Goal: Task Accomplishment & Management: Complete application form

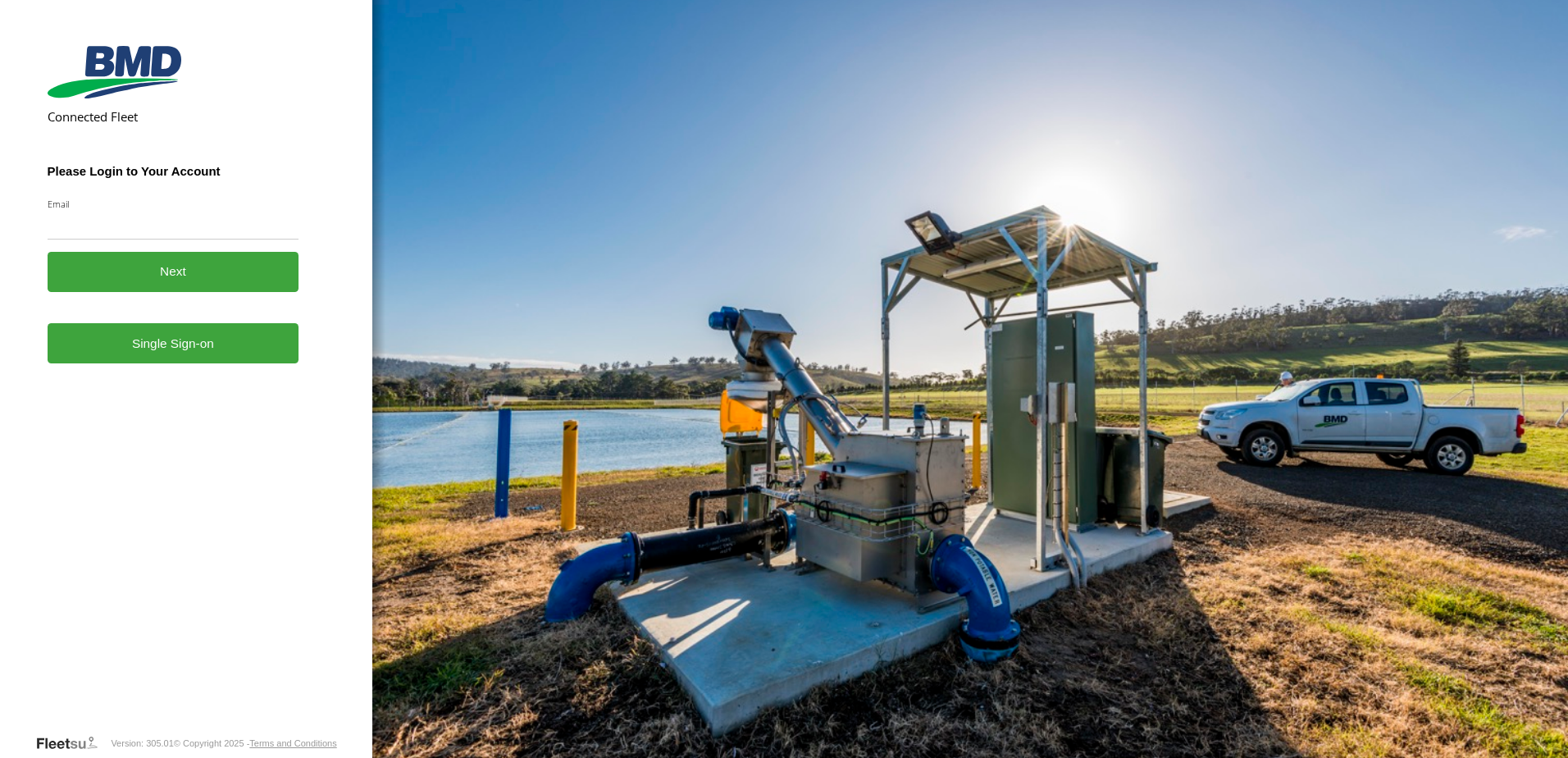
click at [196, 348] on link "Single Sign-on" at bounding box center [173, 343] width 252 height 40
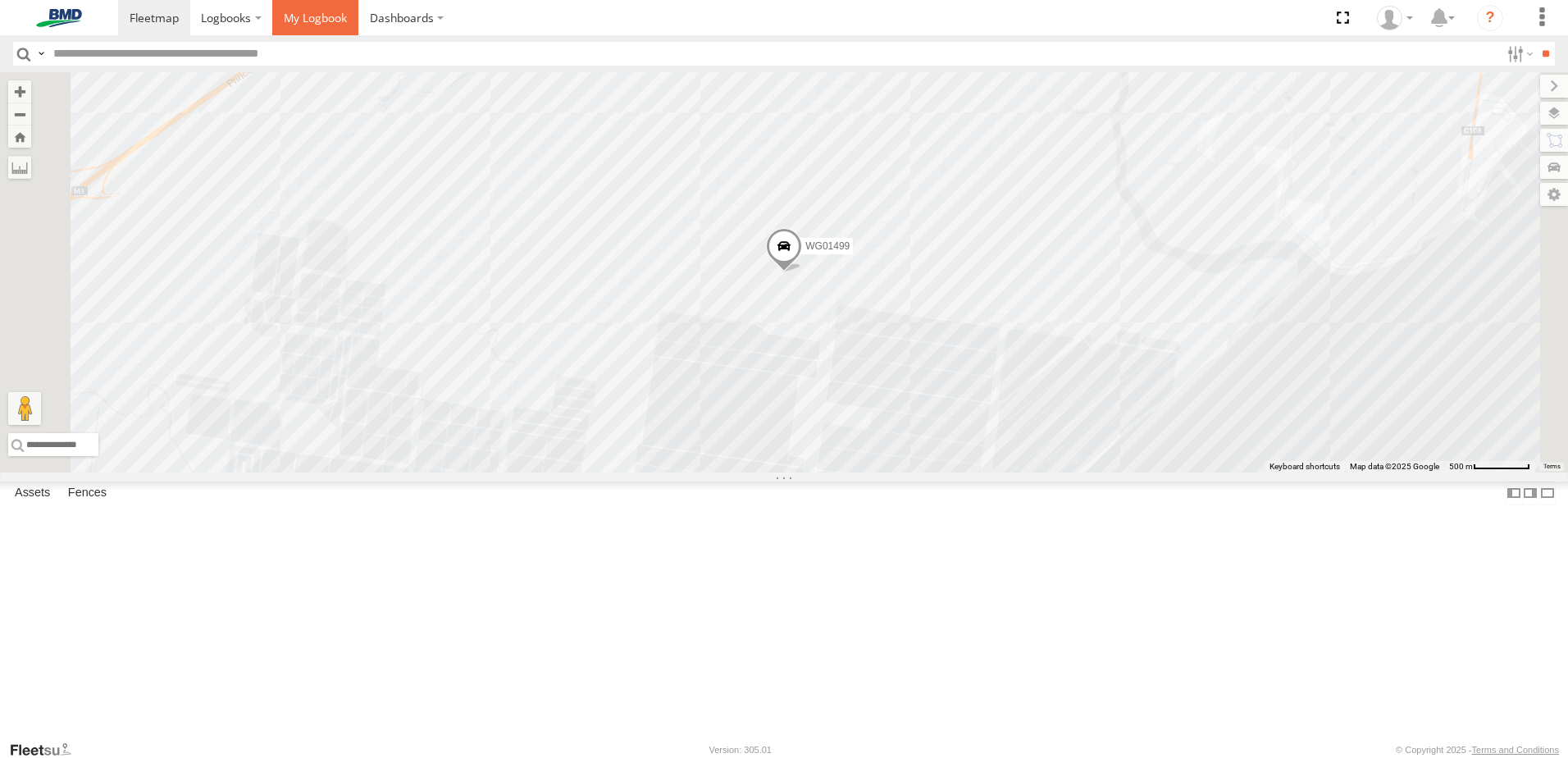
click at [302, 23] on span at bounding box center [316, 18] width 63 height 16
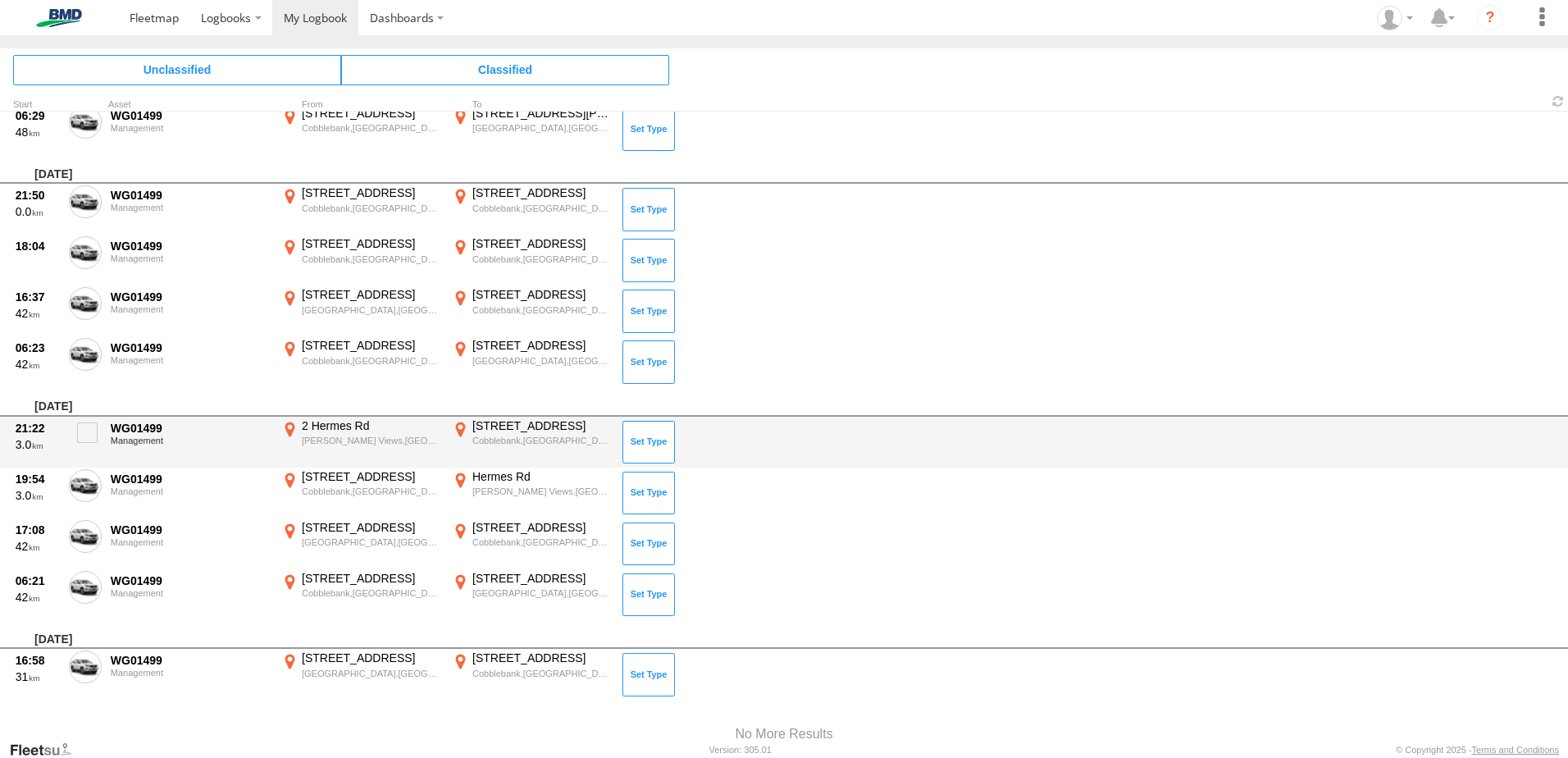
scroll to position [2644, 0]
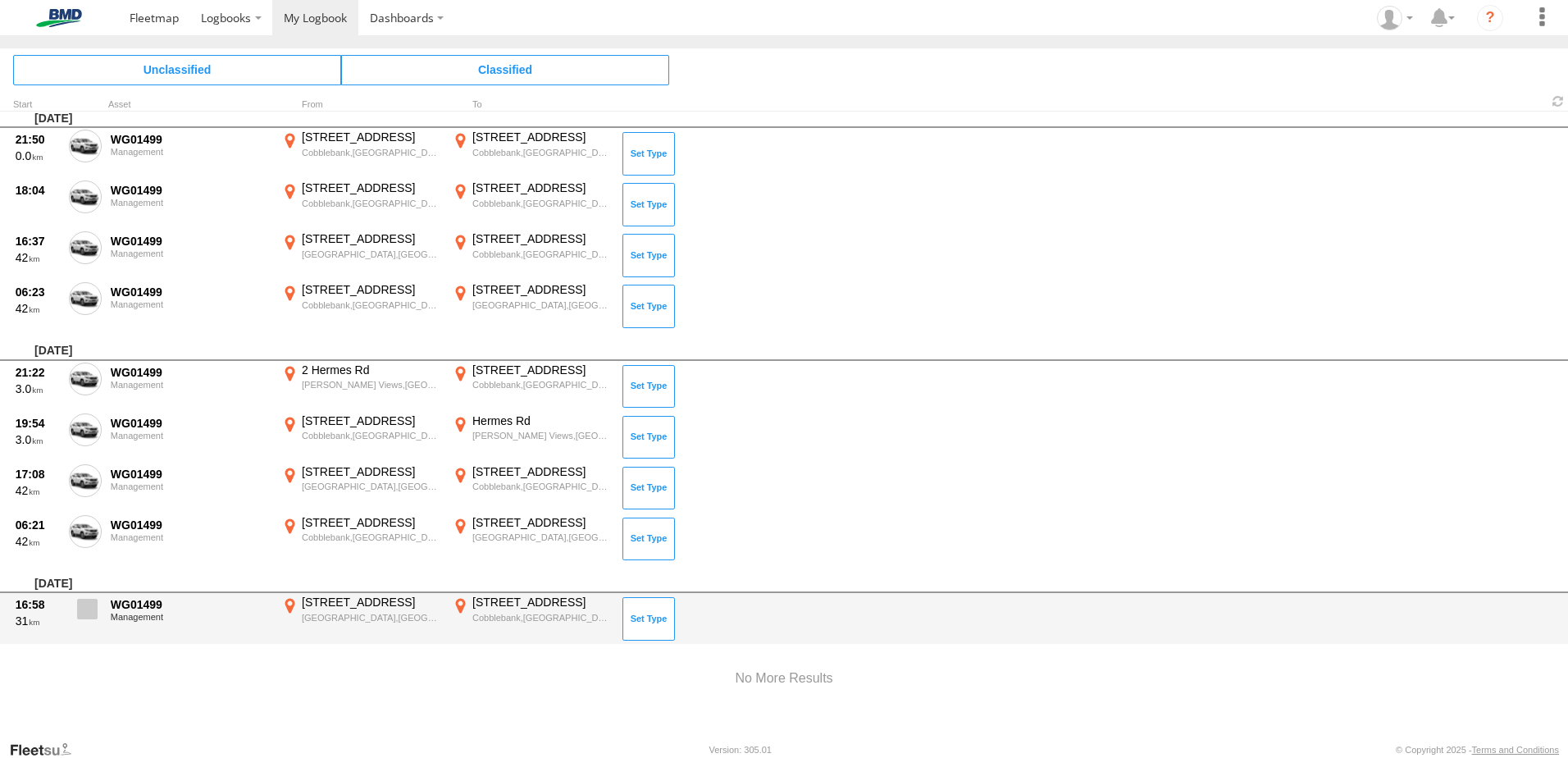
click at [90, 615] on span at bounding box center [87, 609] width 20 height 20
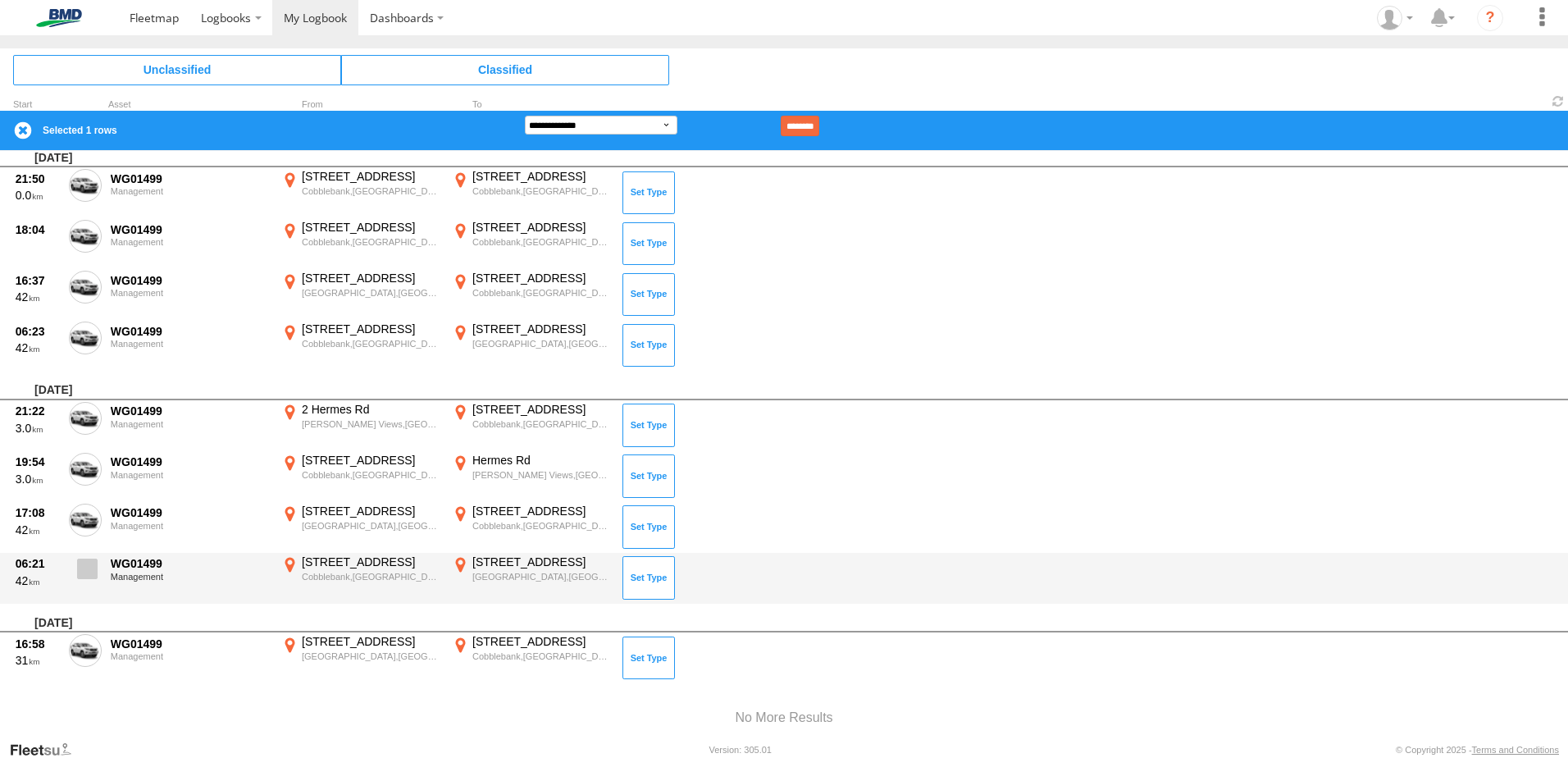
click at [82, 568] on span at bounding box center [87, 568] width 20 height 20
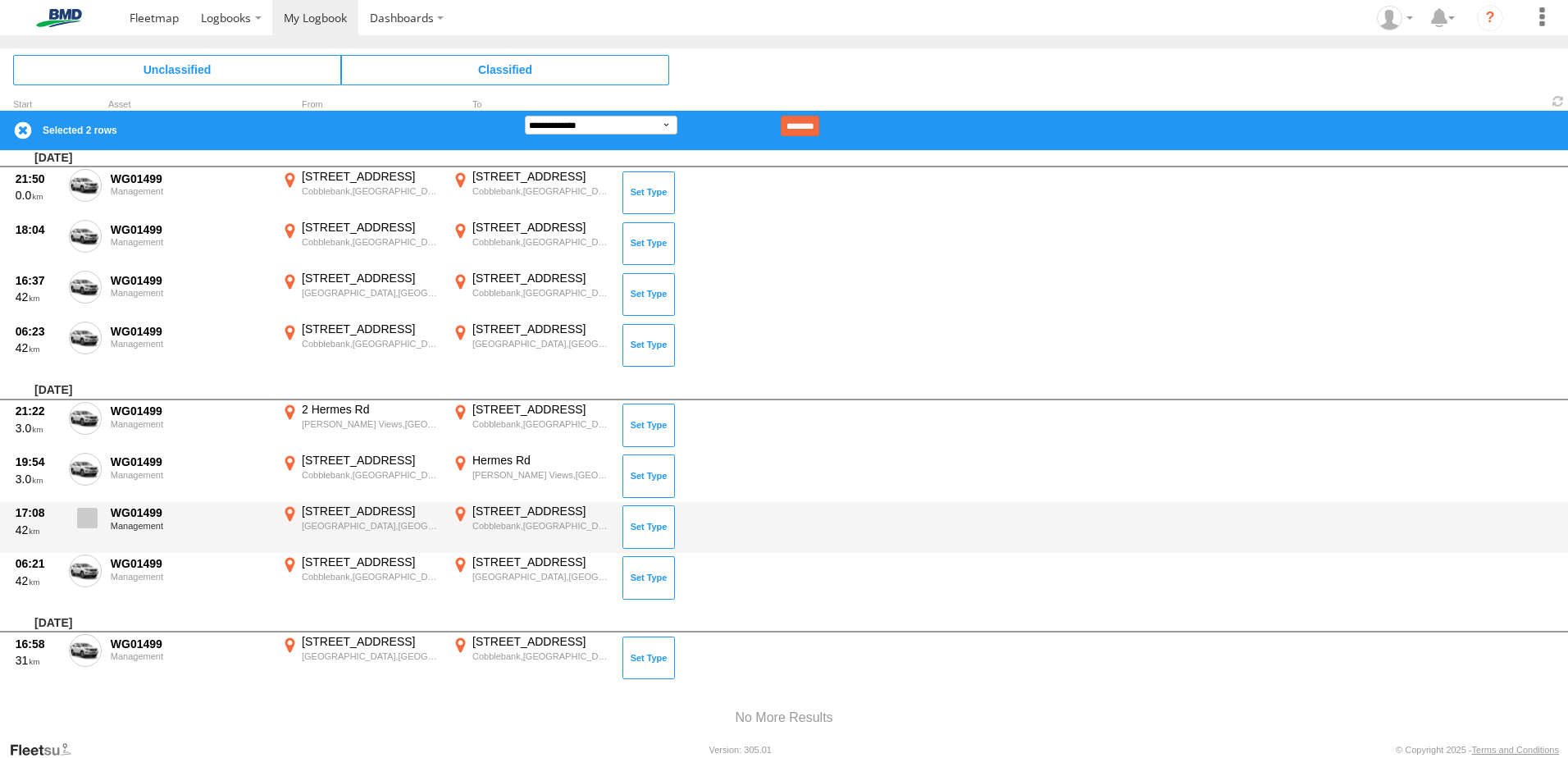
click at [86, 525] on span at bounding box center [87, 518] width 20 height 20
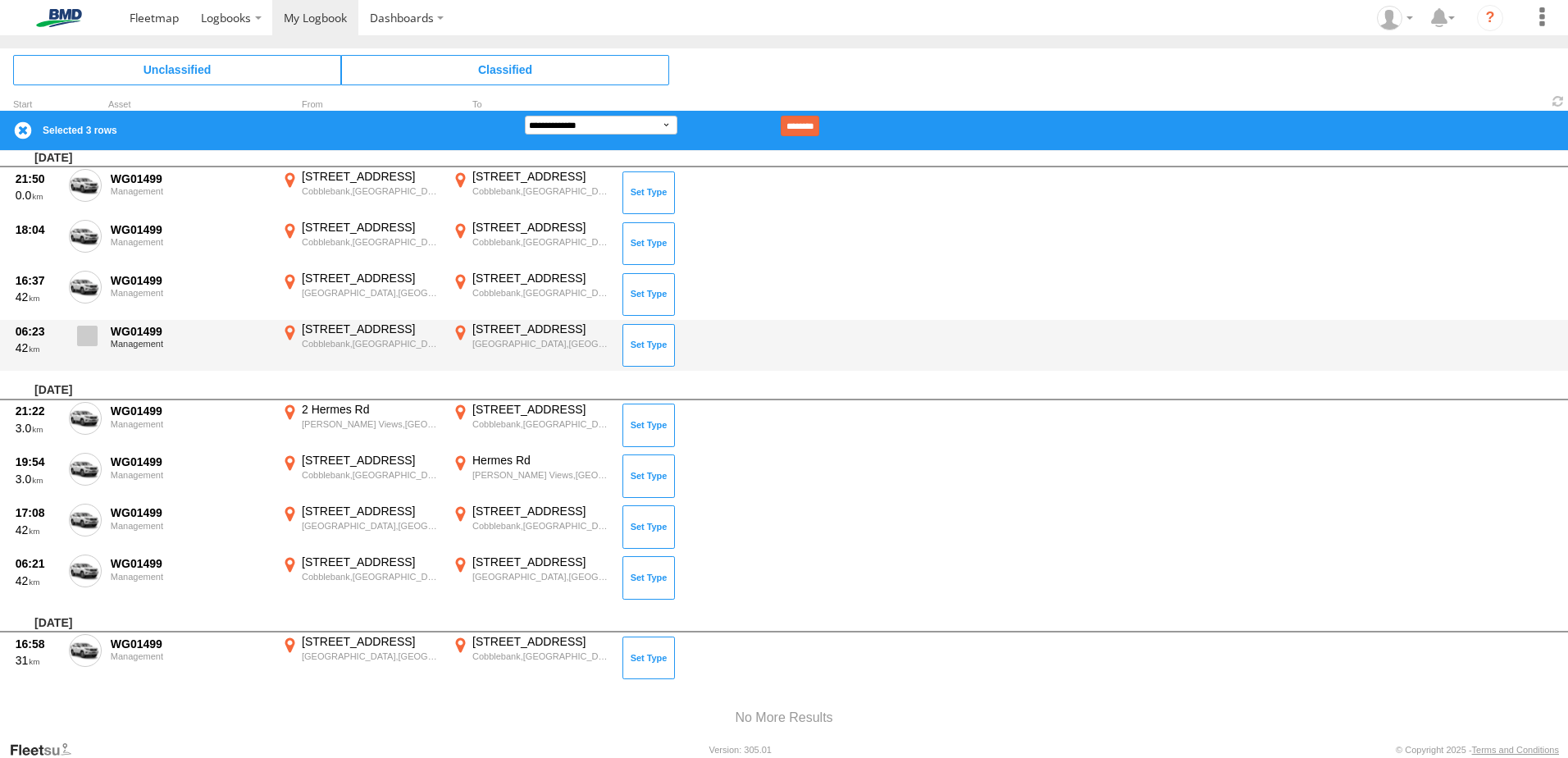
click at [97, 336] on label at bounding box center [85, 340] width 32 height 38
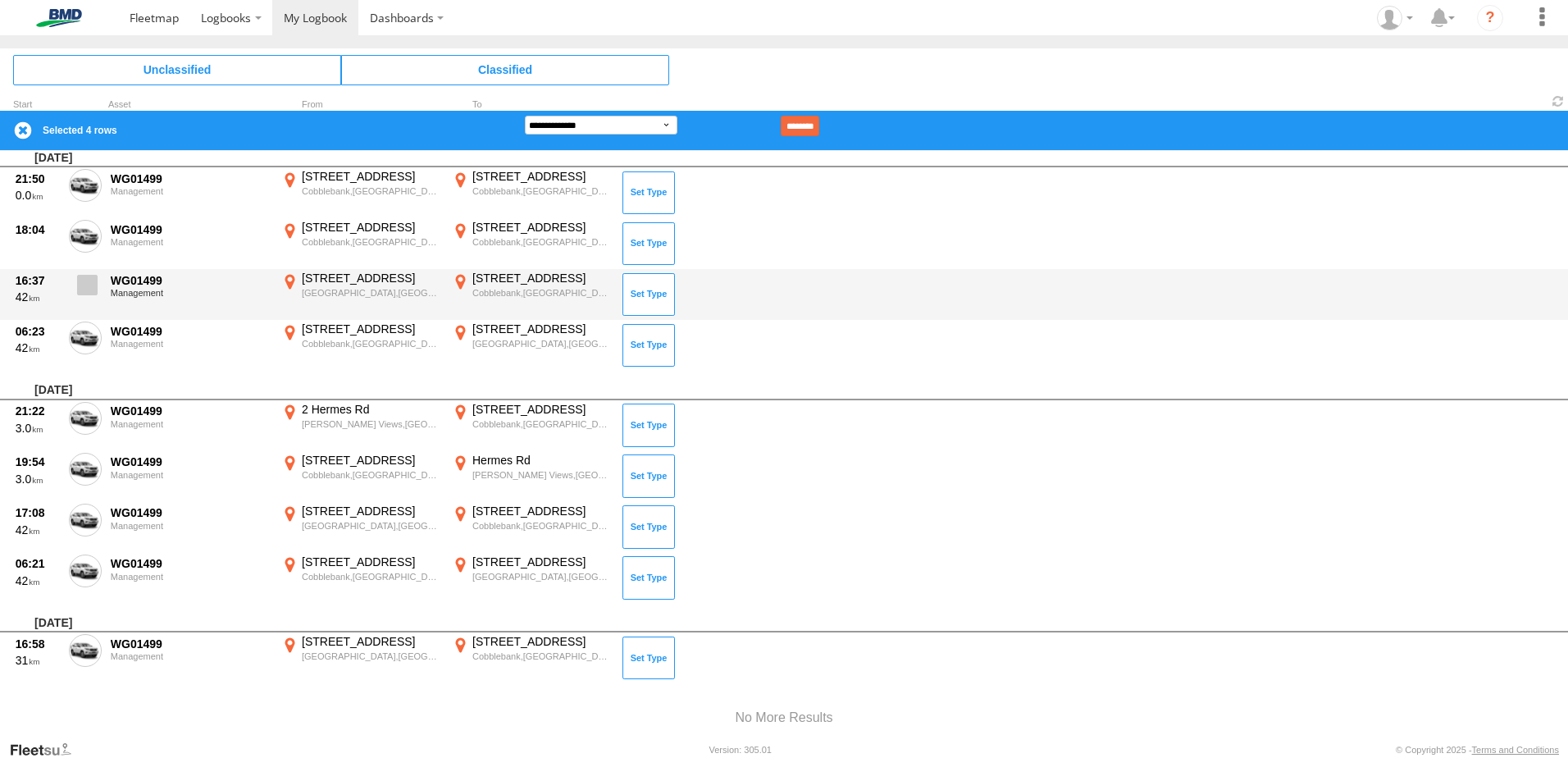
click at [89, 284] on span at bounding box center [87, 284] width 20 height 20
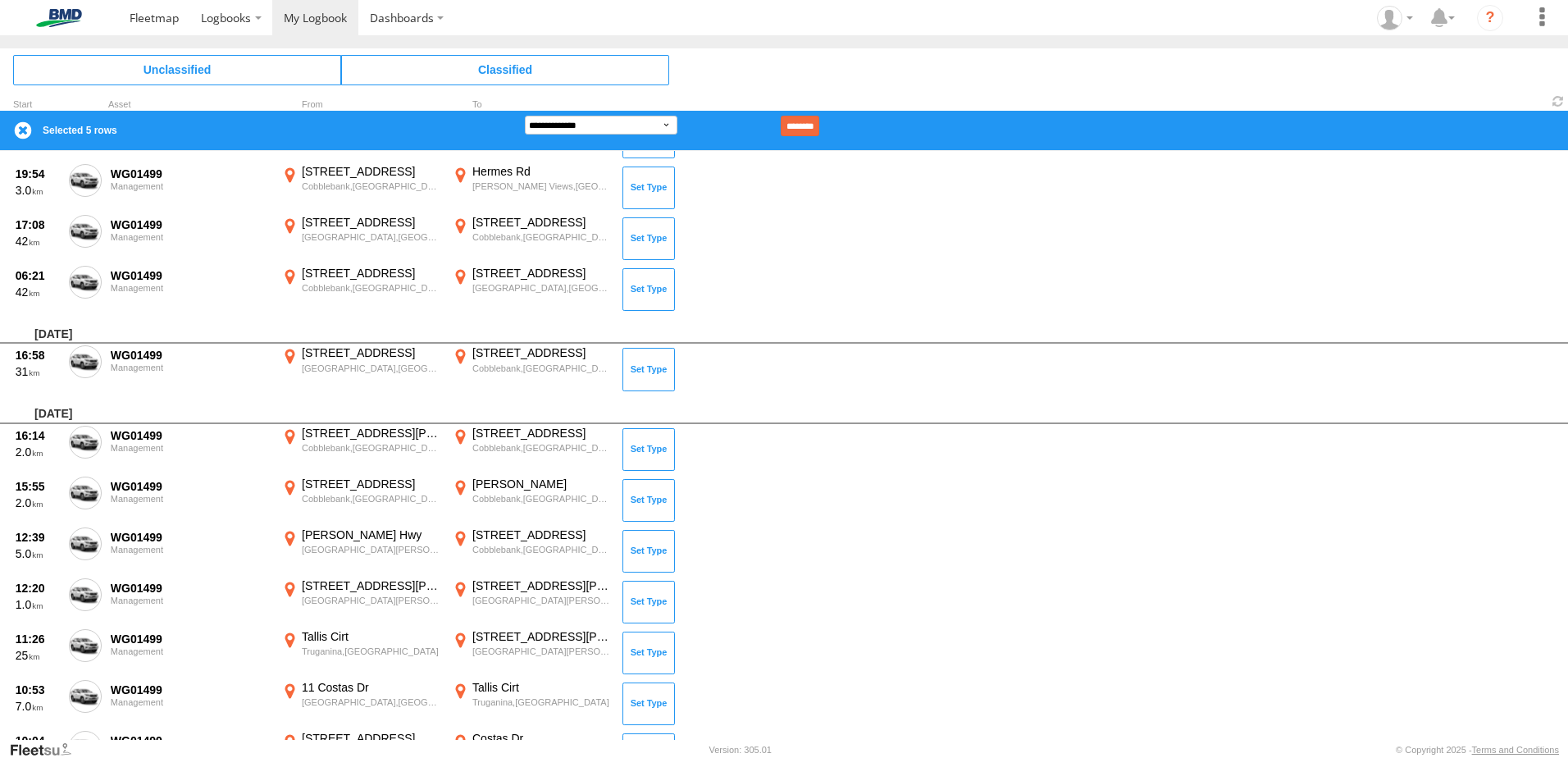
scroll to position [1741, 0]
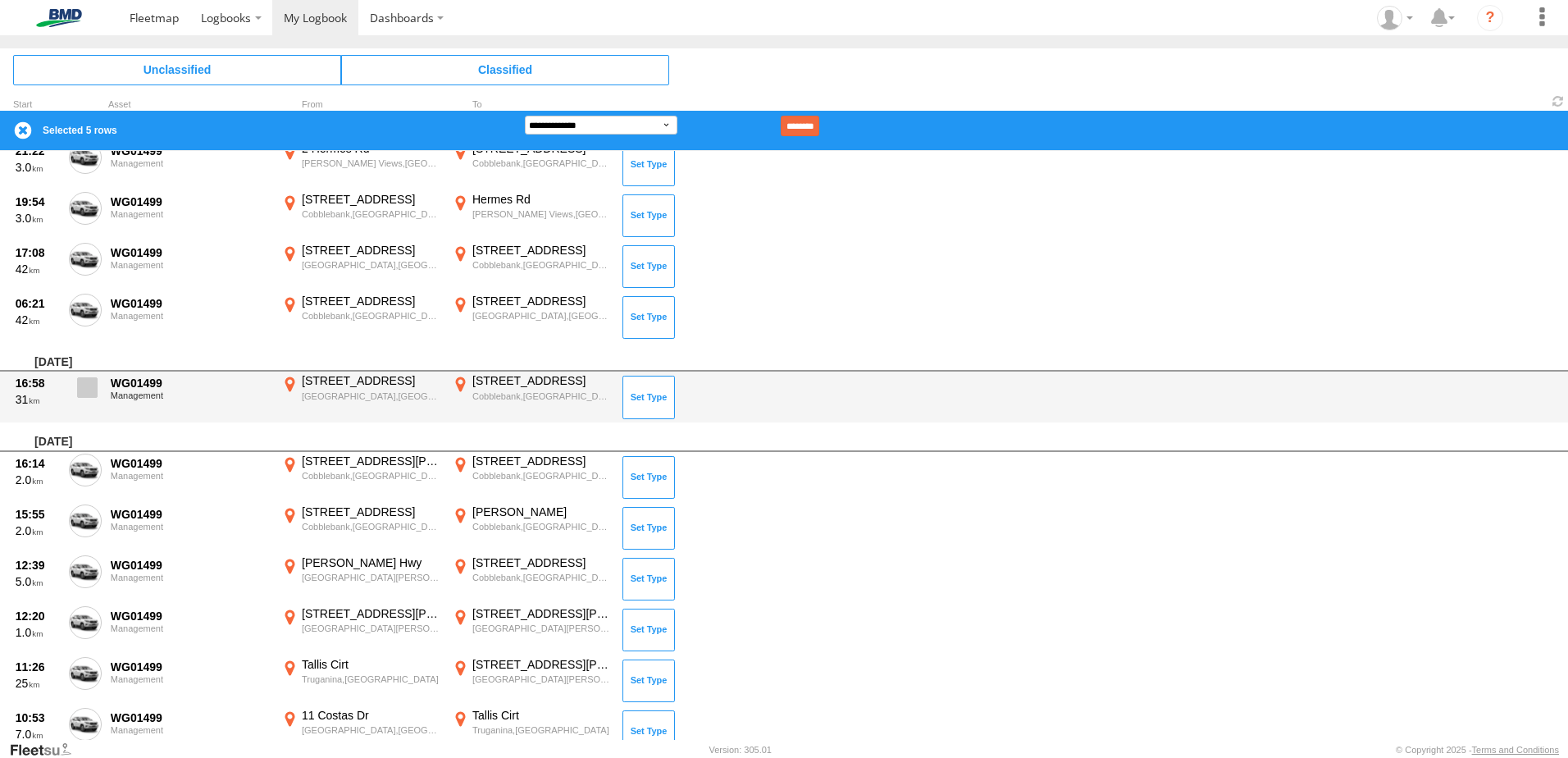
click at [82, 392] on span at bounding box center [87, 387] width 20 height 20
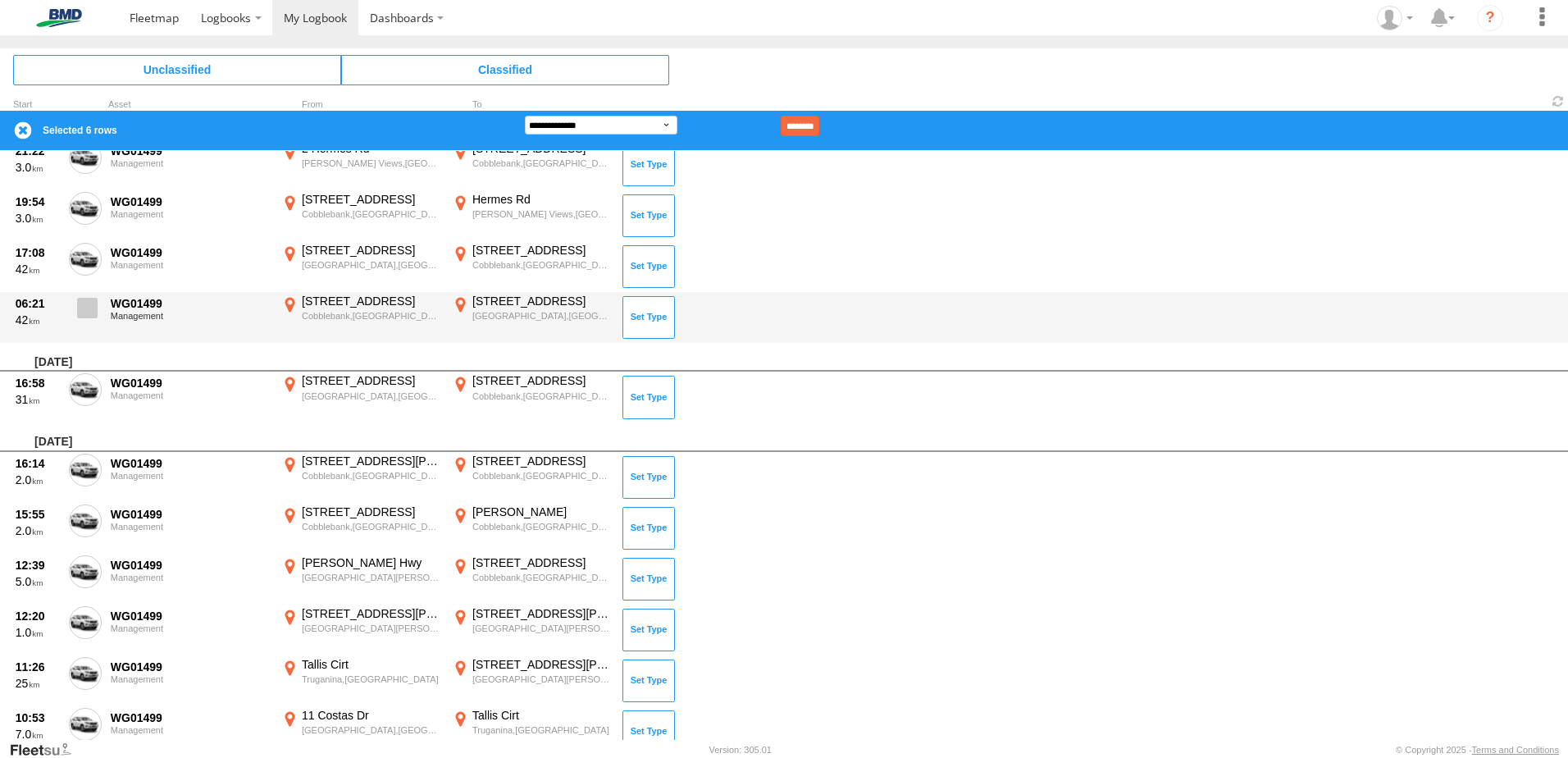
click at [92, 304] on span at bounding box center [87, 307] width 20 height 20
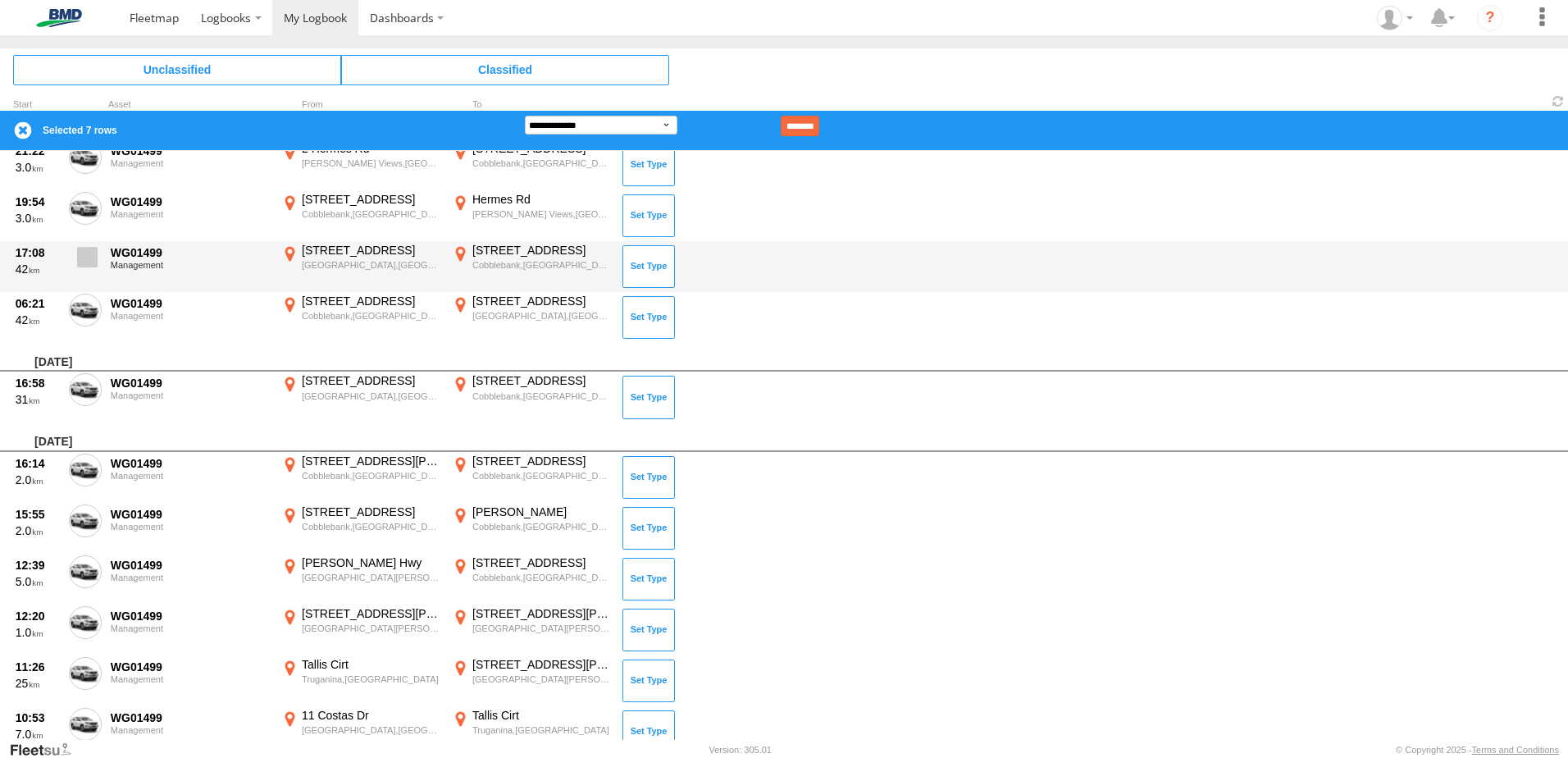
click at [82, 260] on span at bounding box center [87, 256] width 20 height 20
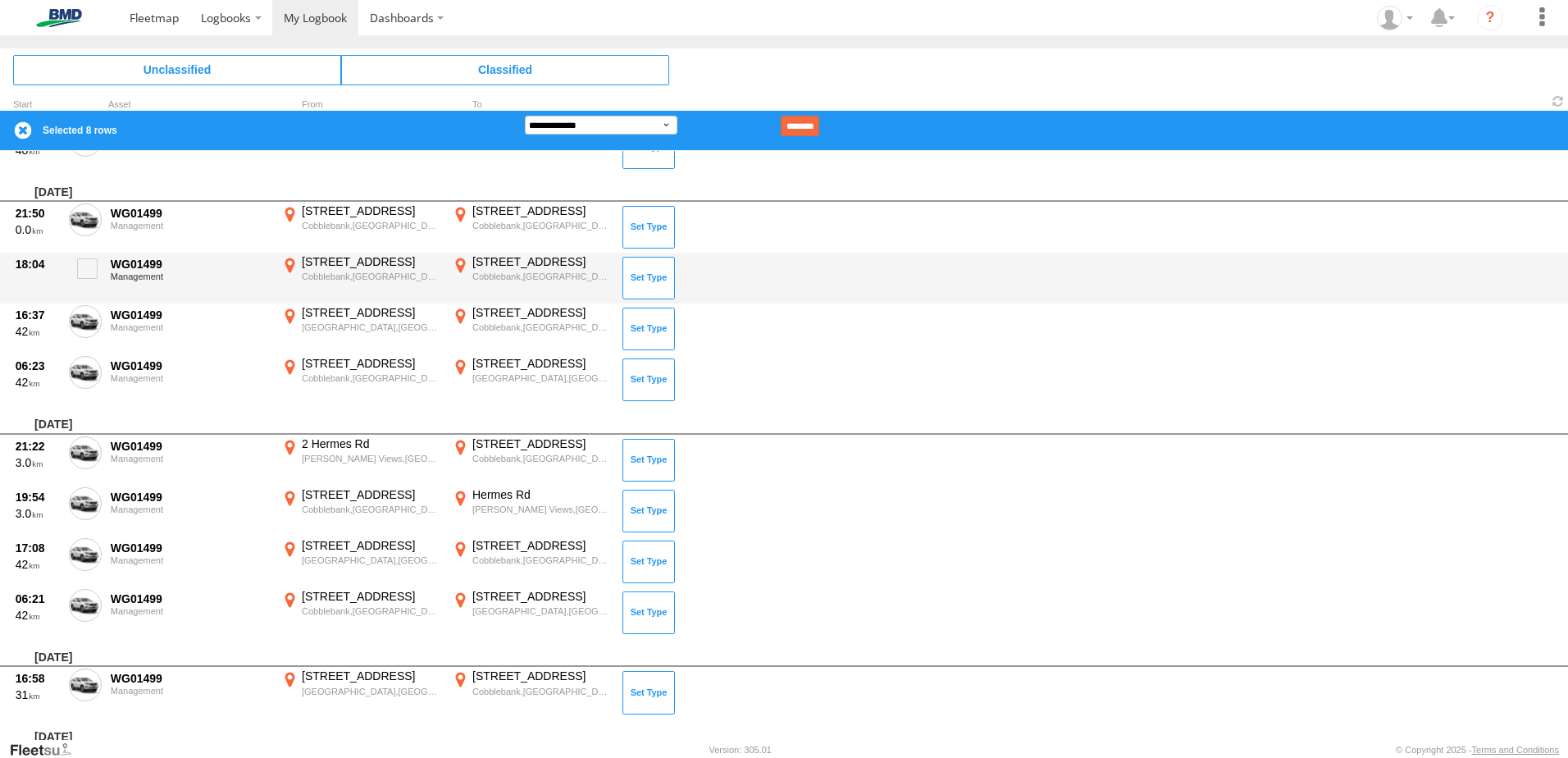
scroll to position [1413, 0]
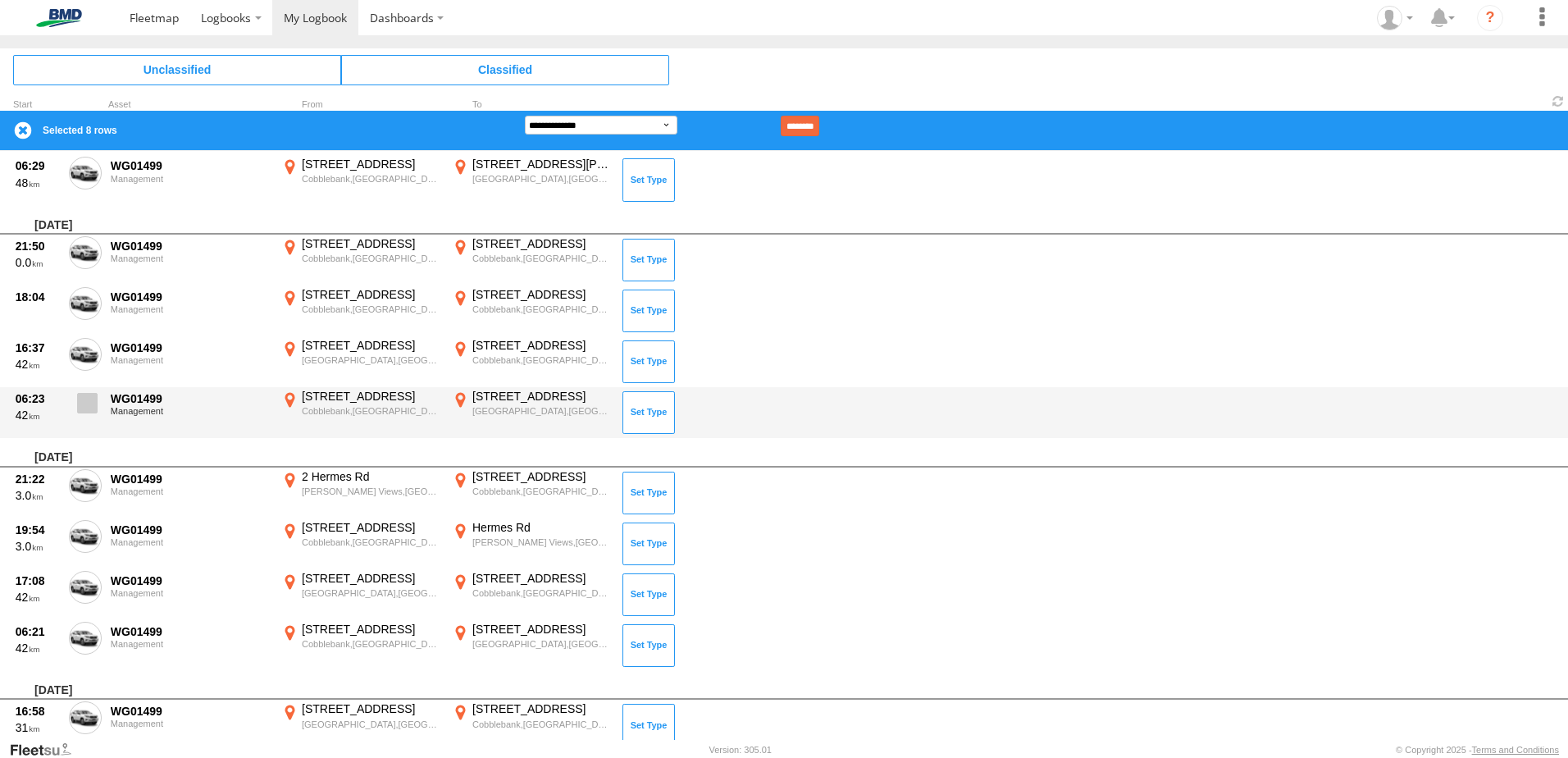
click at [89, 408] on span at bounding box center [87, 403] width 20 height 20
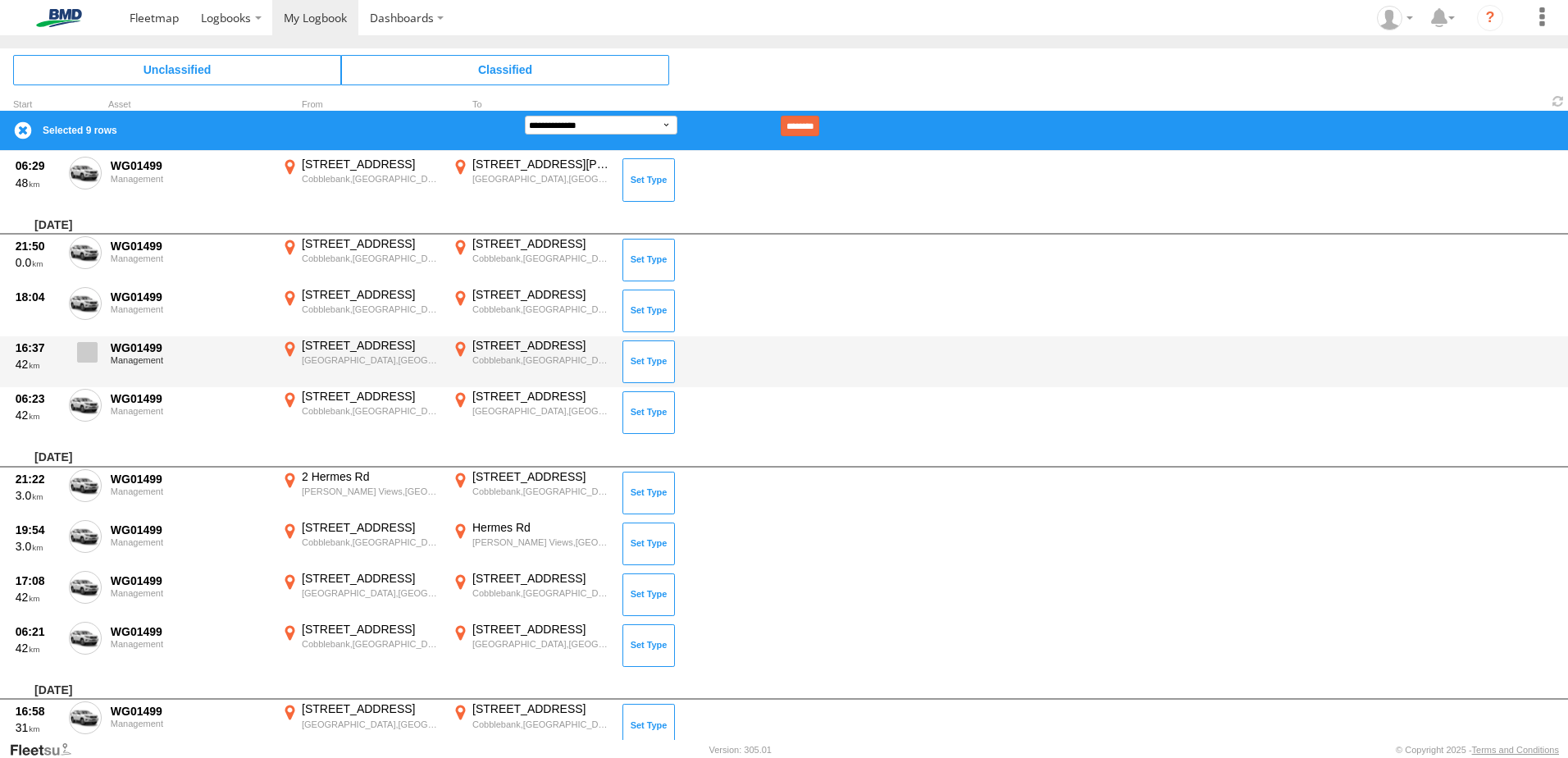
click at [83, 350] on span at bounding box center [87, 352] width 20 height 20
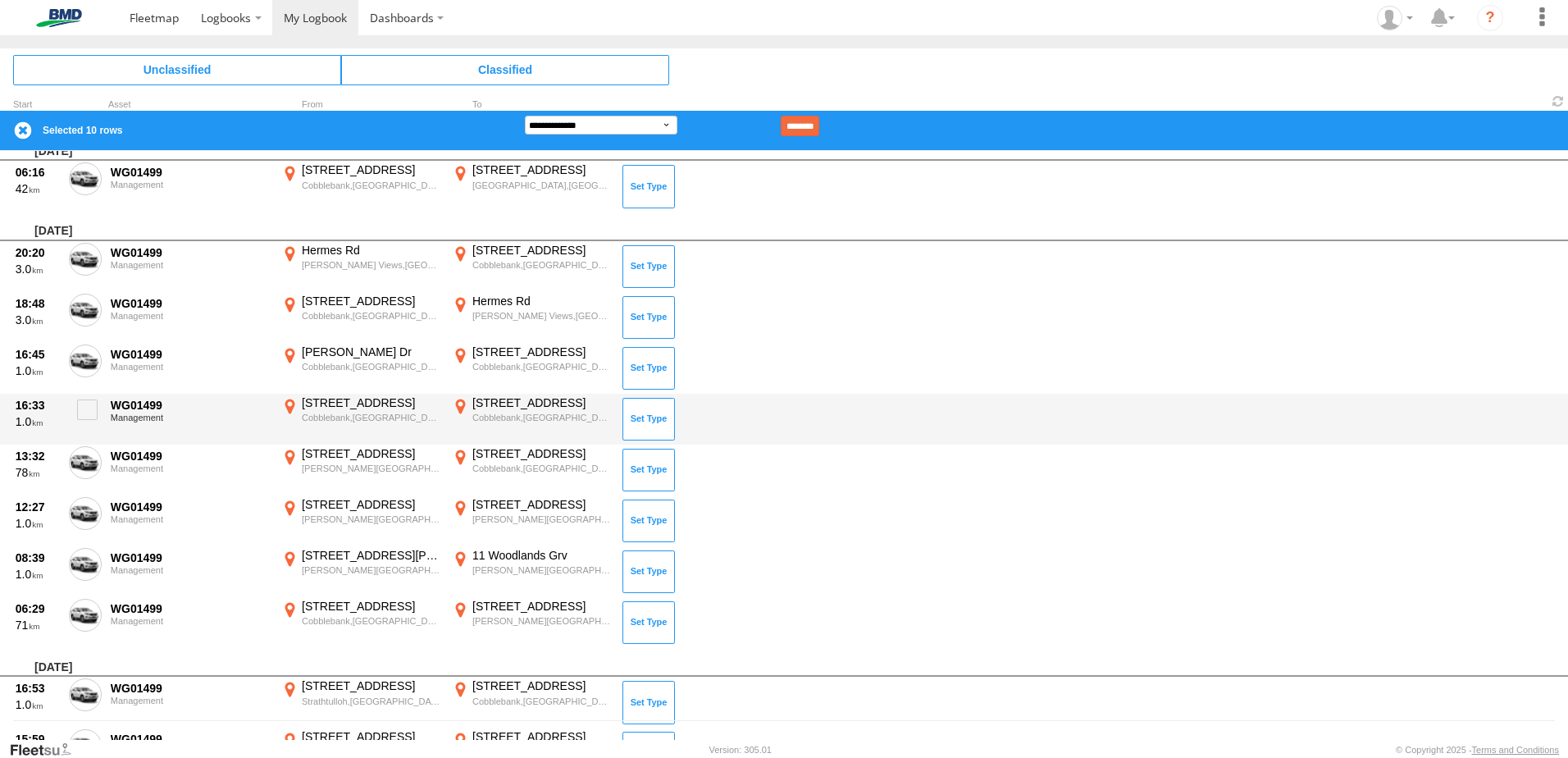
scroll to position [183, 0]
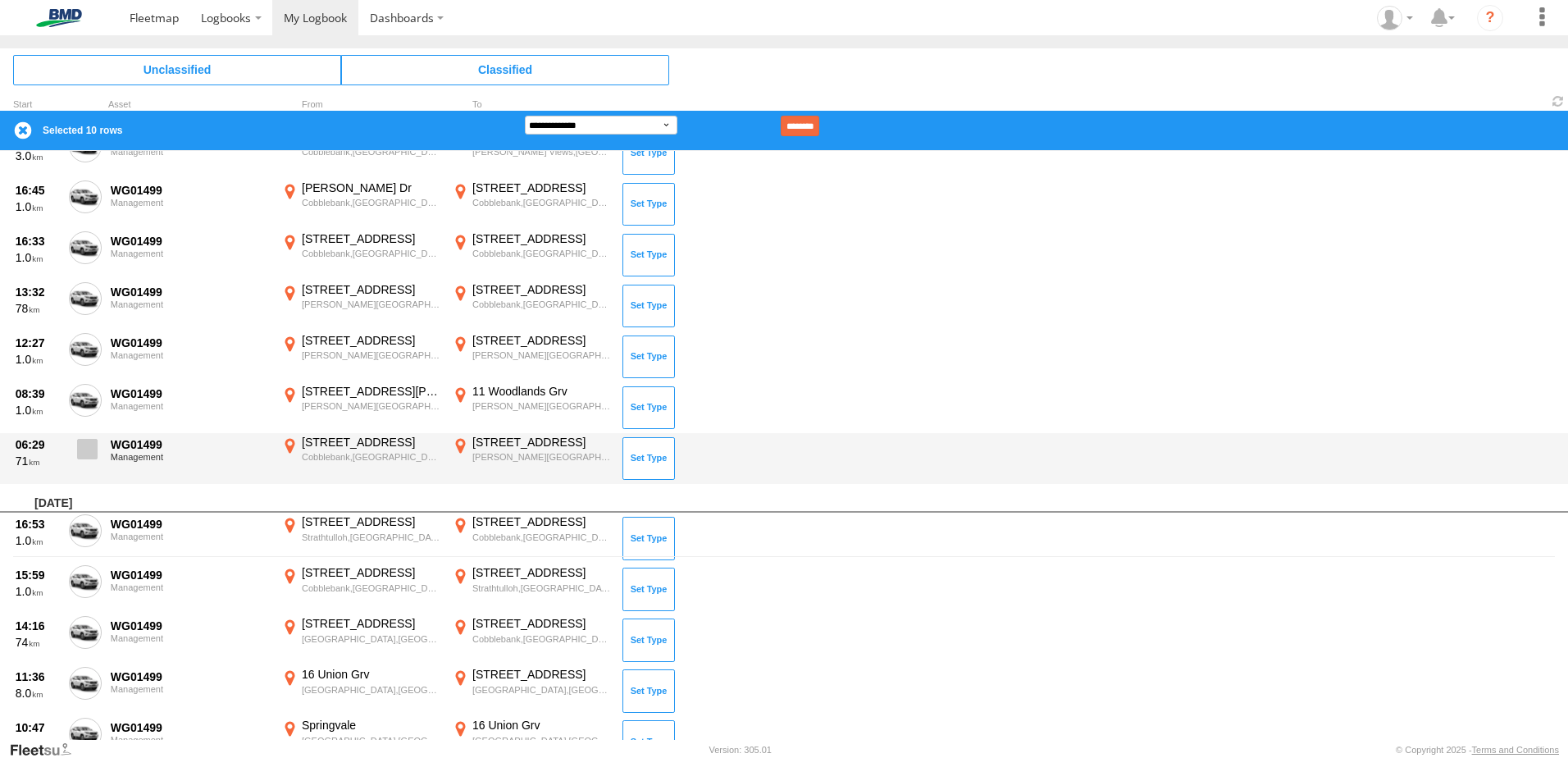
click at [85, 451] on span at bounding box center [87, 448] width 20 height 20
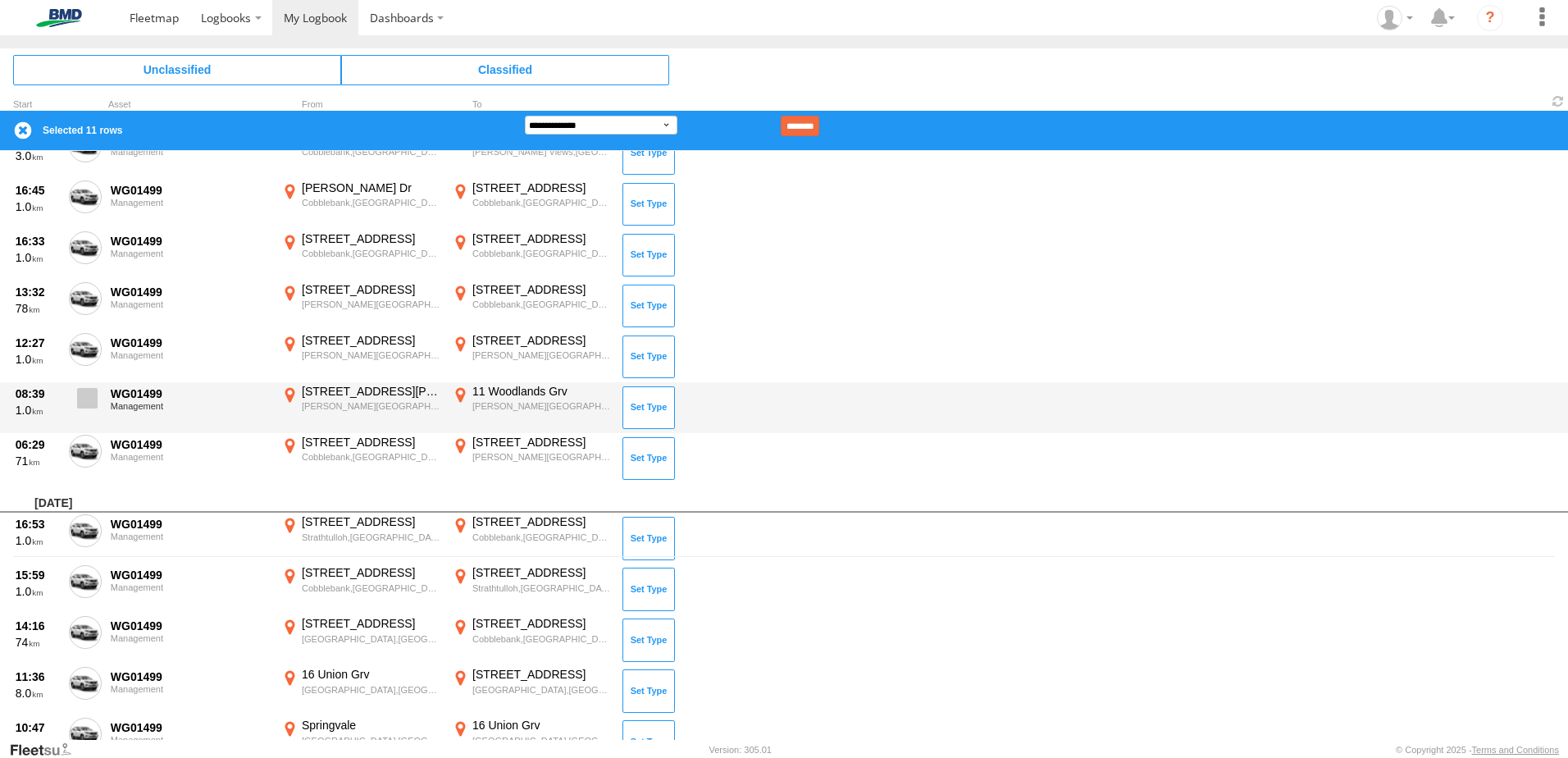
click at [85, 401] on span at bounding box center [87, 397] width 20 height 20
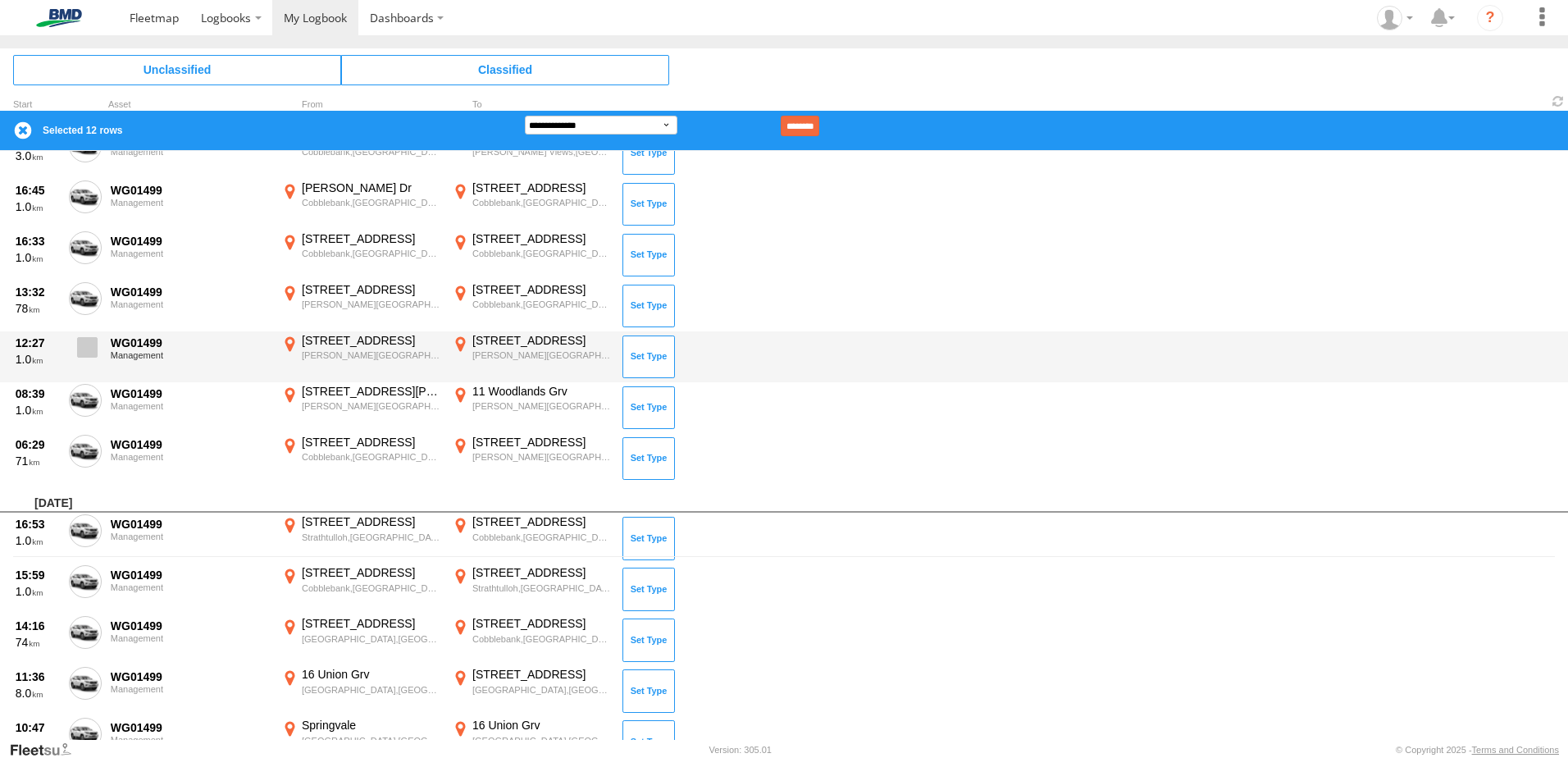
click at [94, 345] on span at bounding box center [87, 347] width 20 height 20
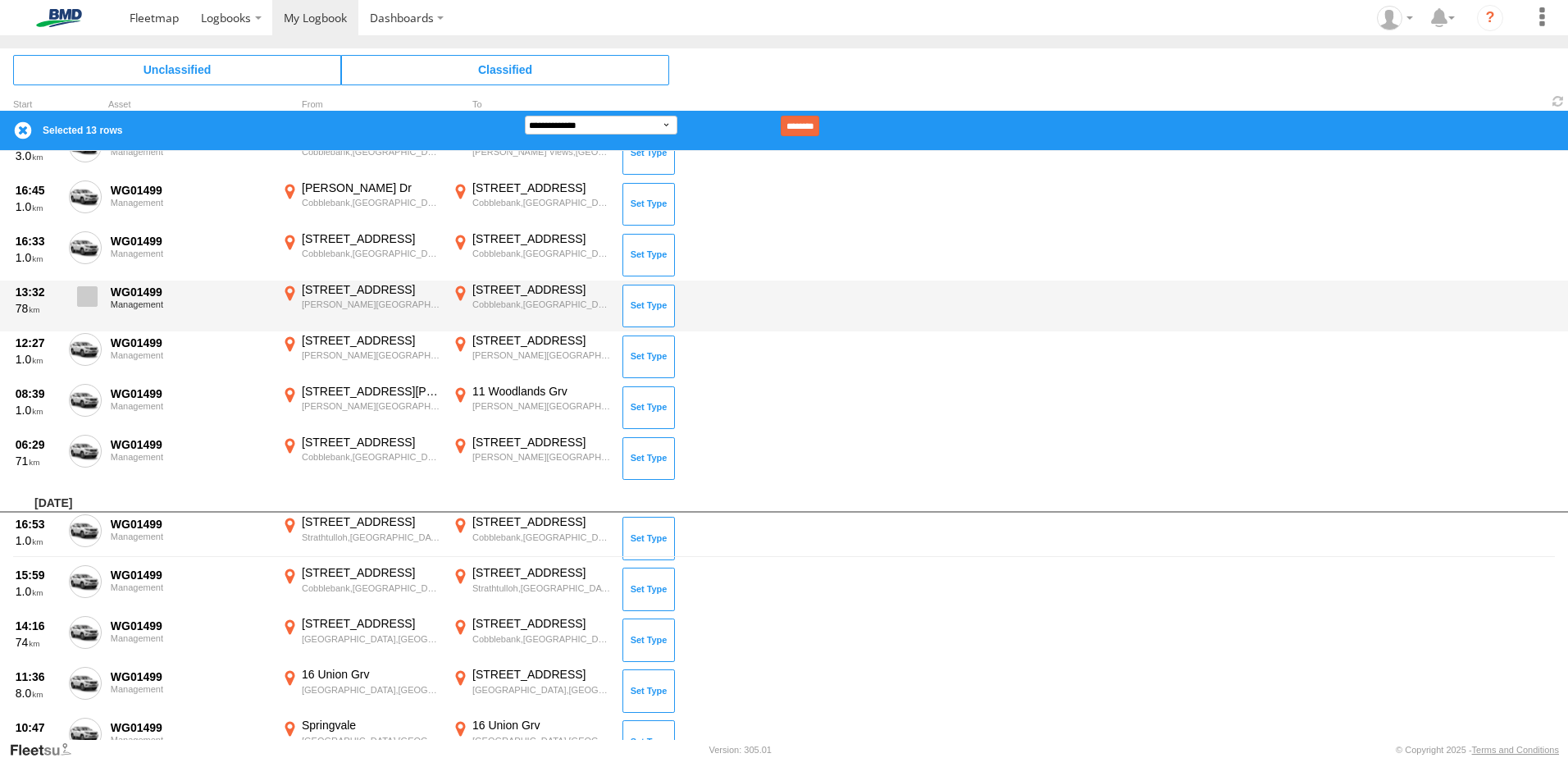
click at [86, 293] on span at bounding box center [87, 296] width 20 height 20
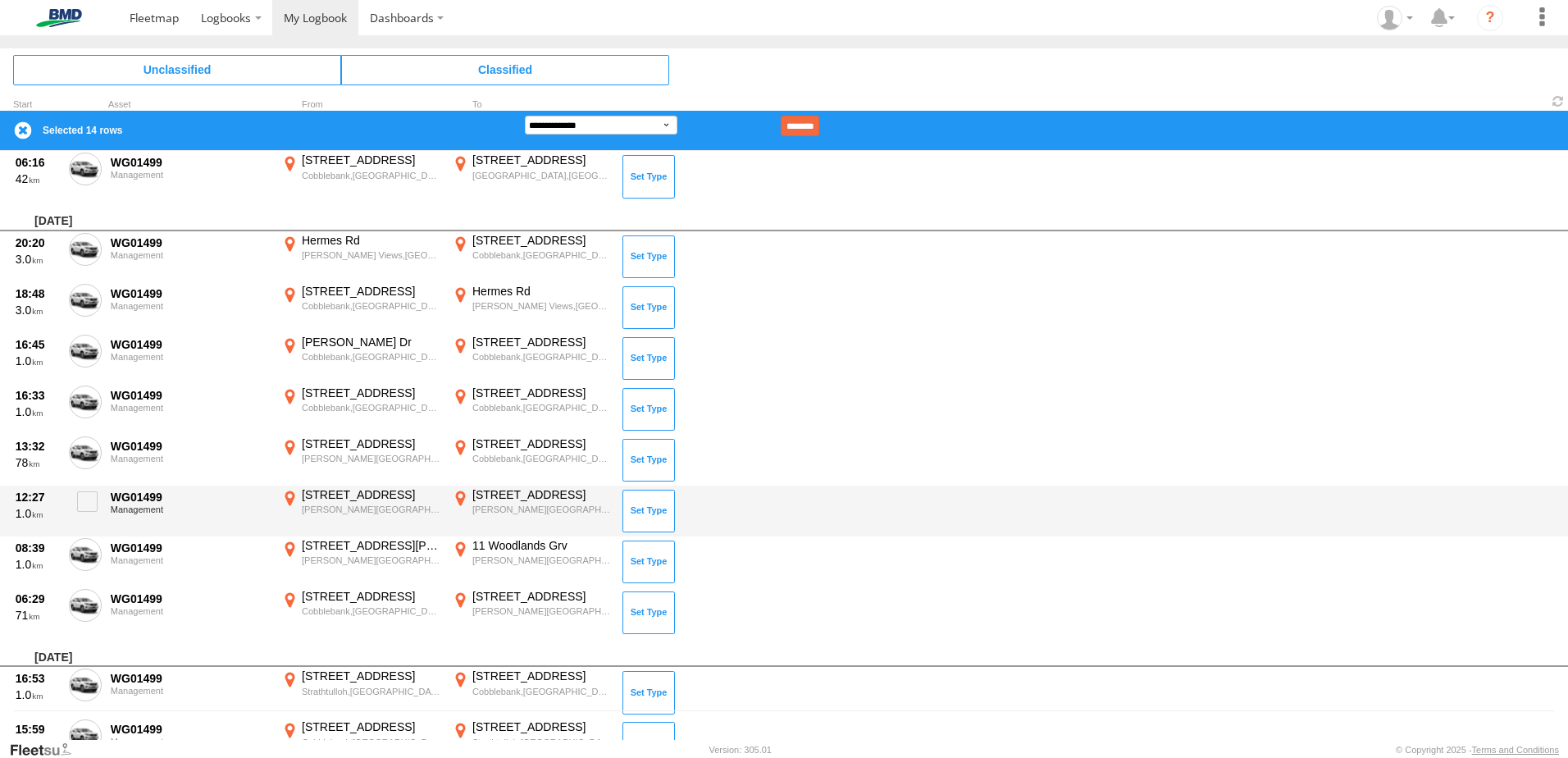
scroll to position [0, 0]
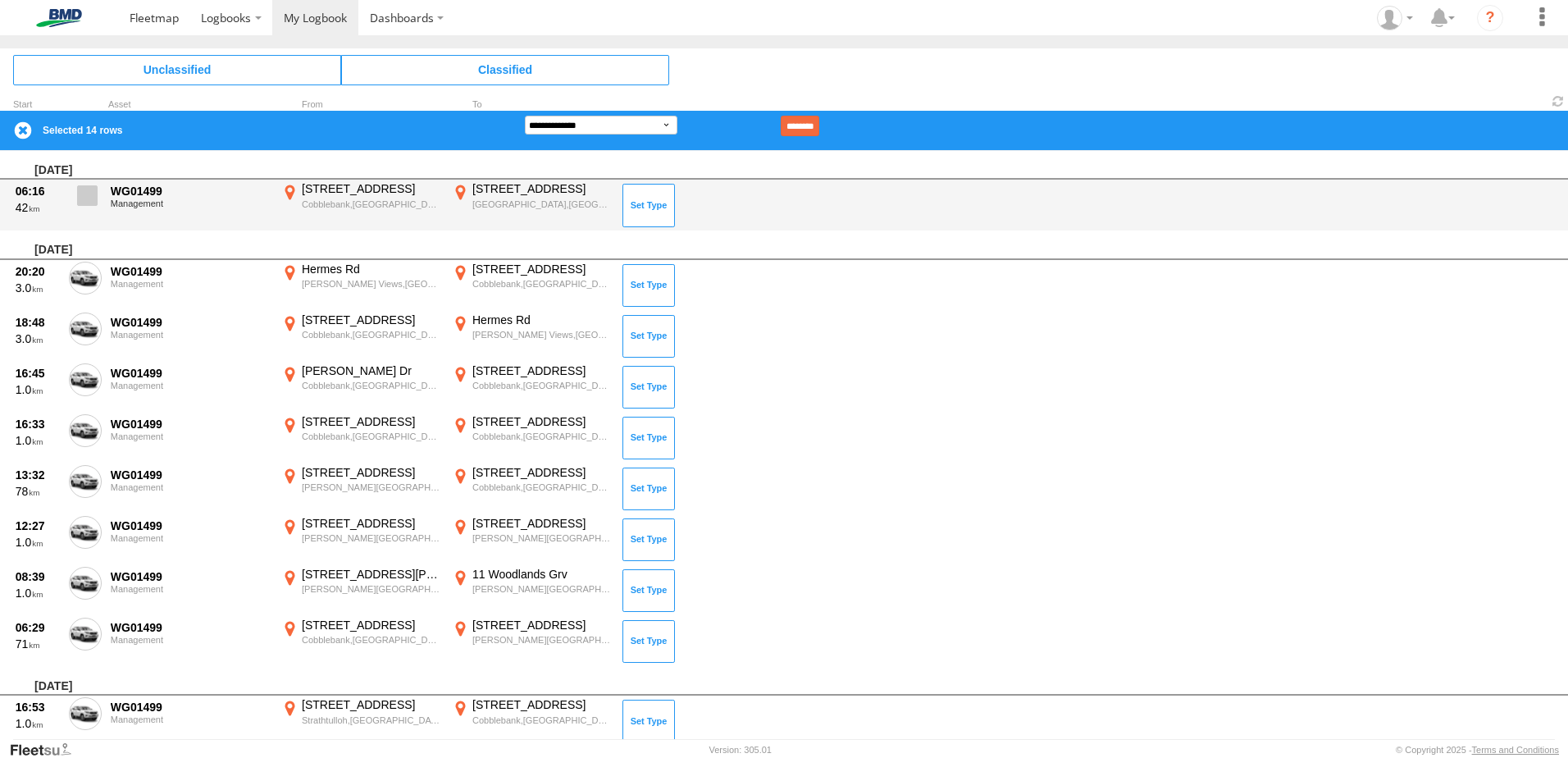
click at [95, 195] on span at bounding box center [87, 195] width 20 height 20
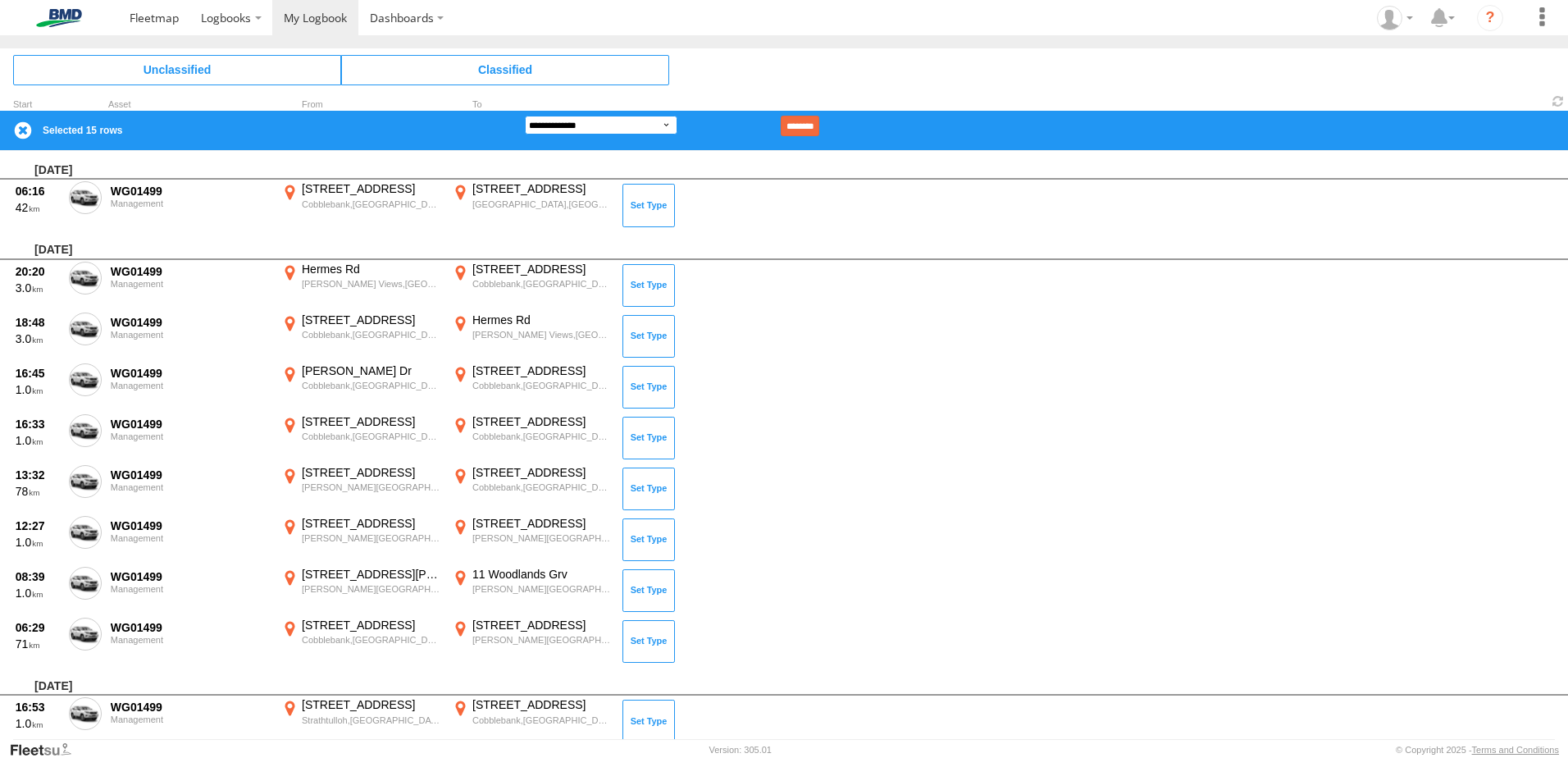
click at [660, 128] on select "**********" at bounding box center [601, 125] width 153 height 19
click at [713, 168] on div "[DATE]" at bounding box center [784, 166] width 1568 height 30
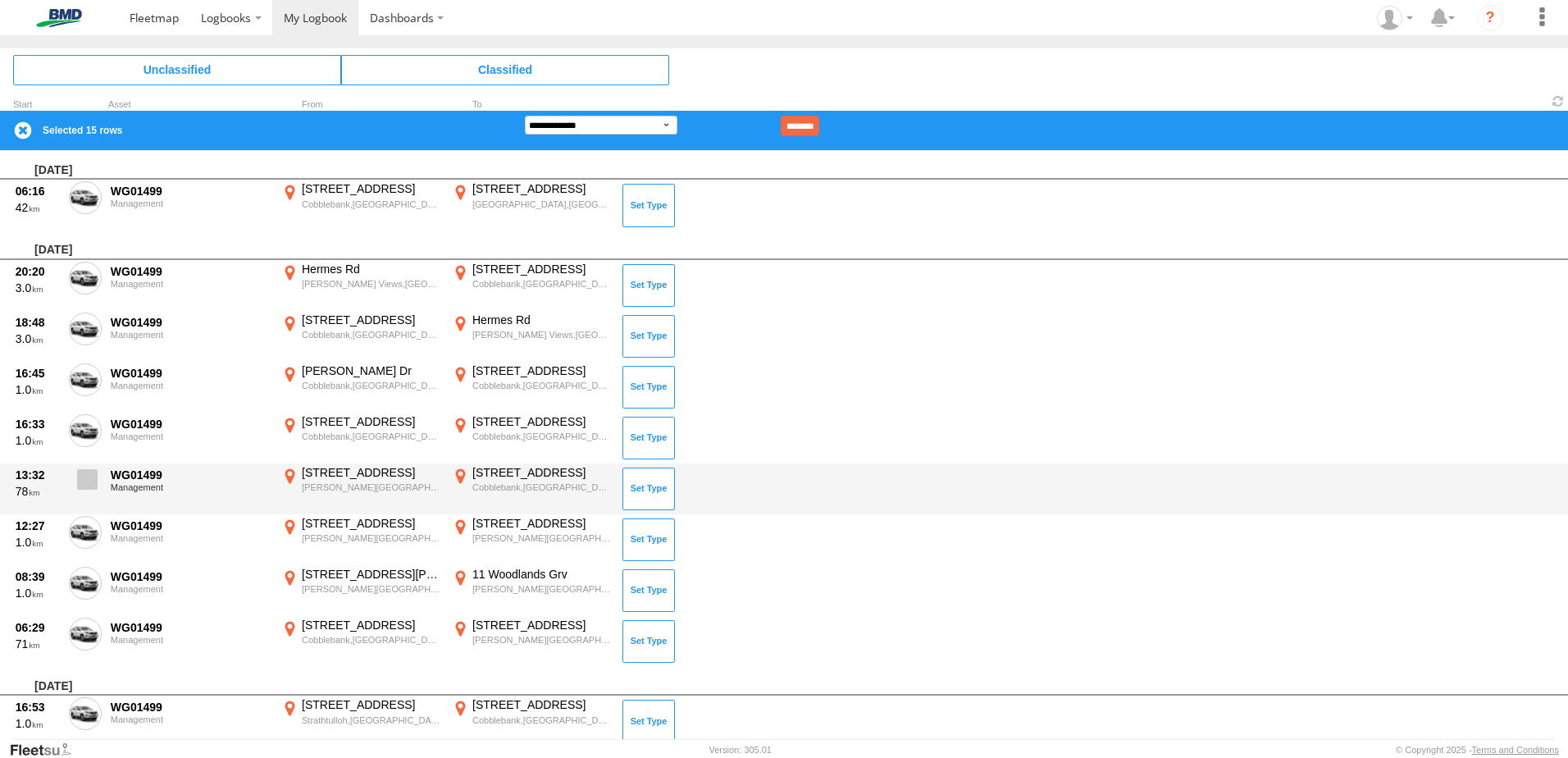
click at [92, 476] on span at bounding box center [87, 479] width 20 height 20
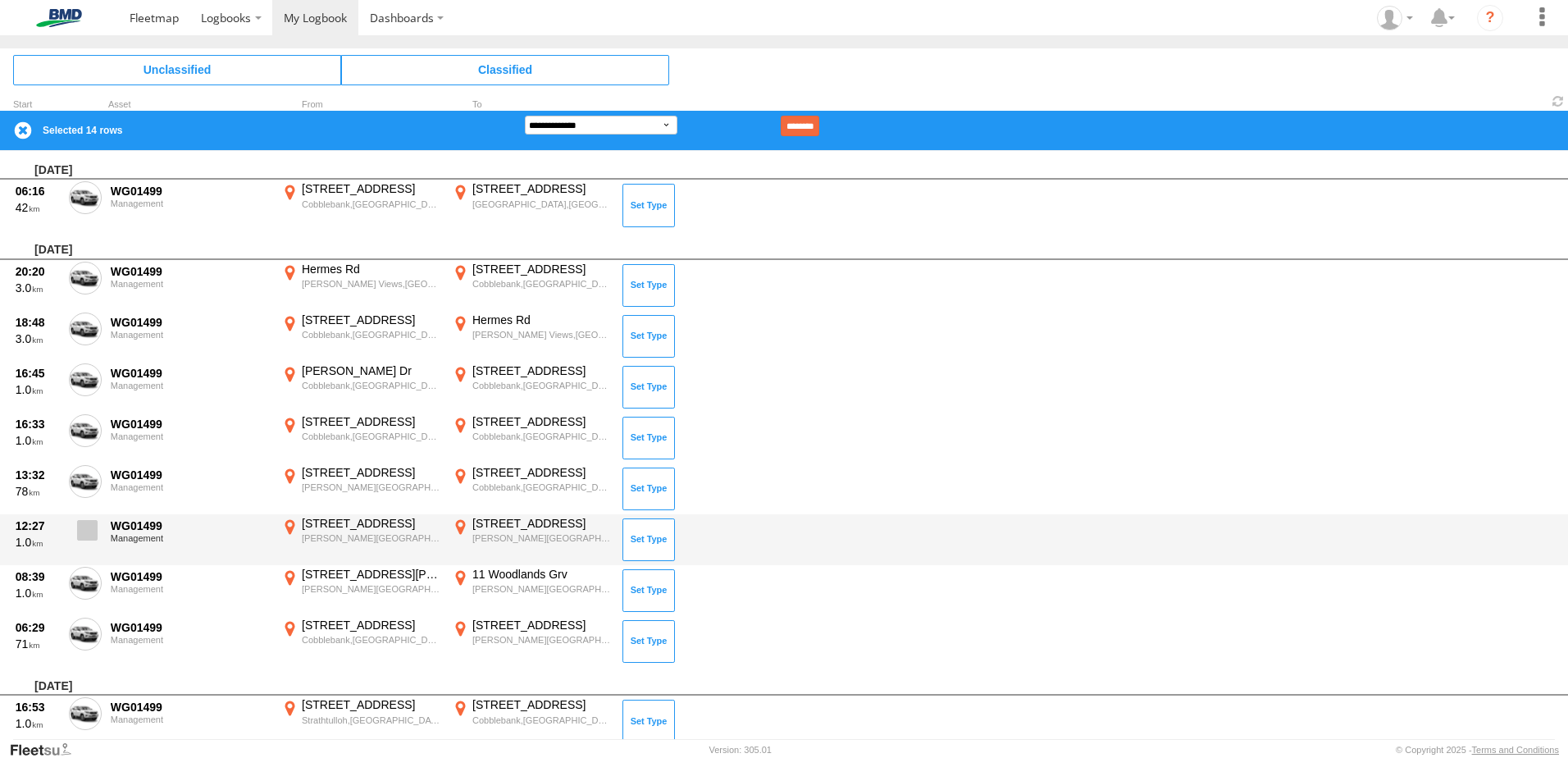
click at [86, 536] on span at bounding box center [87, 530] width 20 height 20
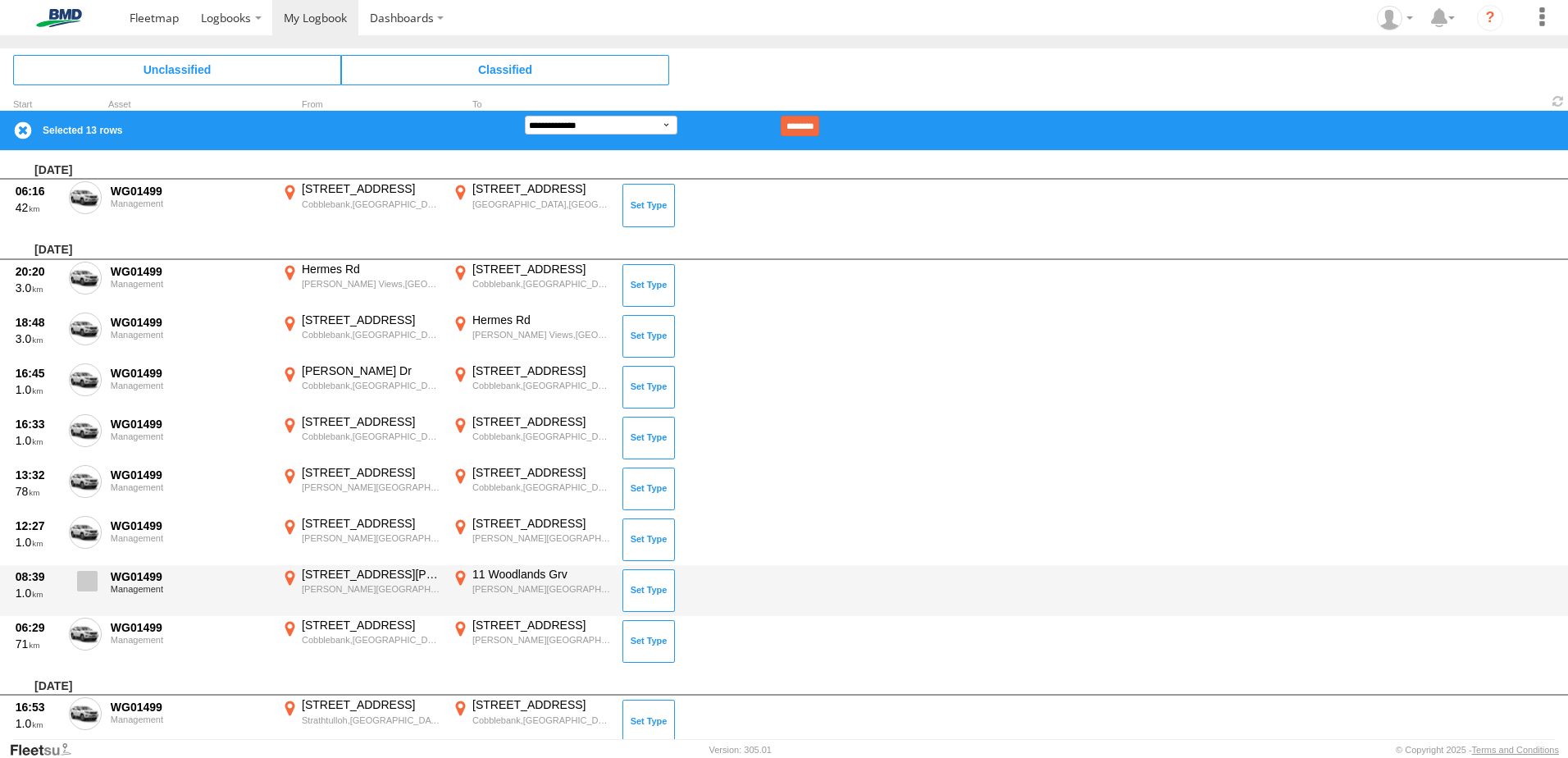
click at [89, 582] on span at bounding box center [87, 581] width 20 height 20
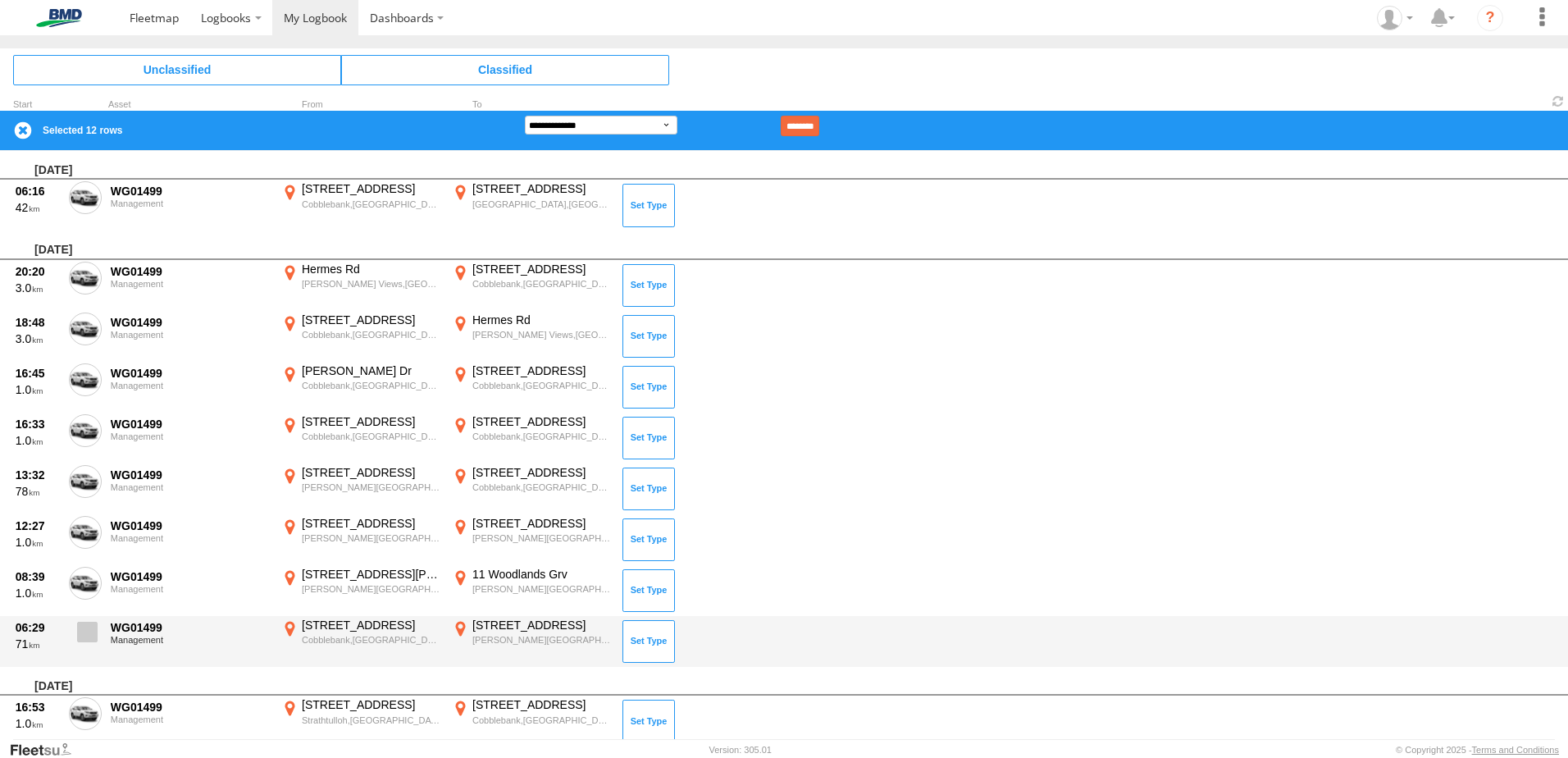
click at [90, 619] on label at bounding box center [85, 636] width 32 height 38
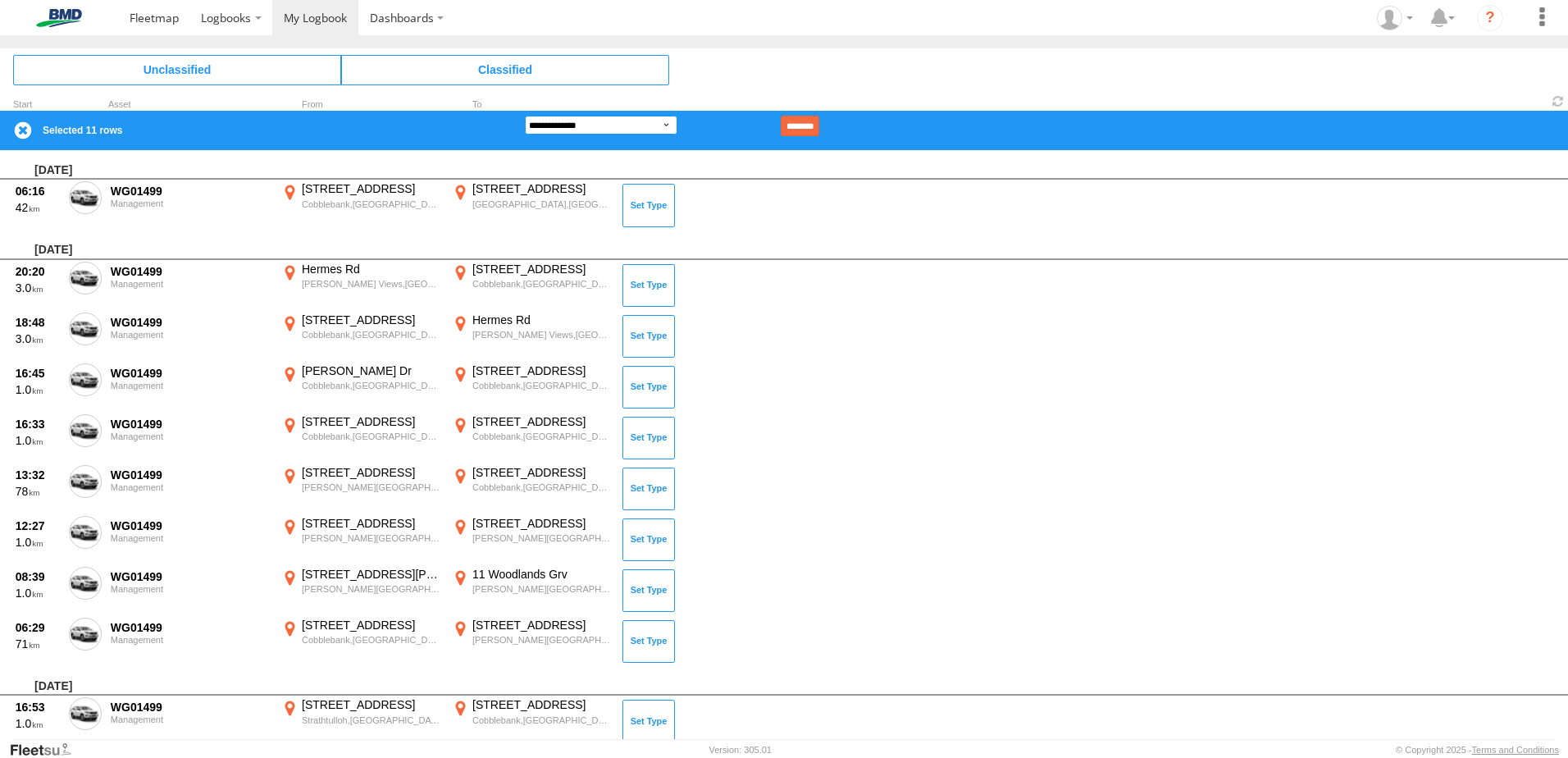
click at [595, 130] on select "**********" at bounding box center [601, 125] width 153 height 19
click at [524, 116] on select "**********" at bounding box center [601, 125] width 153 height 19
click at [819, 120] on input "********" at bounding box center [800, 125] width 39 height 20
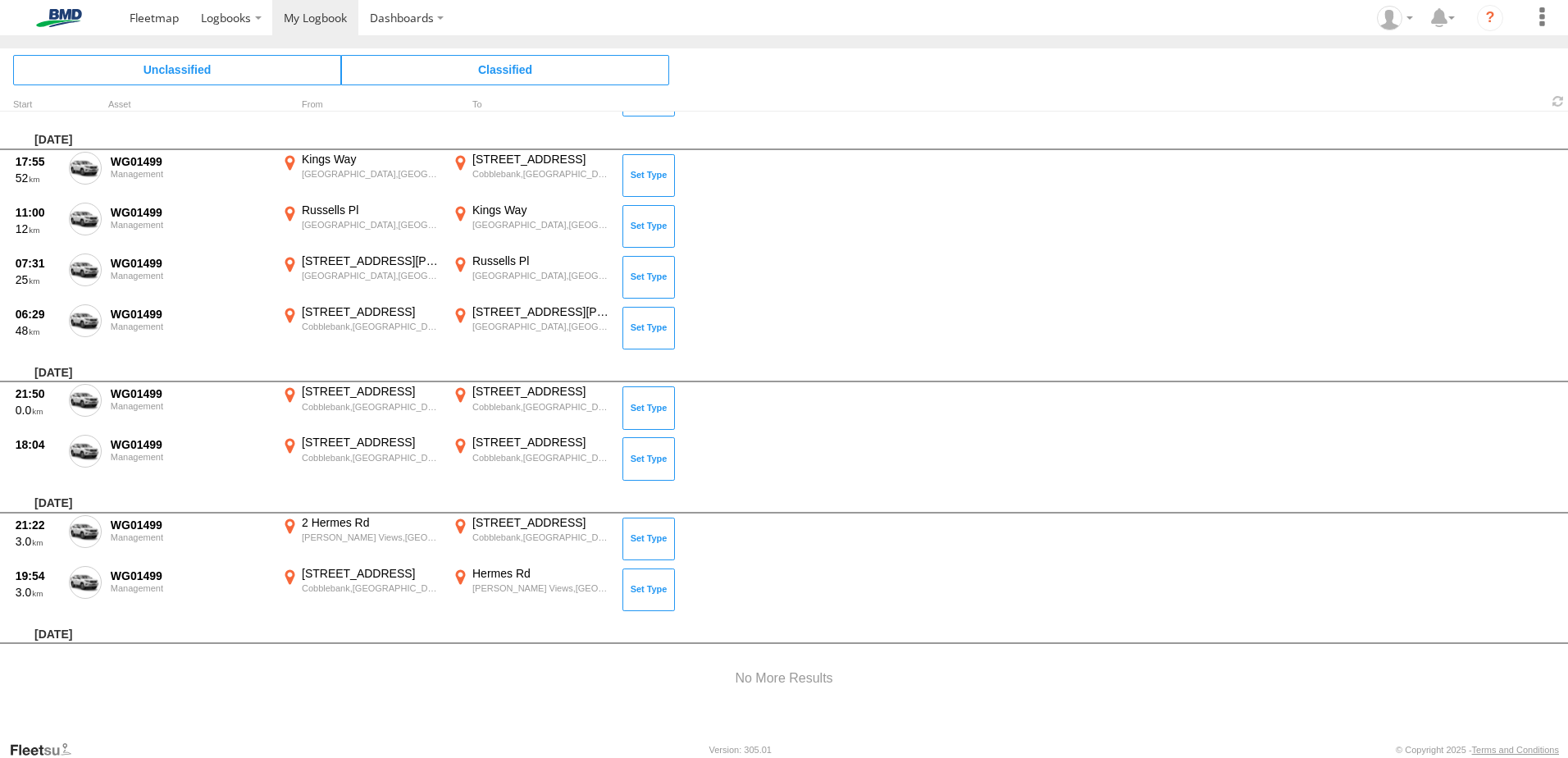
scroll to position [2084, 0]
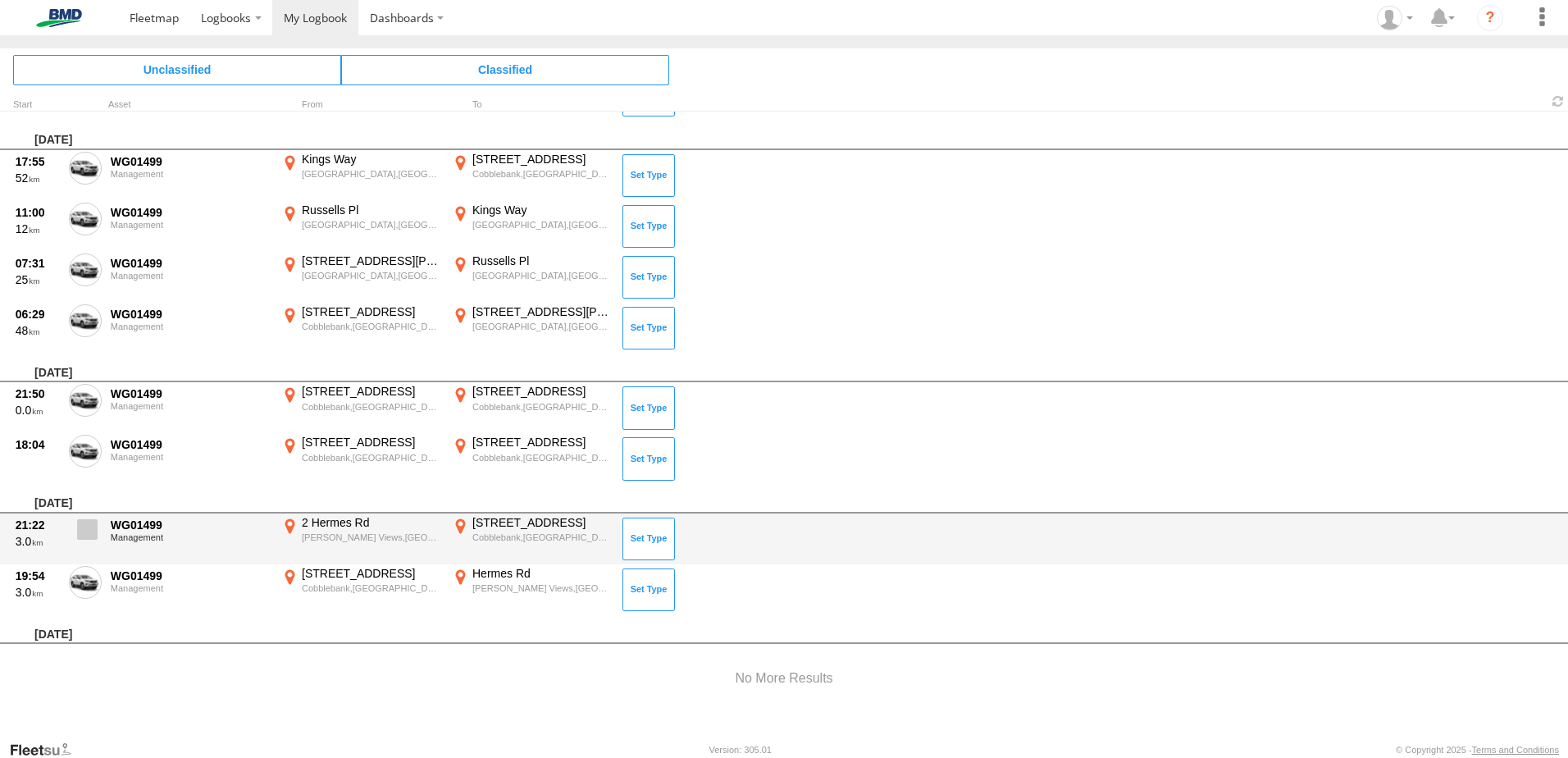
drag, startPoint x: 88, startPoint y: 583, endPoint x: 80, endPoint y: 575, distance: 11.3
click at [0, 0] on span at bounding box center [0, 0] width 0 height 0
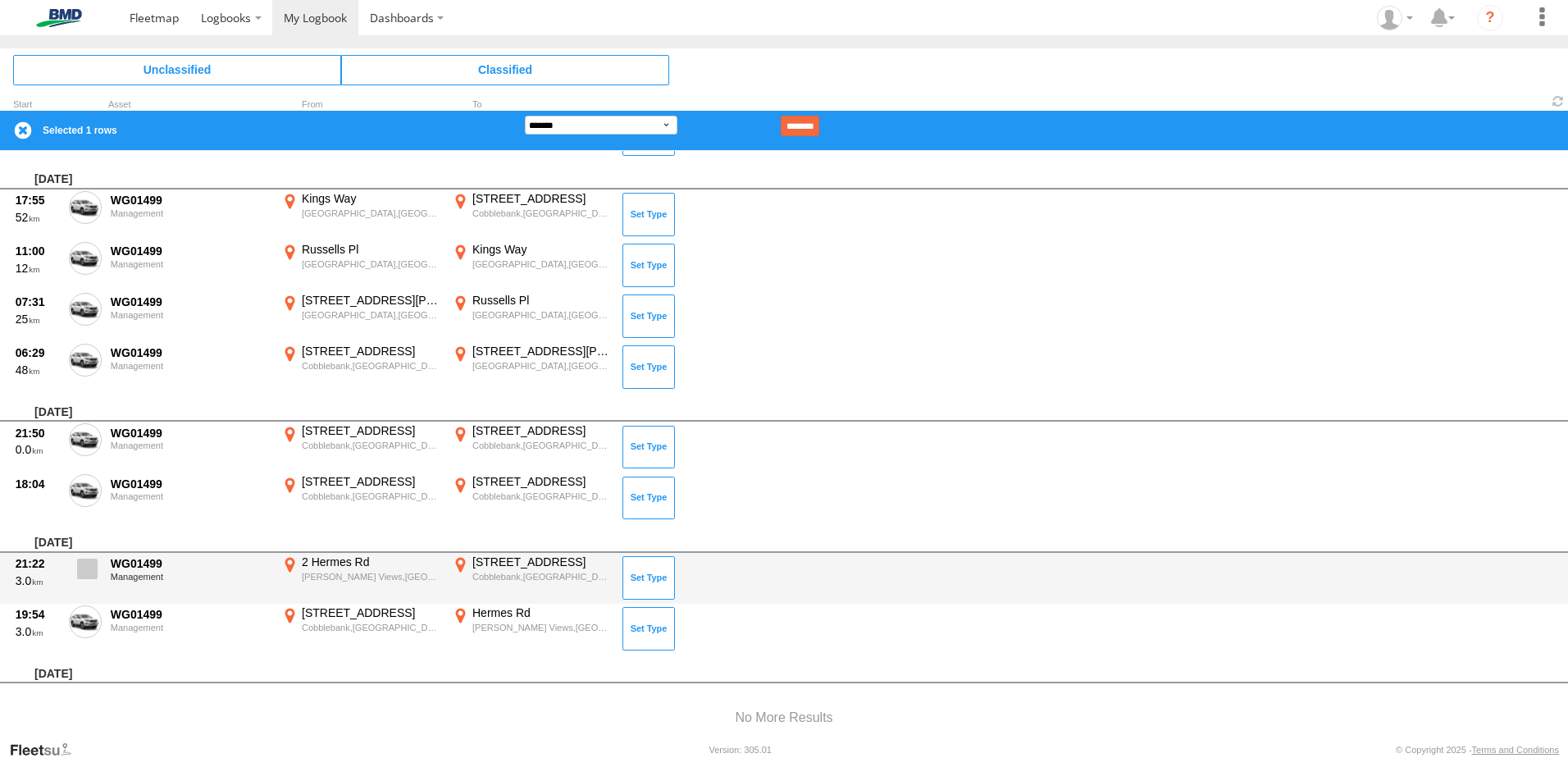
click at [94, 563] on span at bounding box center [87, 568] width 20 height 20
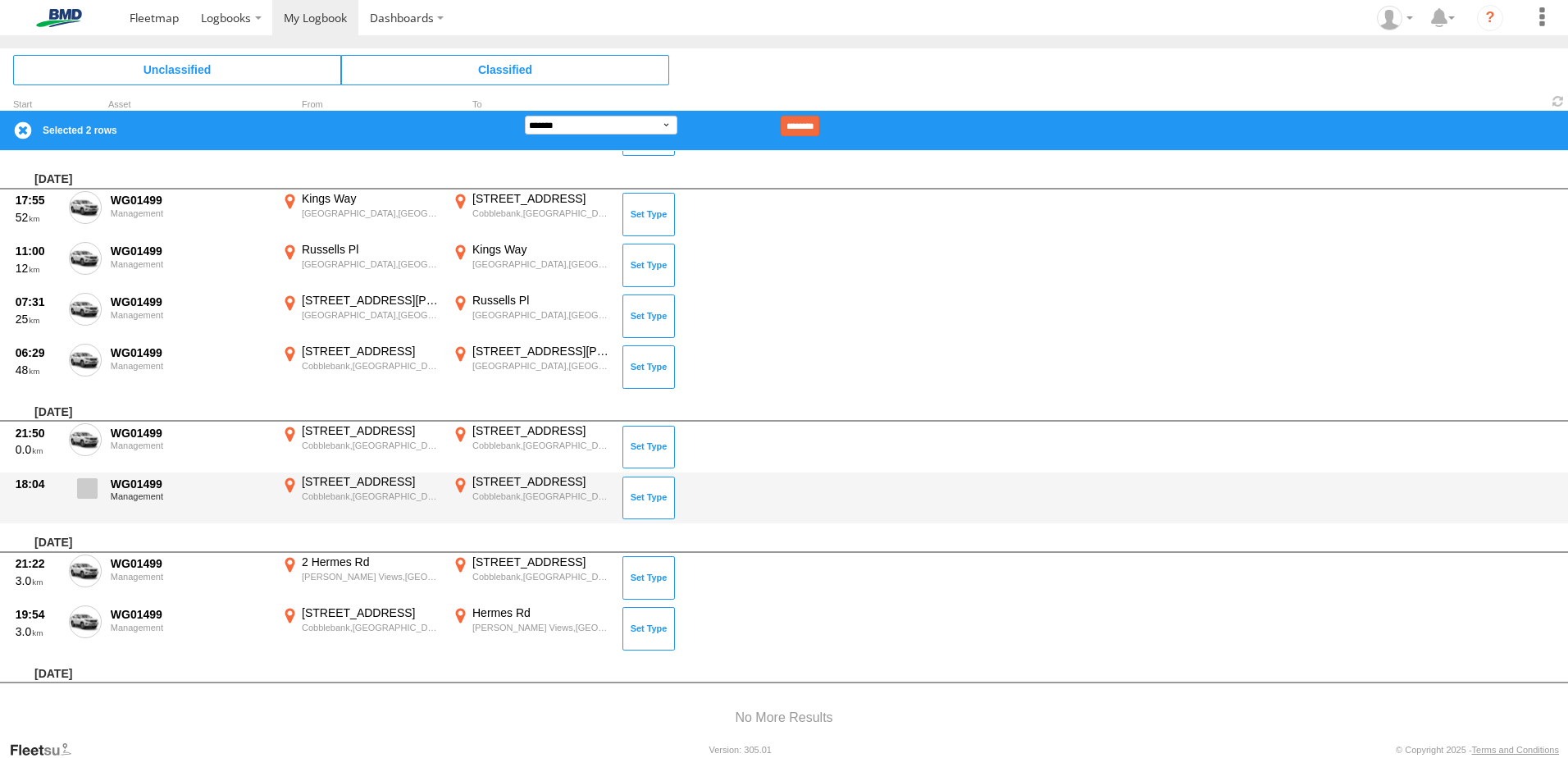
click at [95, 487] on span at bounding box center [87, 488] width 20 height 20
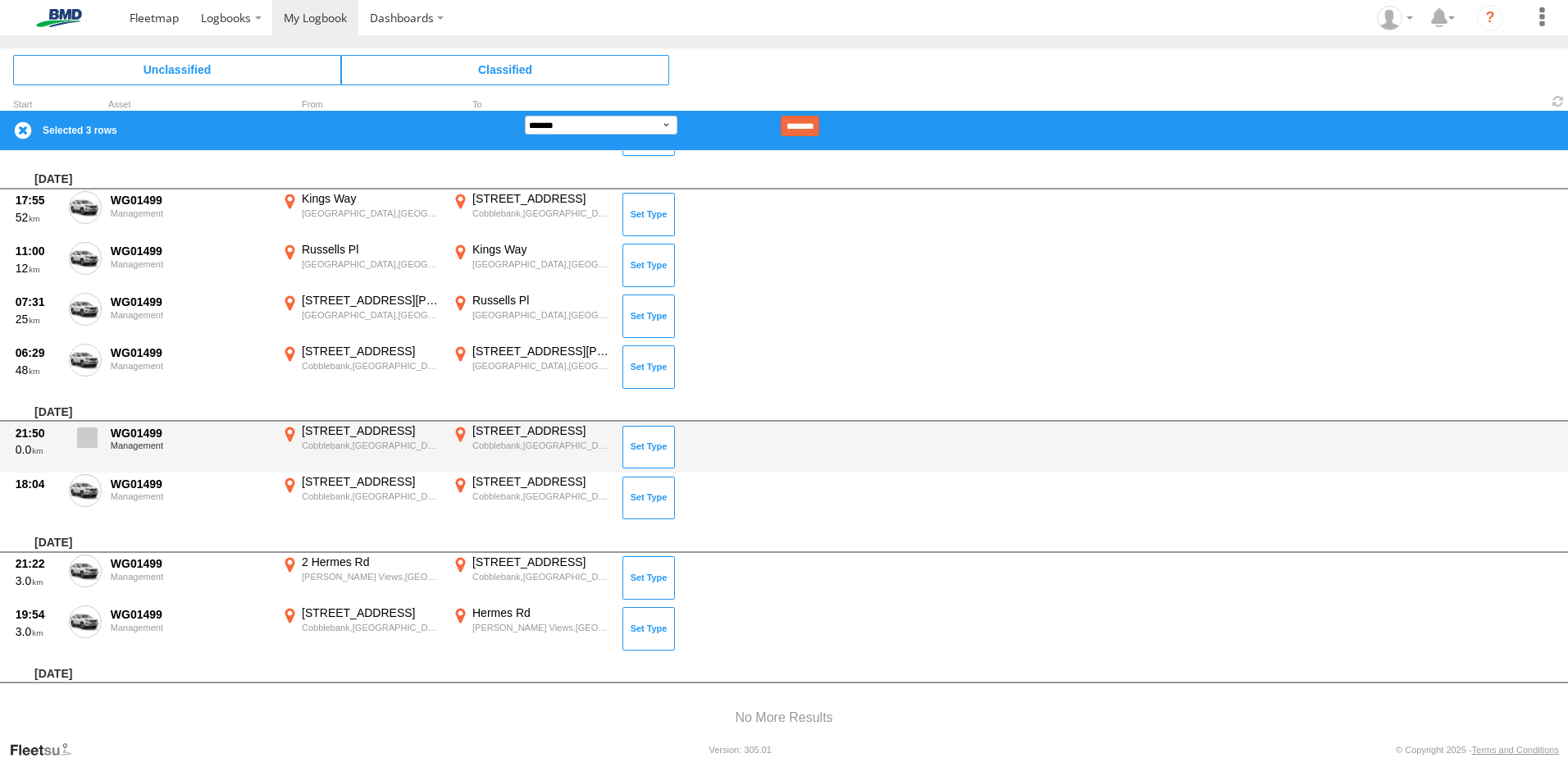
click at [95, 444] on span at bounding box center [87, 437] width 20 height 20
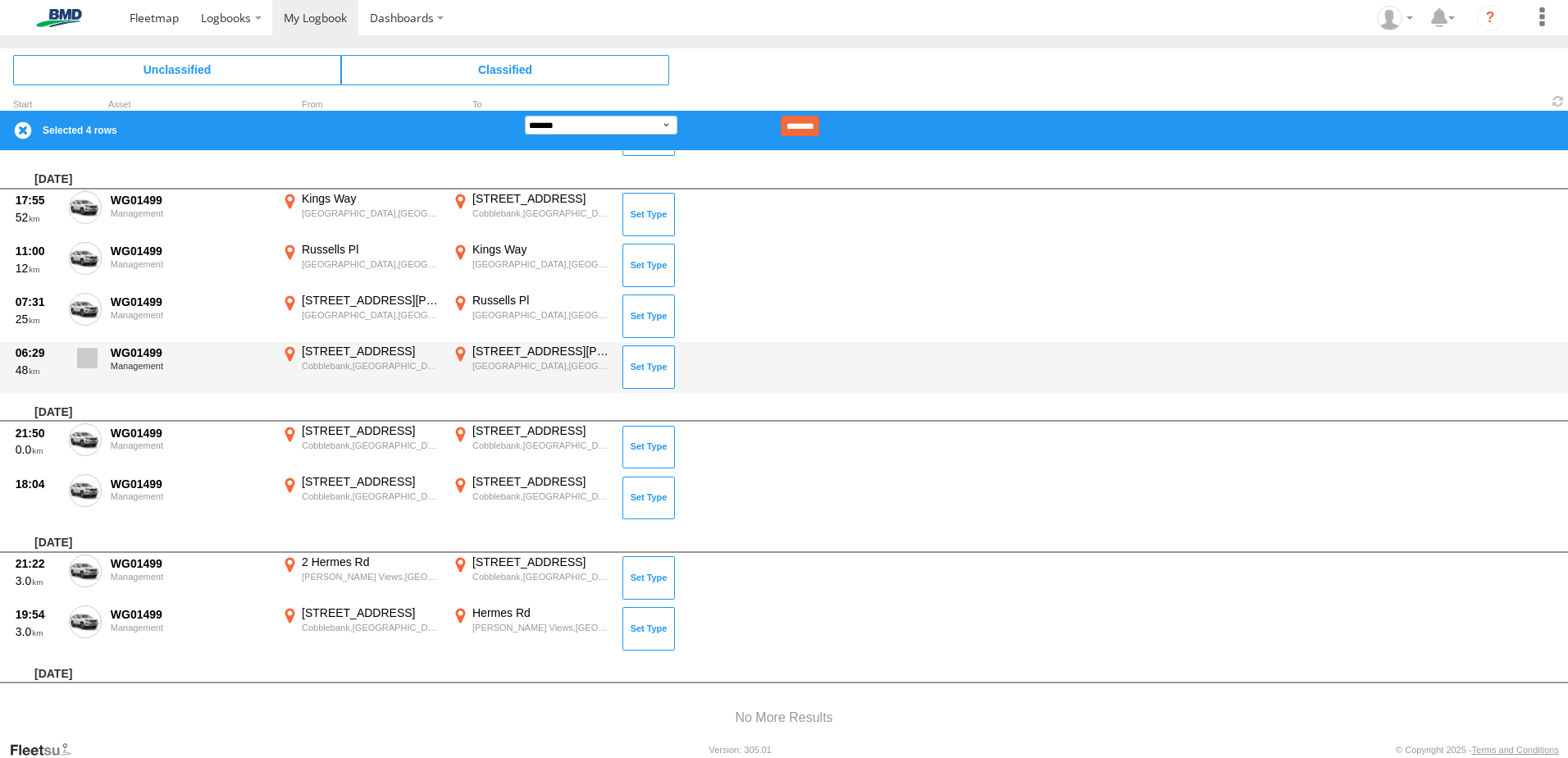
scroll to position [2003, 0]
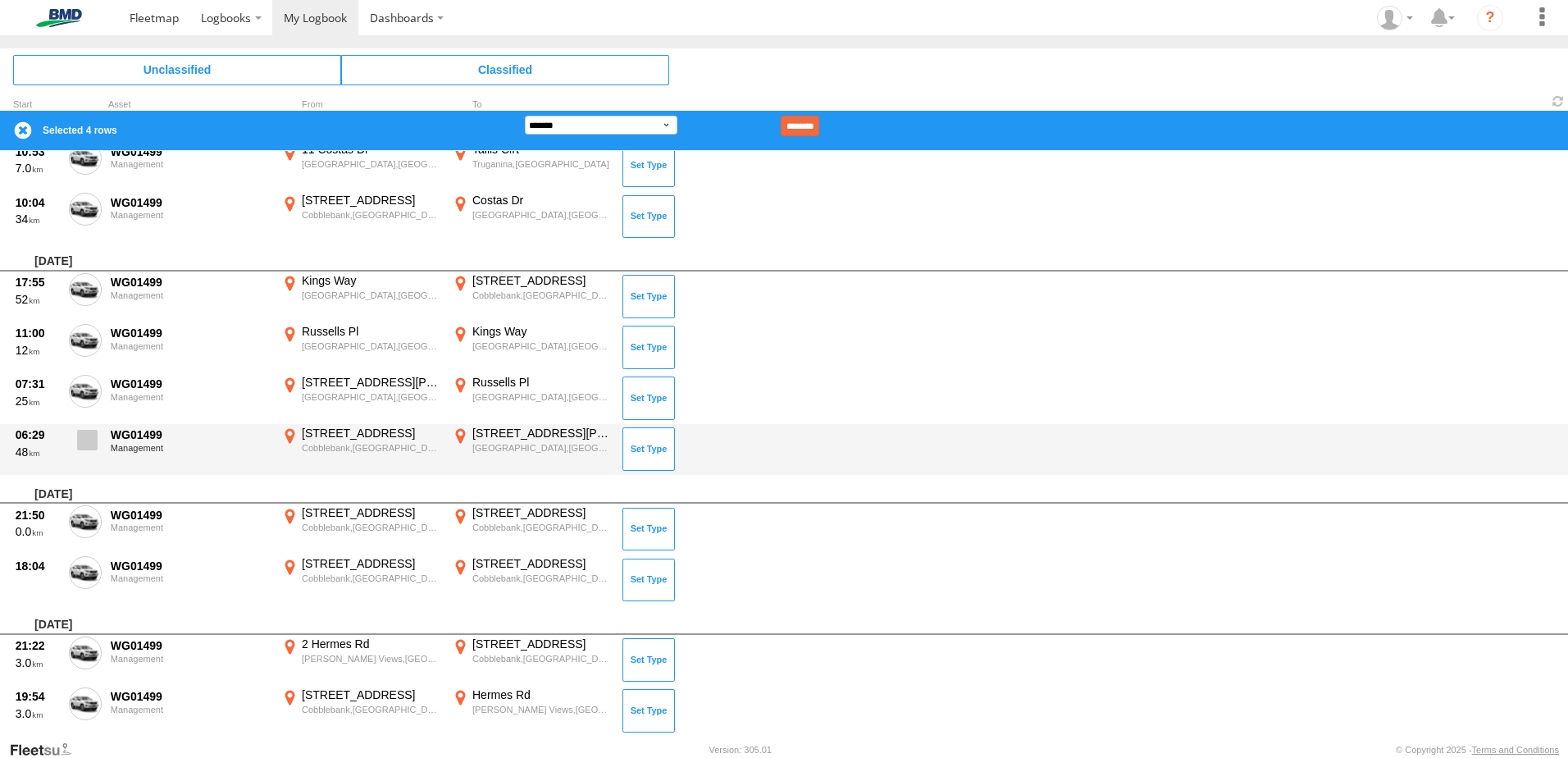
click at [76, 453] on label at bounding box center [85, 444] width 32 height 38
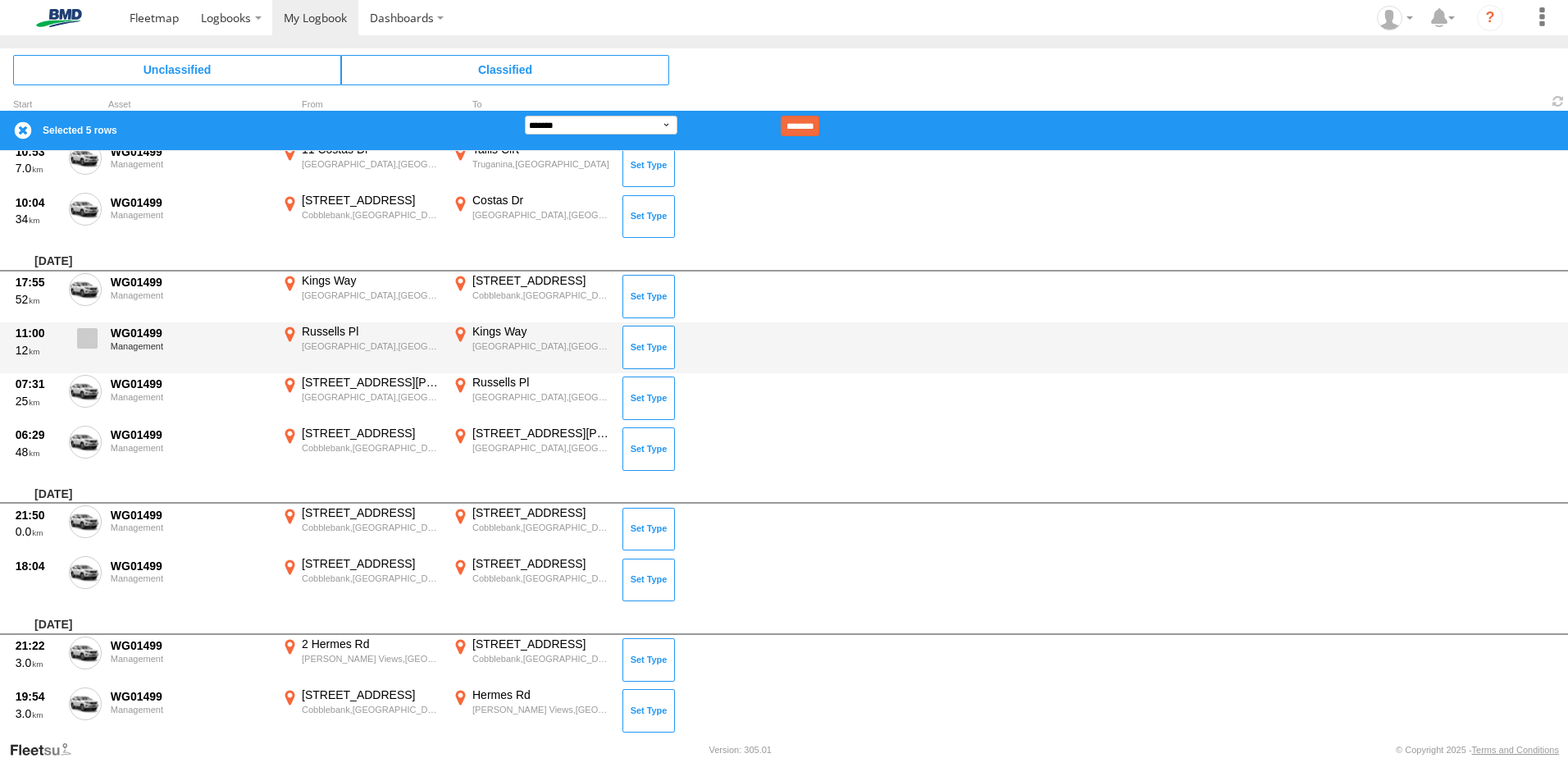
scroll to position [1839, 0]
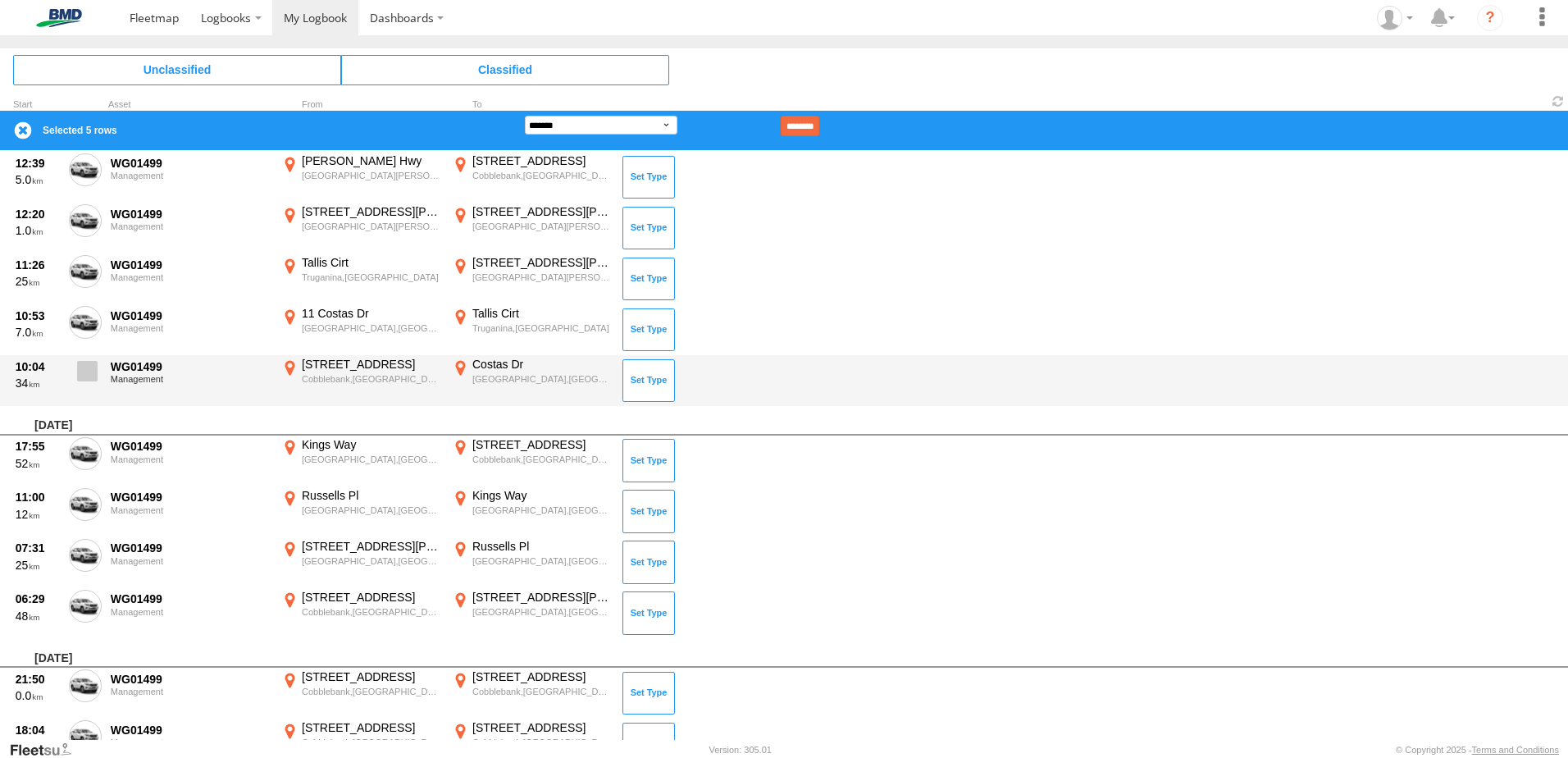
click at [78, 365] on span at bounding box center [87, 370] width 20 height 20
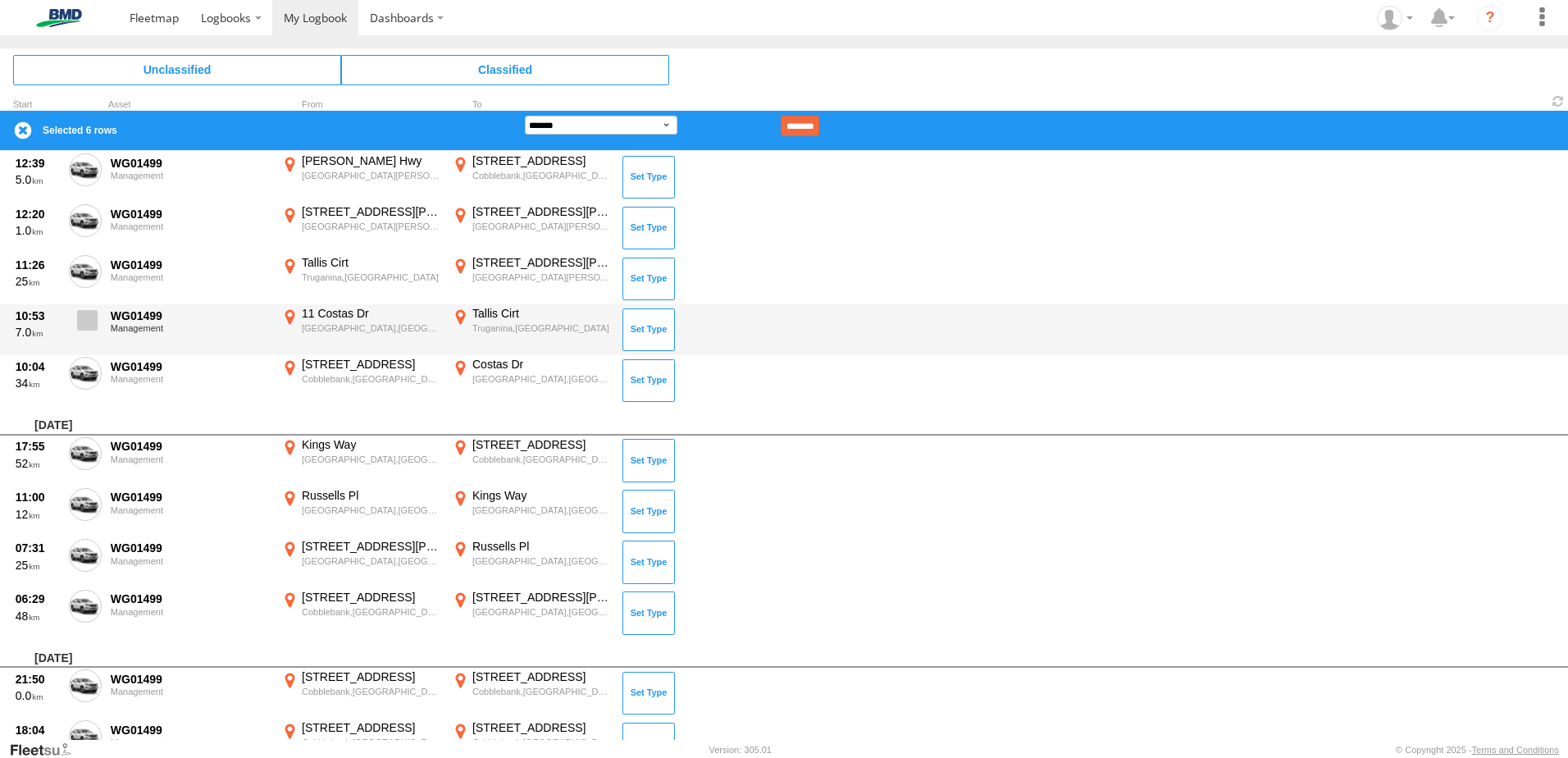
click at [81, 313] on span at bounding box center [87, 319] width 20 height 20
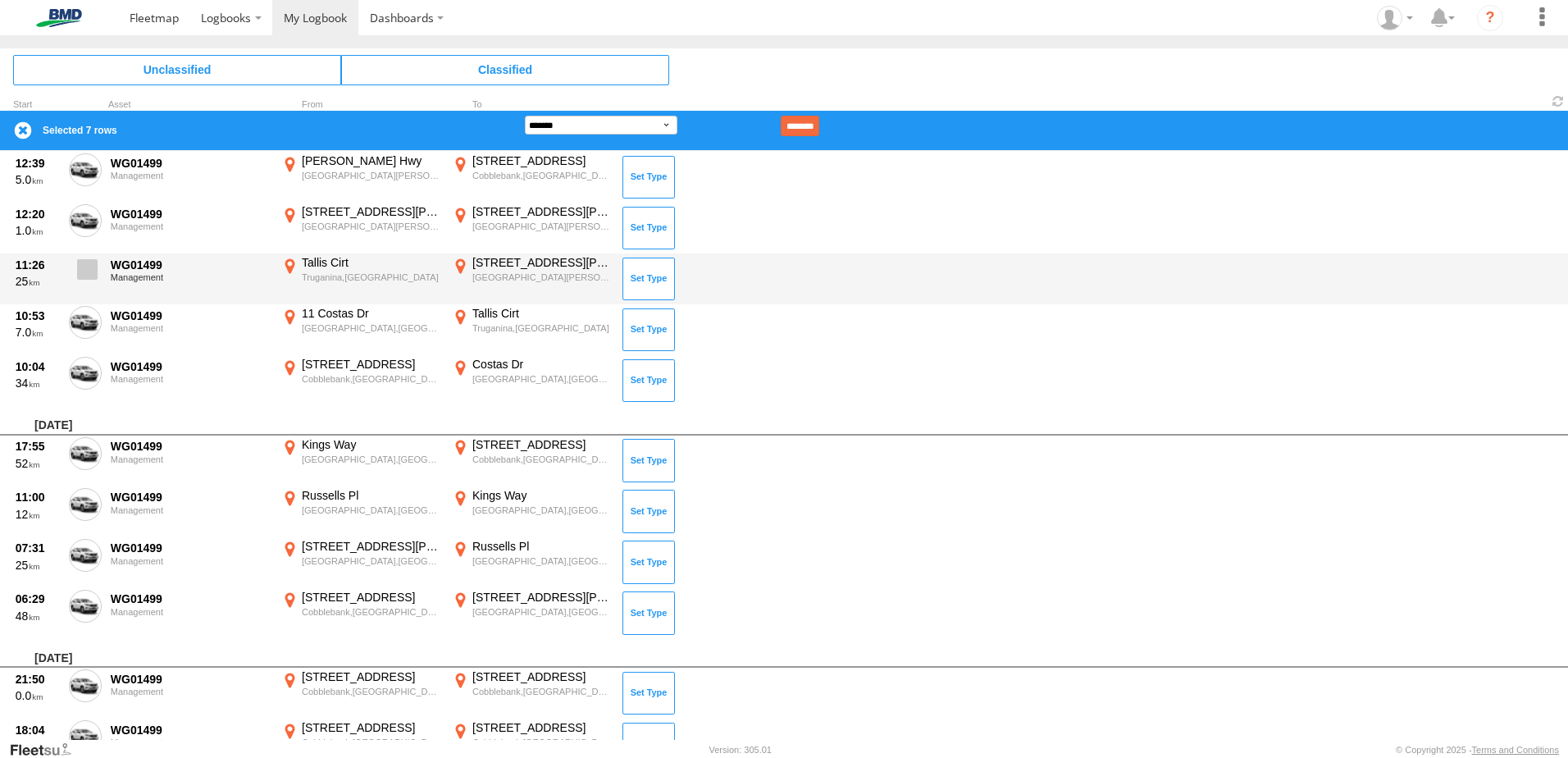
click at [82, 268] on span at bounding box center [87, 268] width 20 height 20
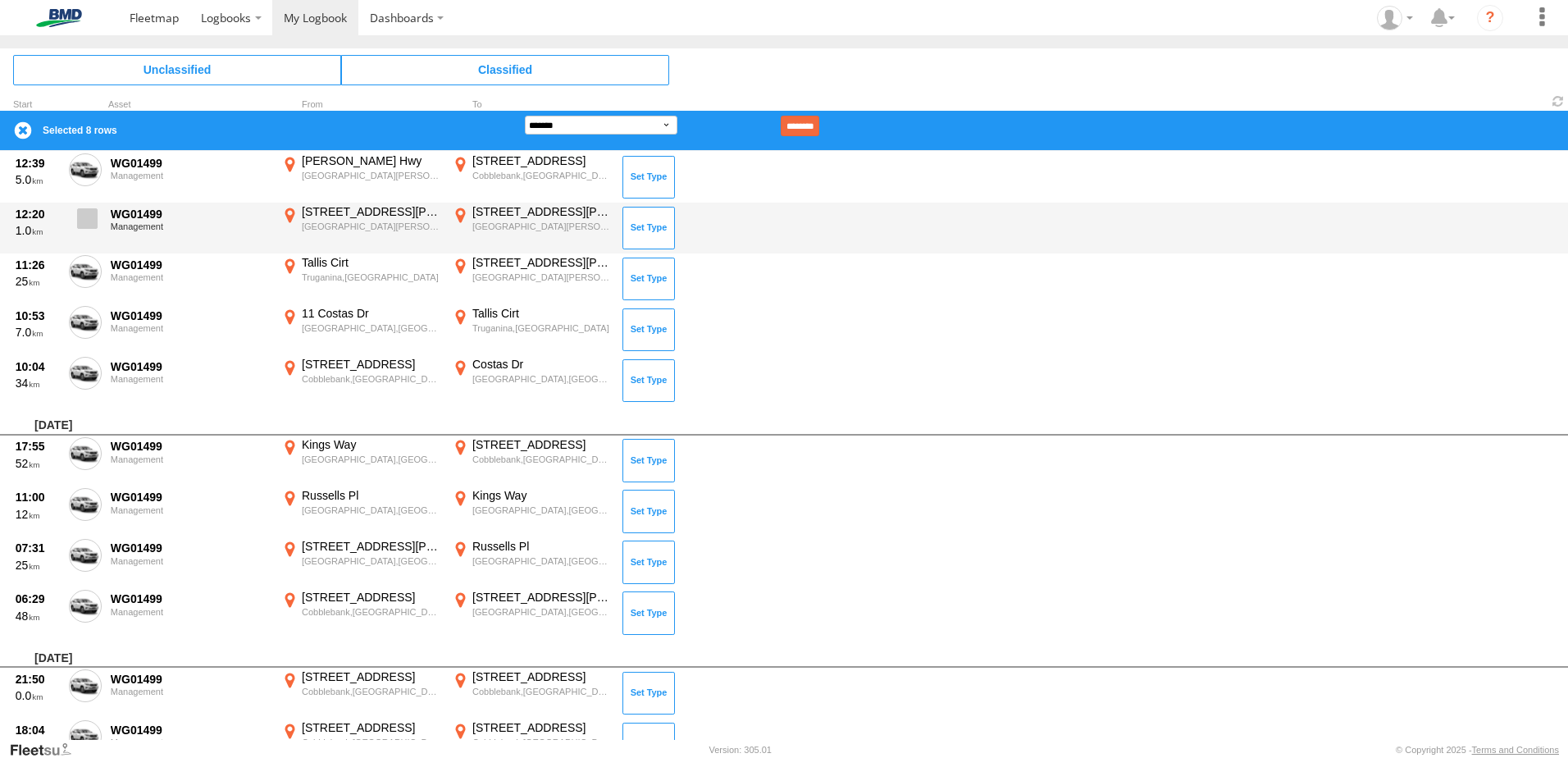
click at [82, 227] on span at bounding box center [87, 218] width 20 height 20
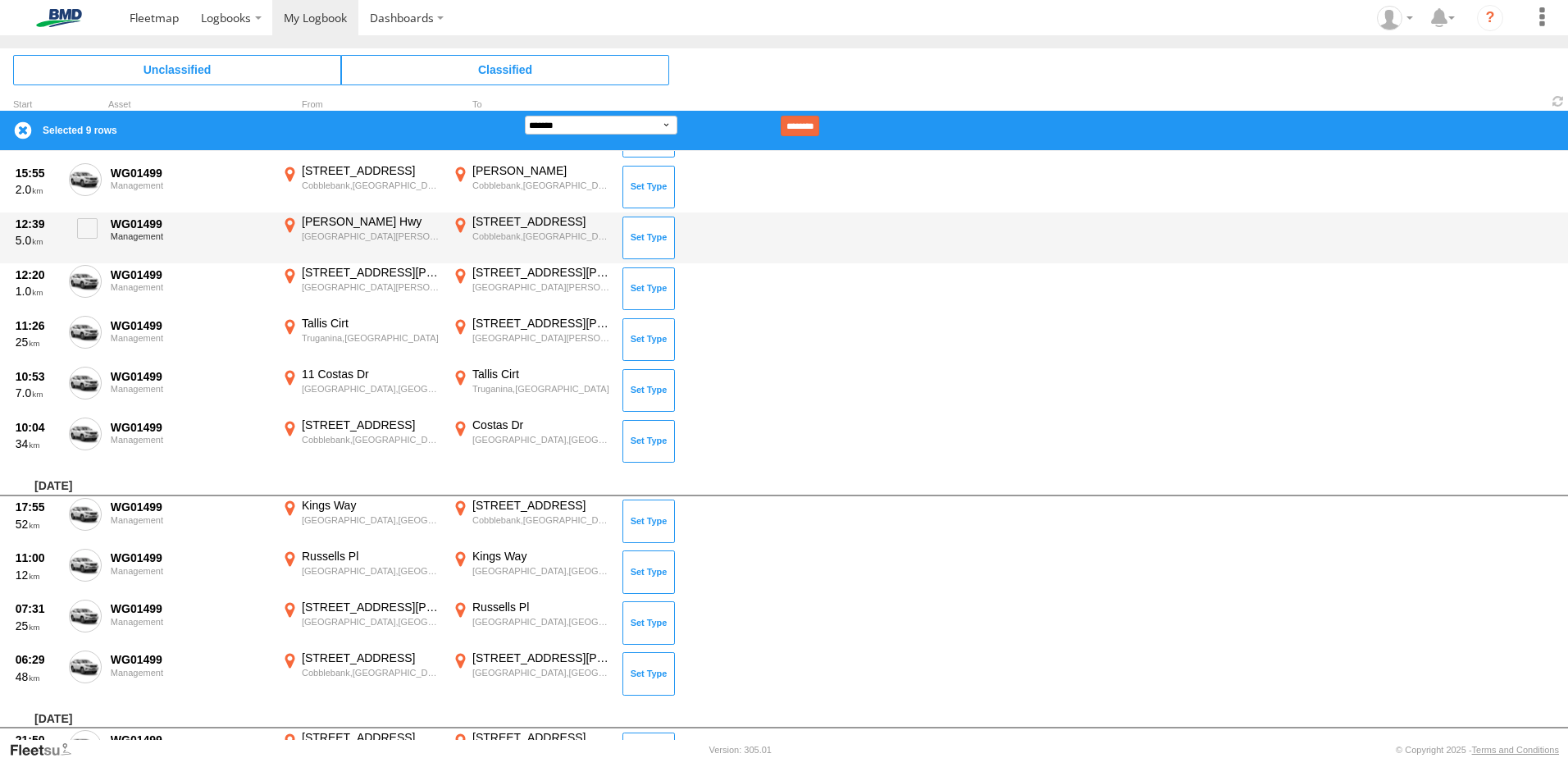
scroll to position [1674, 0]
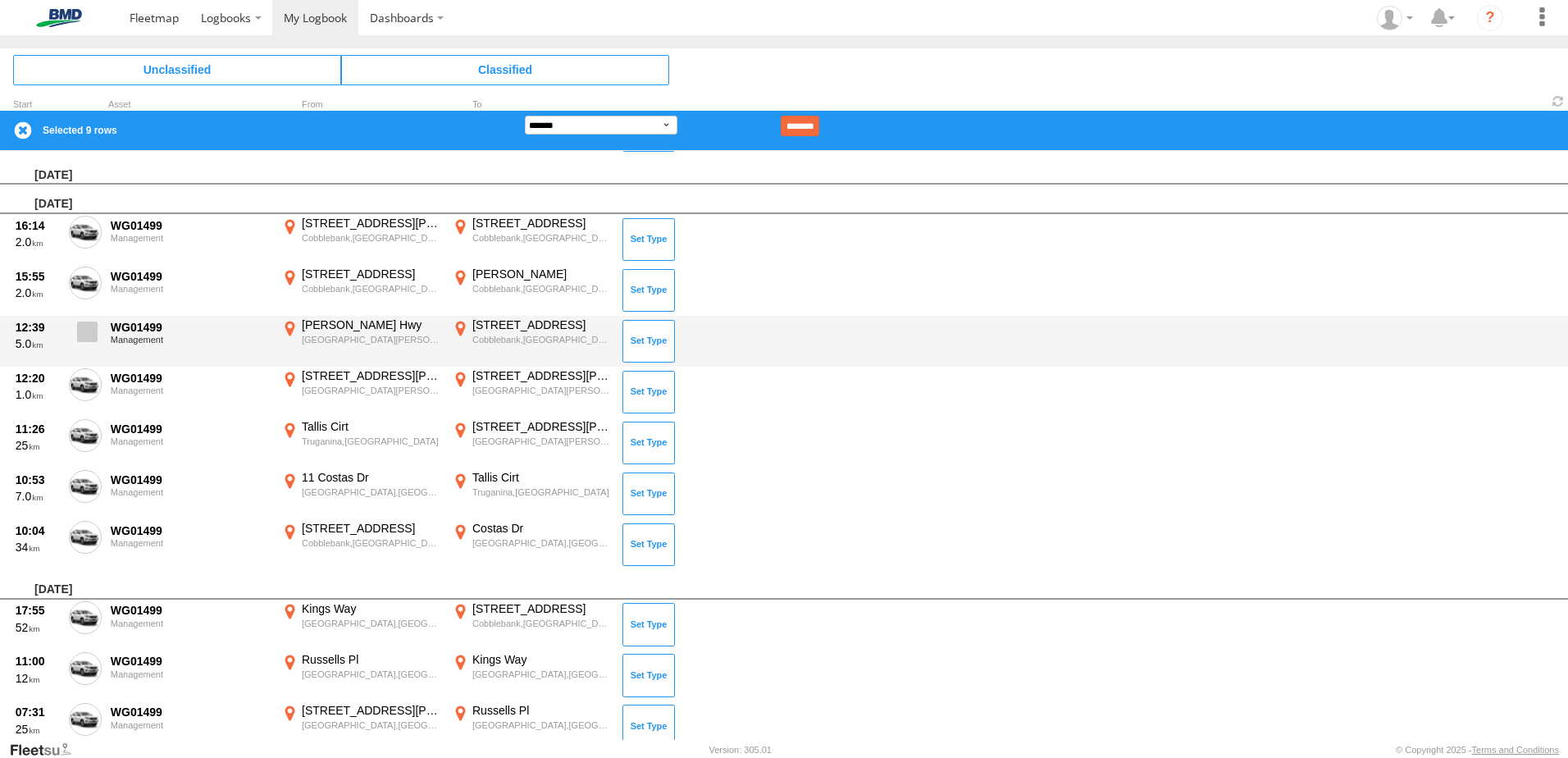
click at [83, 332] on span at bounding box center [87, 332] width 20 height 20
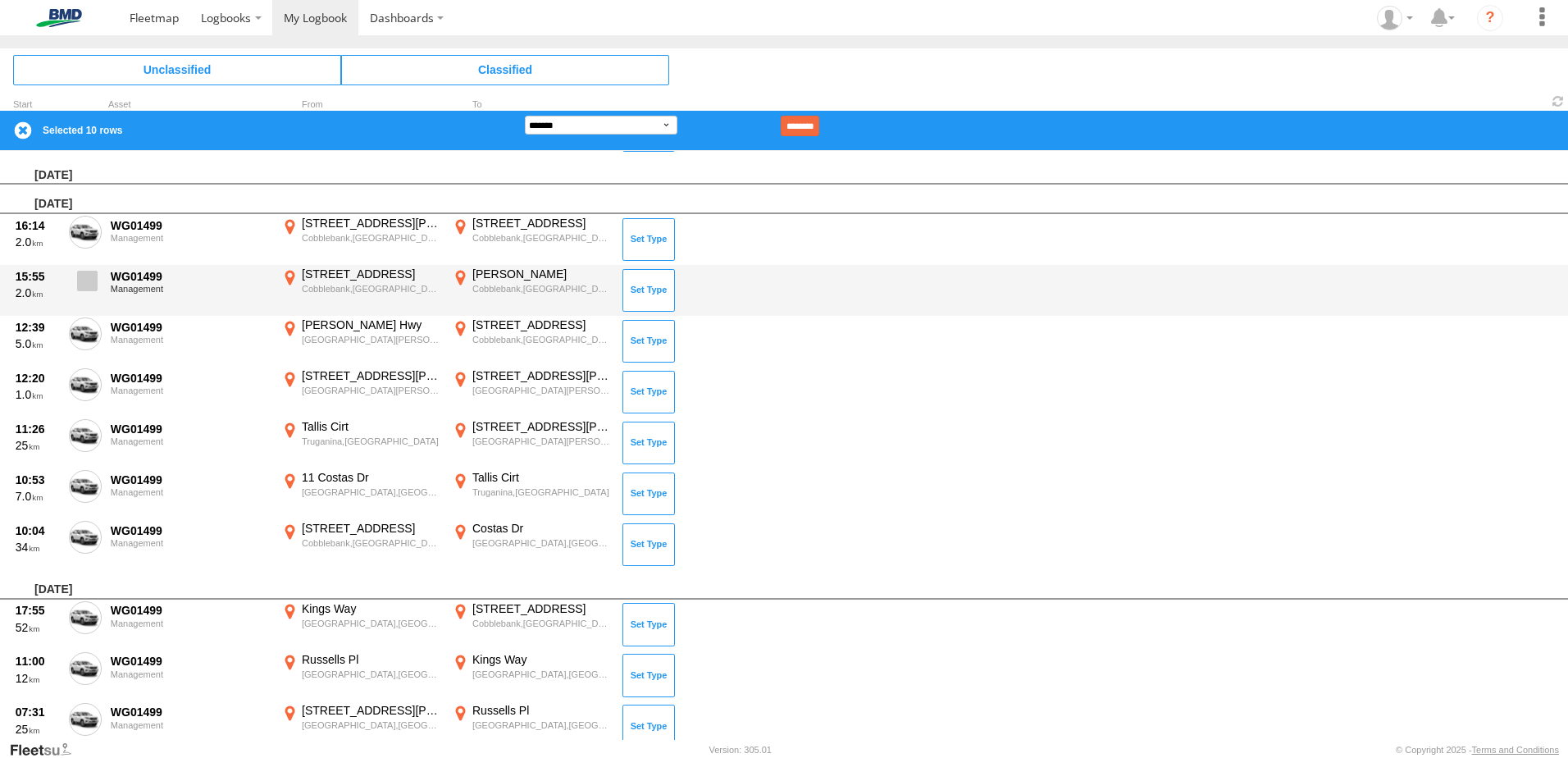
click at [83, 279] on span at bounding box center [87, 281] width 20 height 20
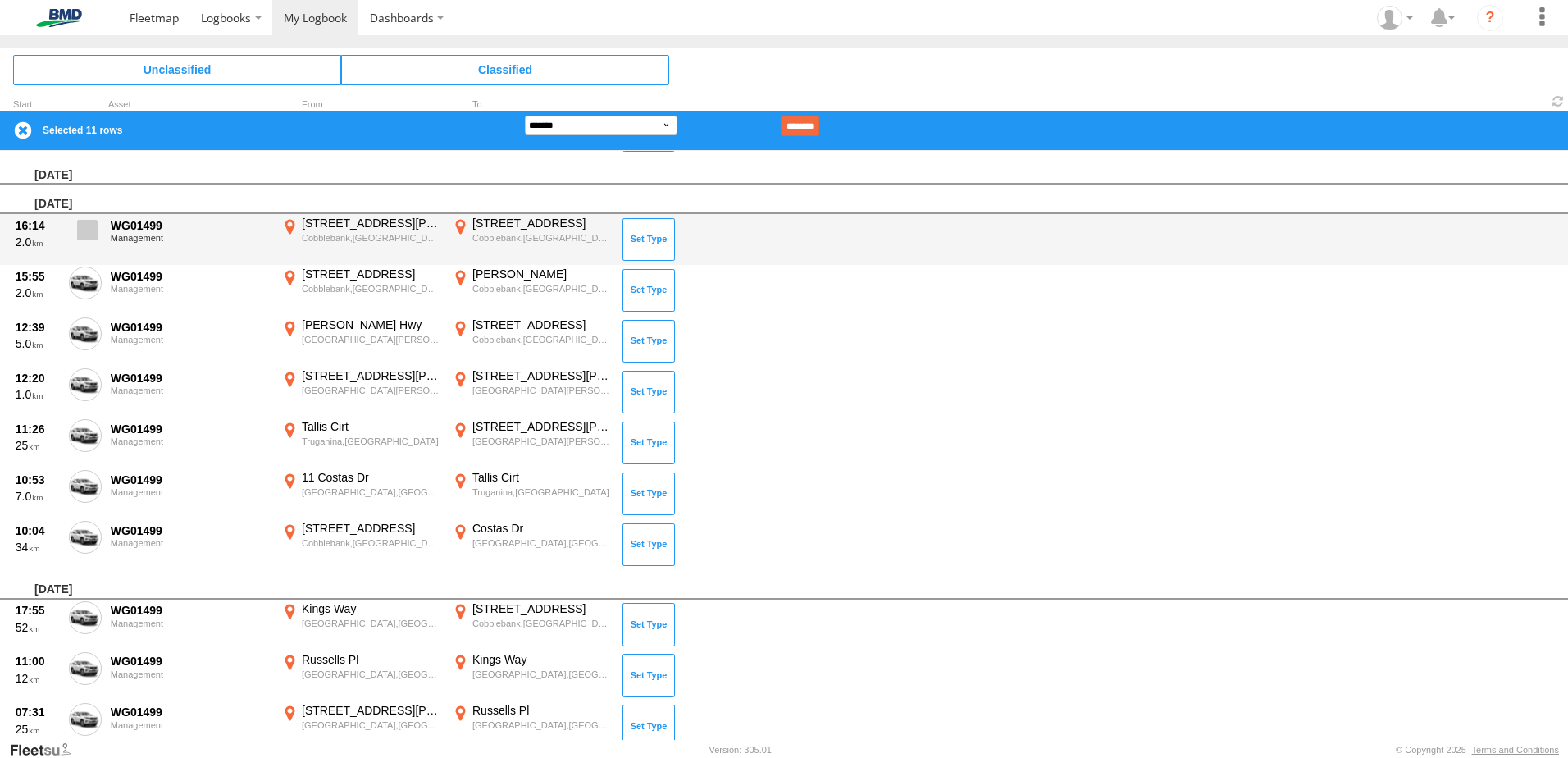
click at [83, 232] on span at bounding box center [87, 230] width 20 height 20
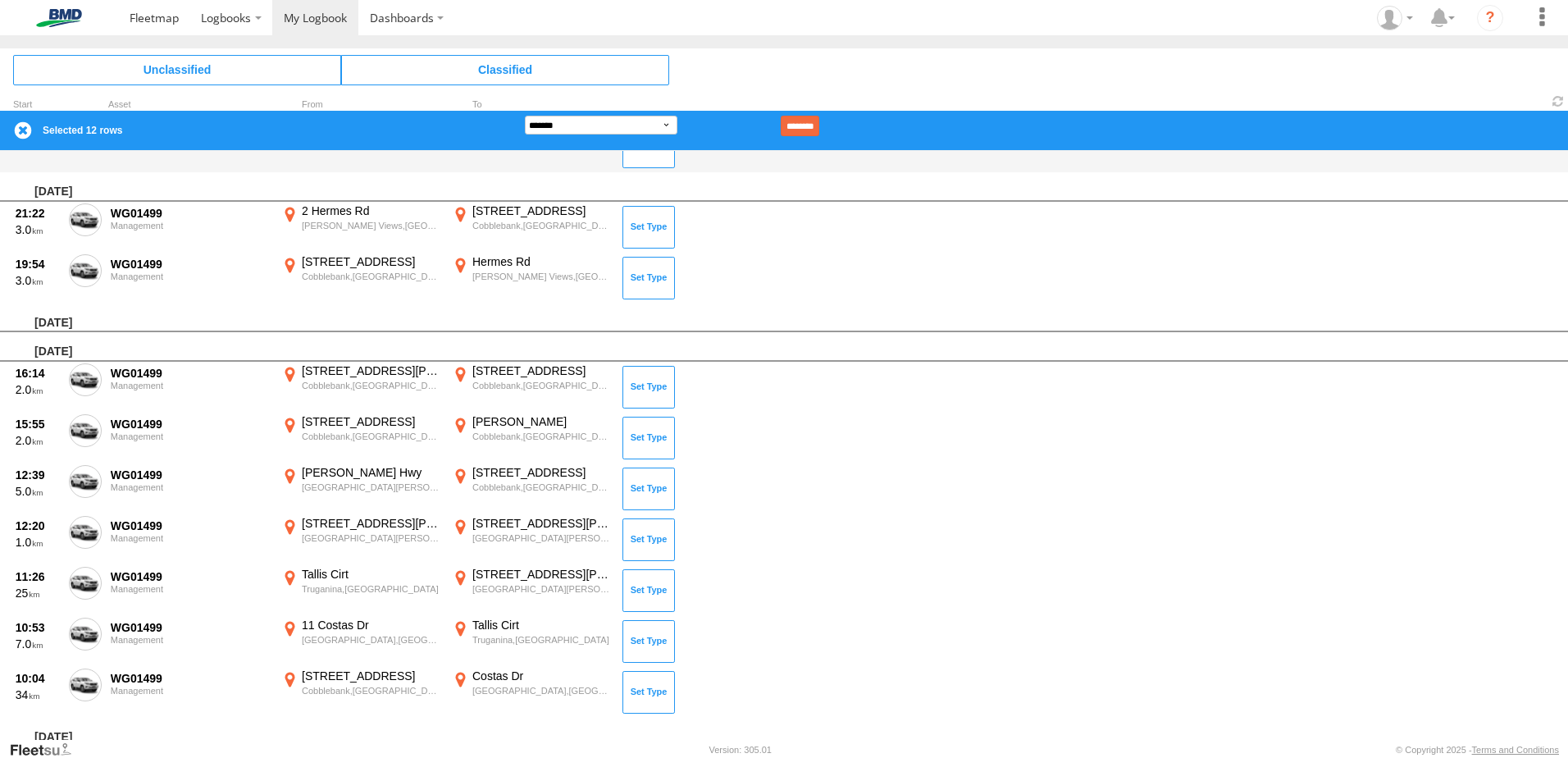
scroll to position [1346, 0]
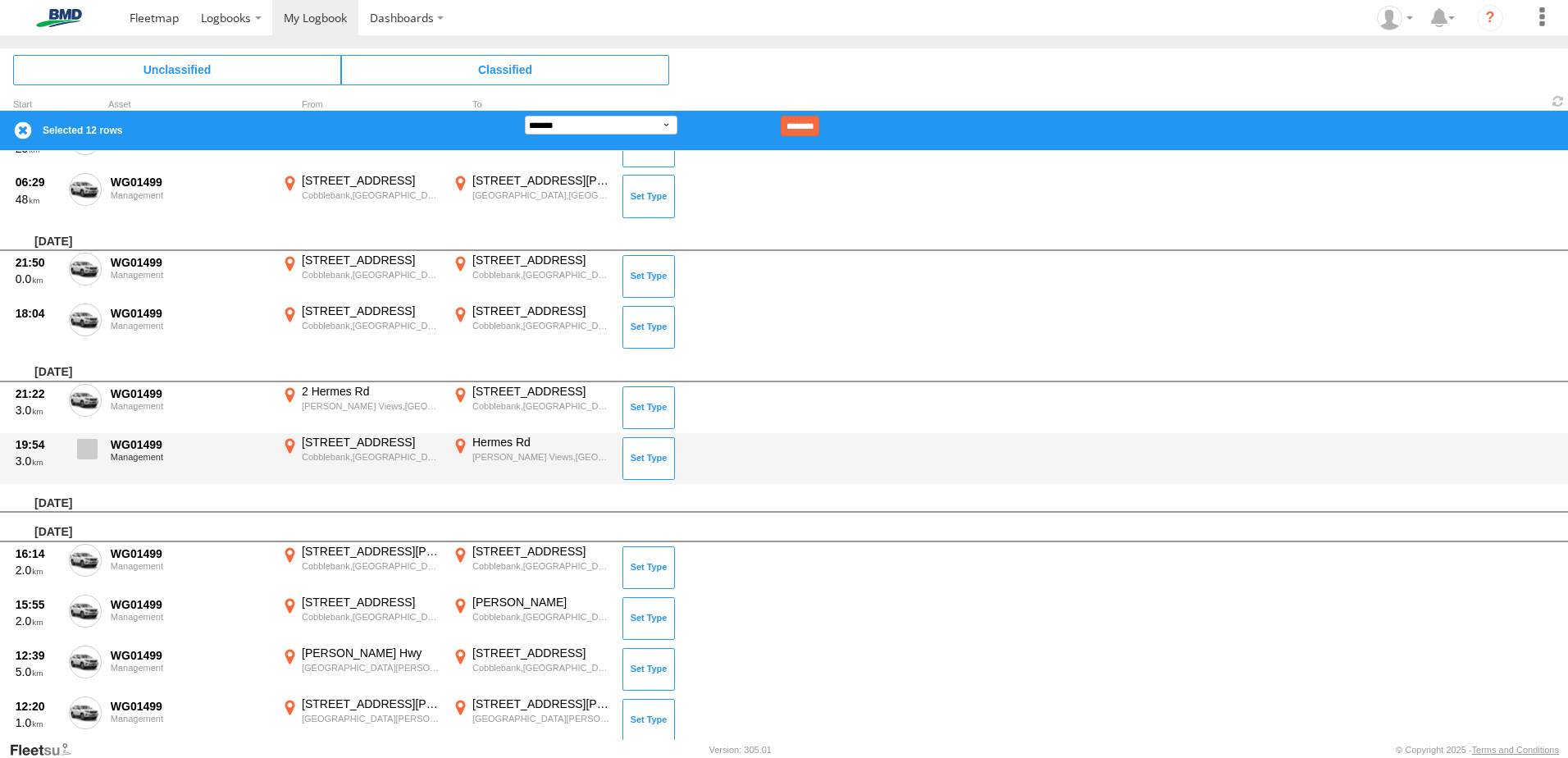
click at [94, 441] on span at bounding box center [87, 448] width 20 height 20
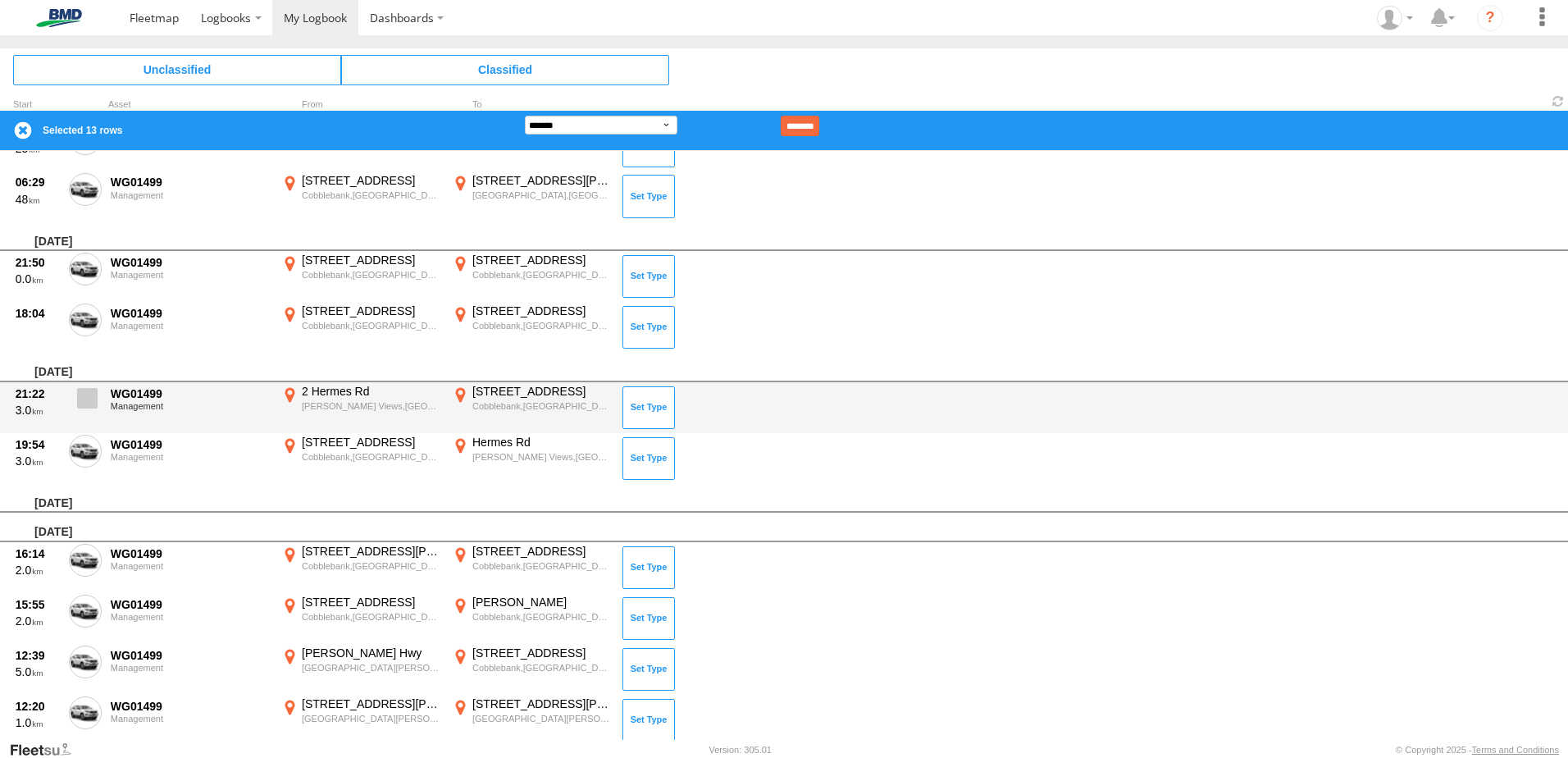
click at [82, 398] on span at bounding box center [87, 397] width 20 height 20
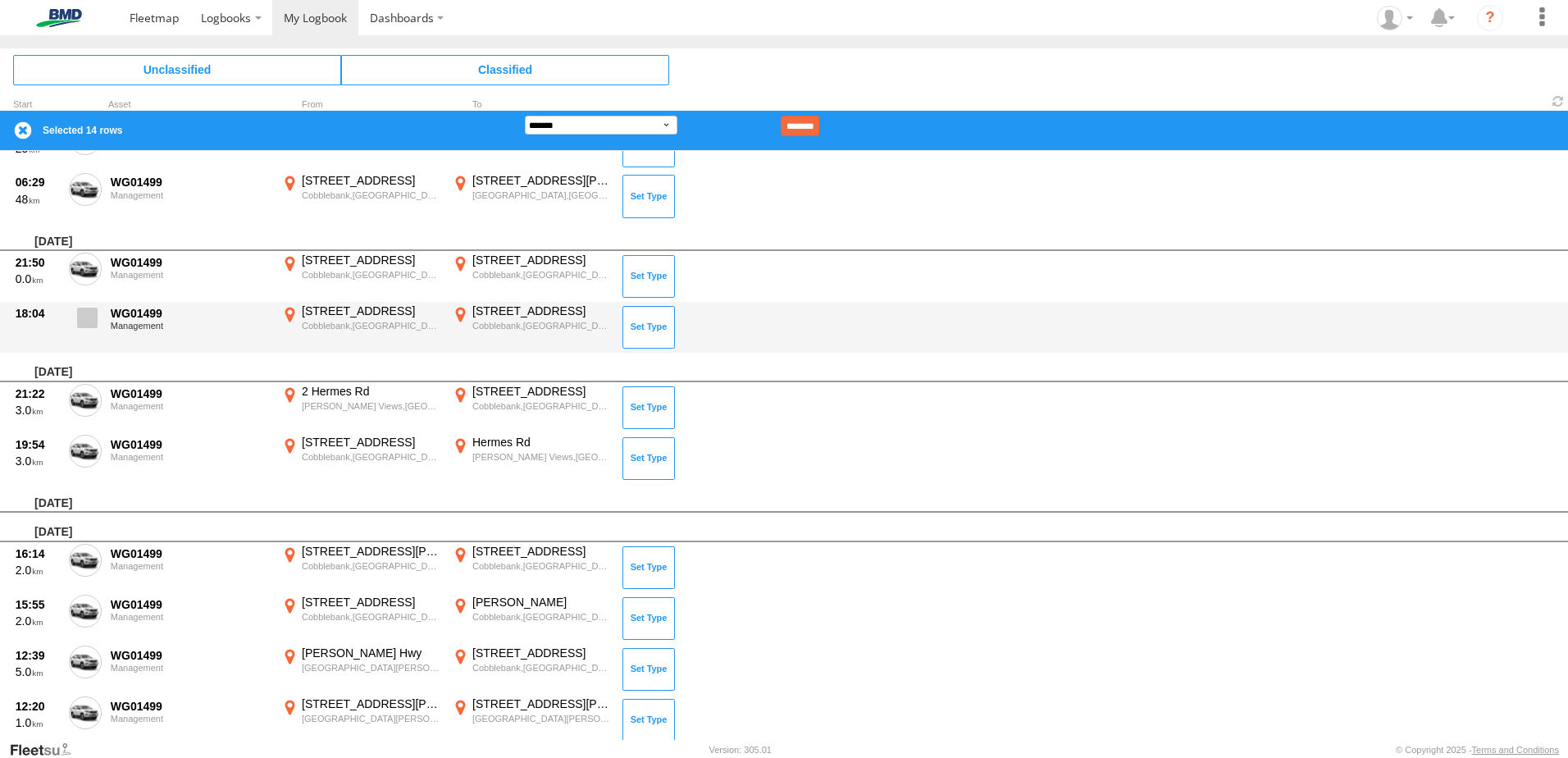
click at [84, 322] on span at bounding box center [87, 318] width 20 height 20
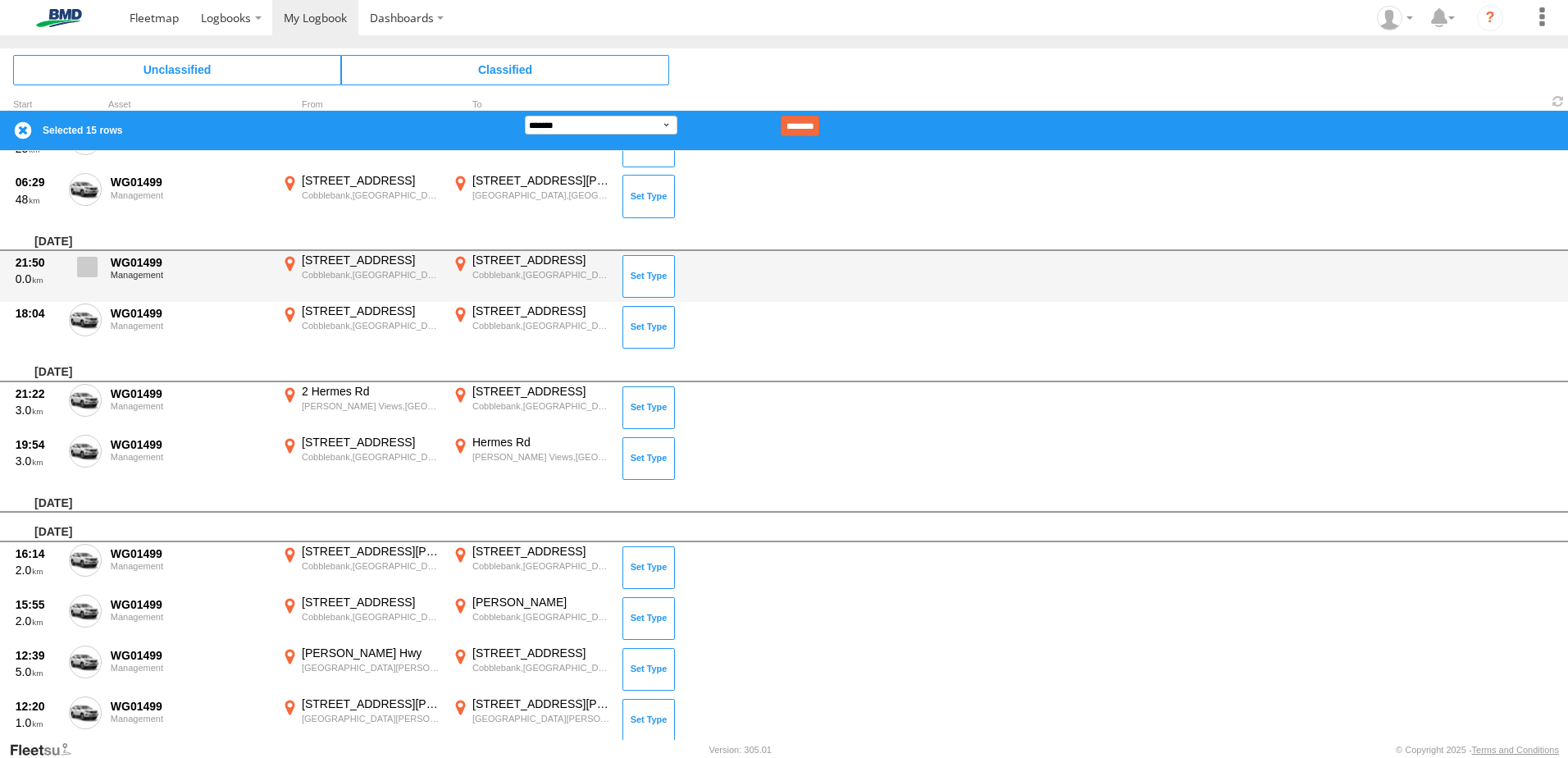
click at [79, 279] on label at bounding box center [85, 271] width 32 height 38
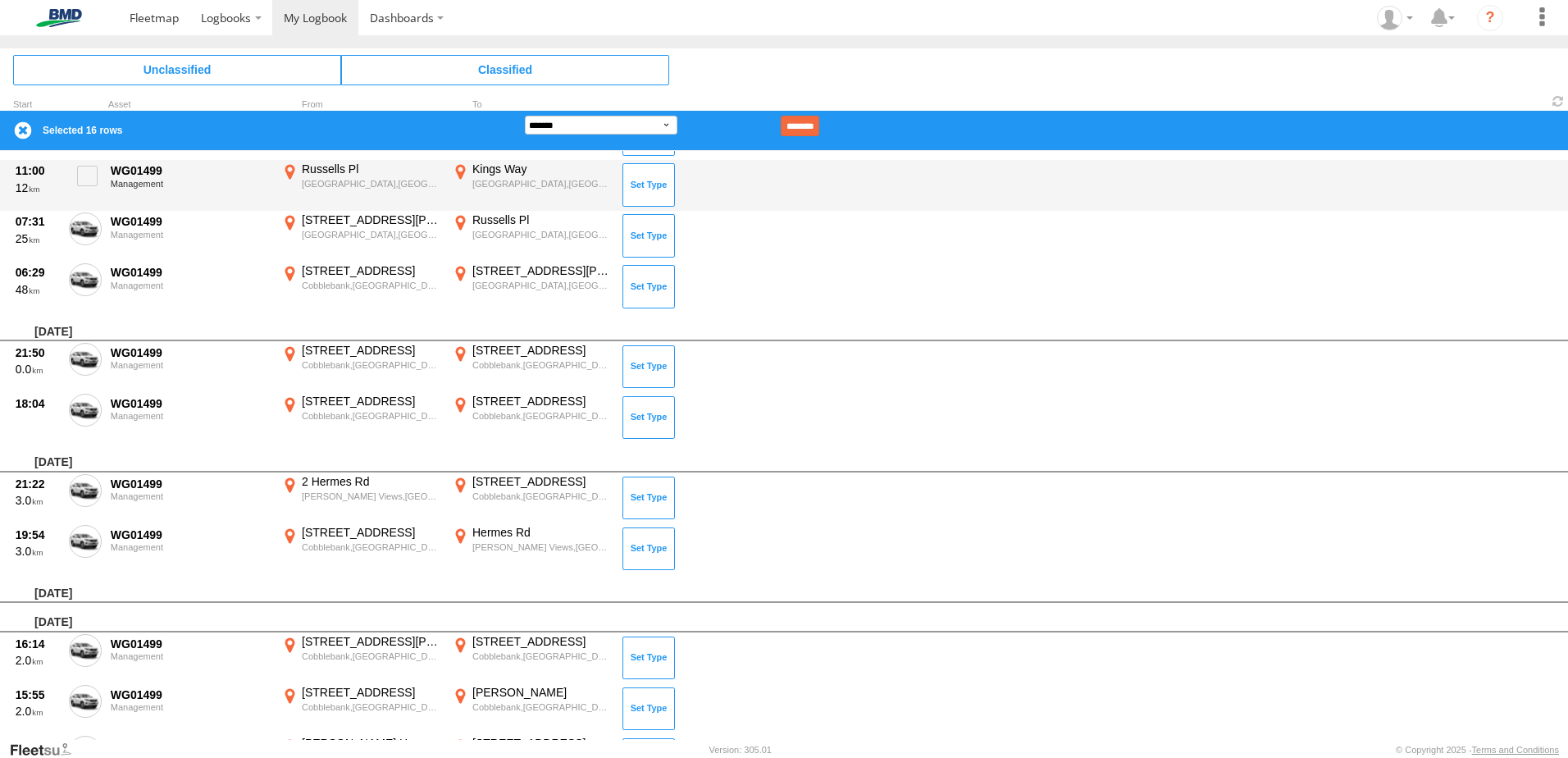
scroll to position [1100, 0]
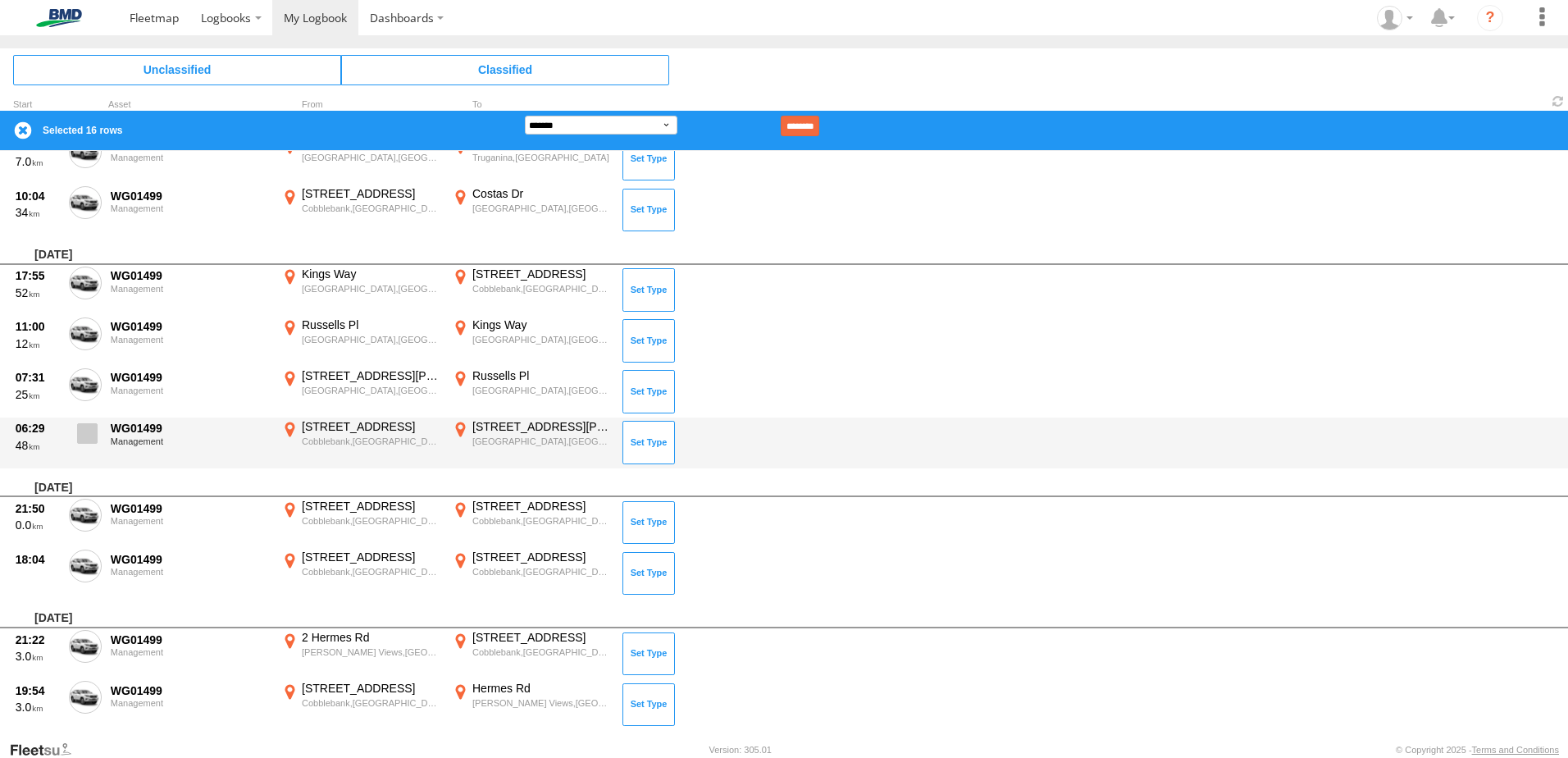
click at [79, 434] on span at bounding box center [87, 433] width 20 height 20
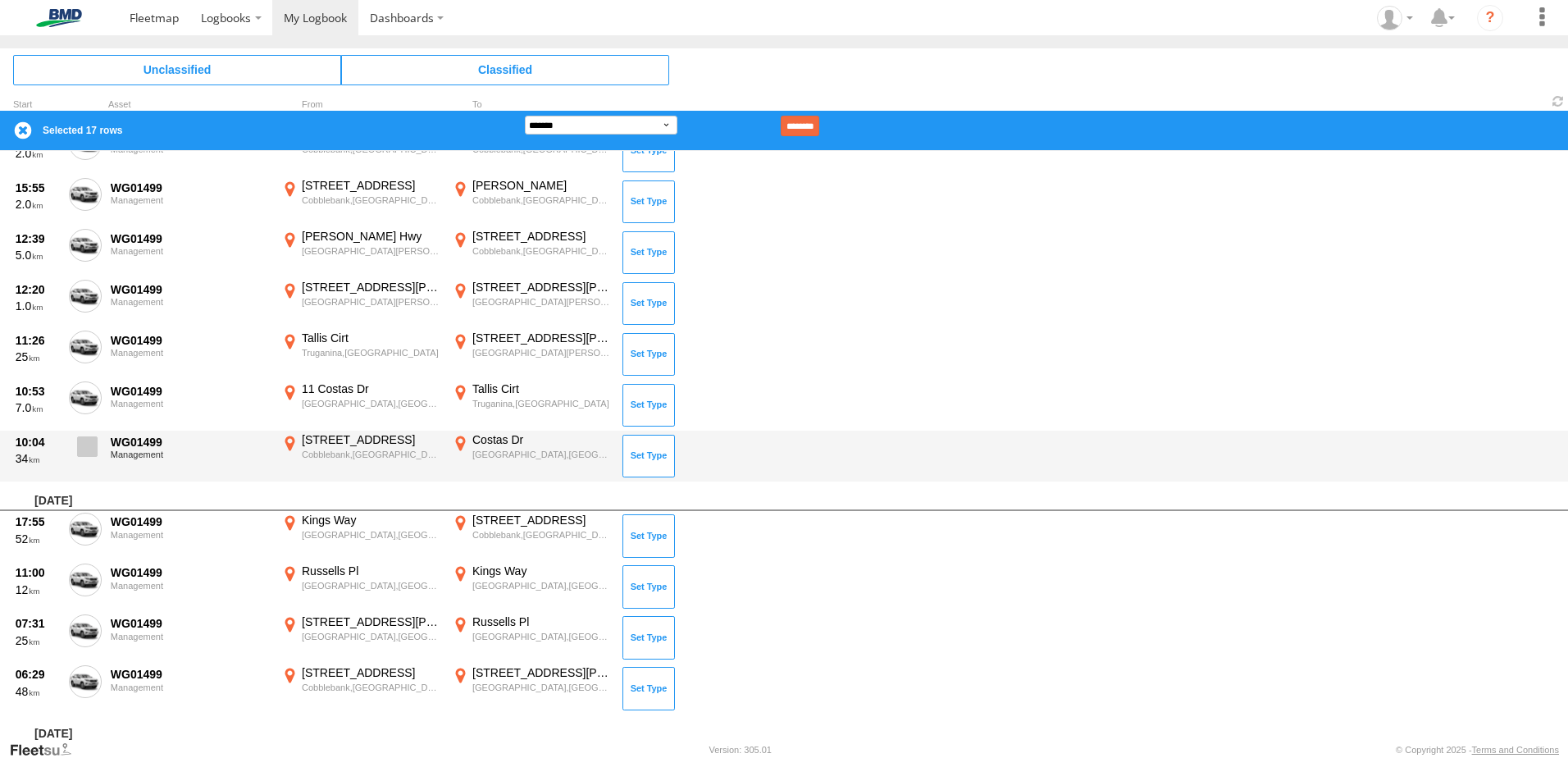
click at [82, 442] on span at bounding box center [87, 446] width 20 height 20
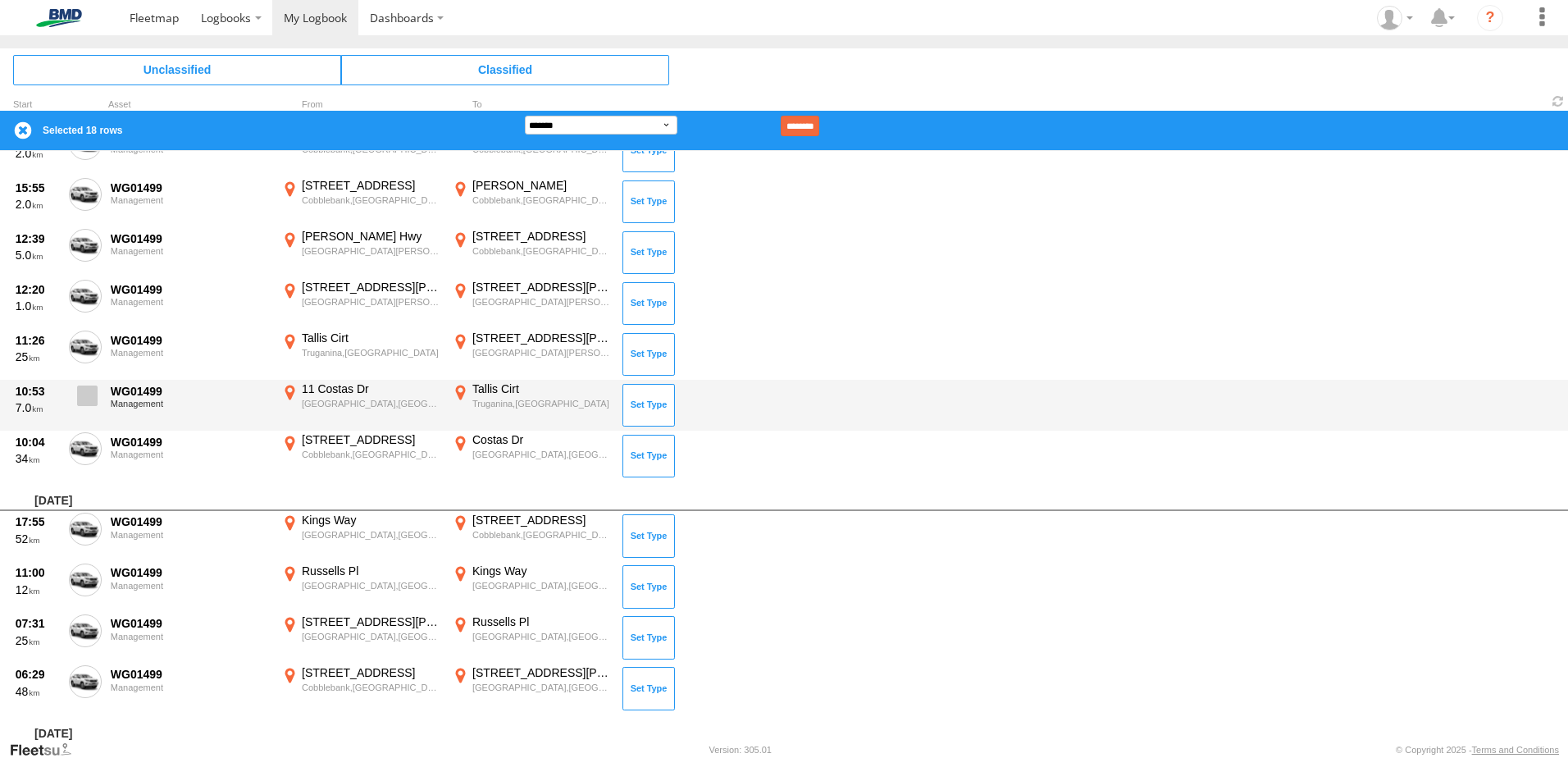
click at [89, 396] on span at bounding box center [87, 395] width 20 height 20
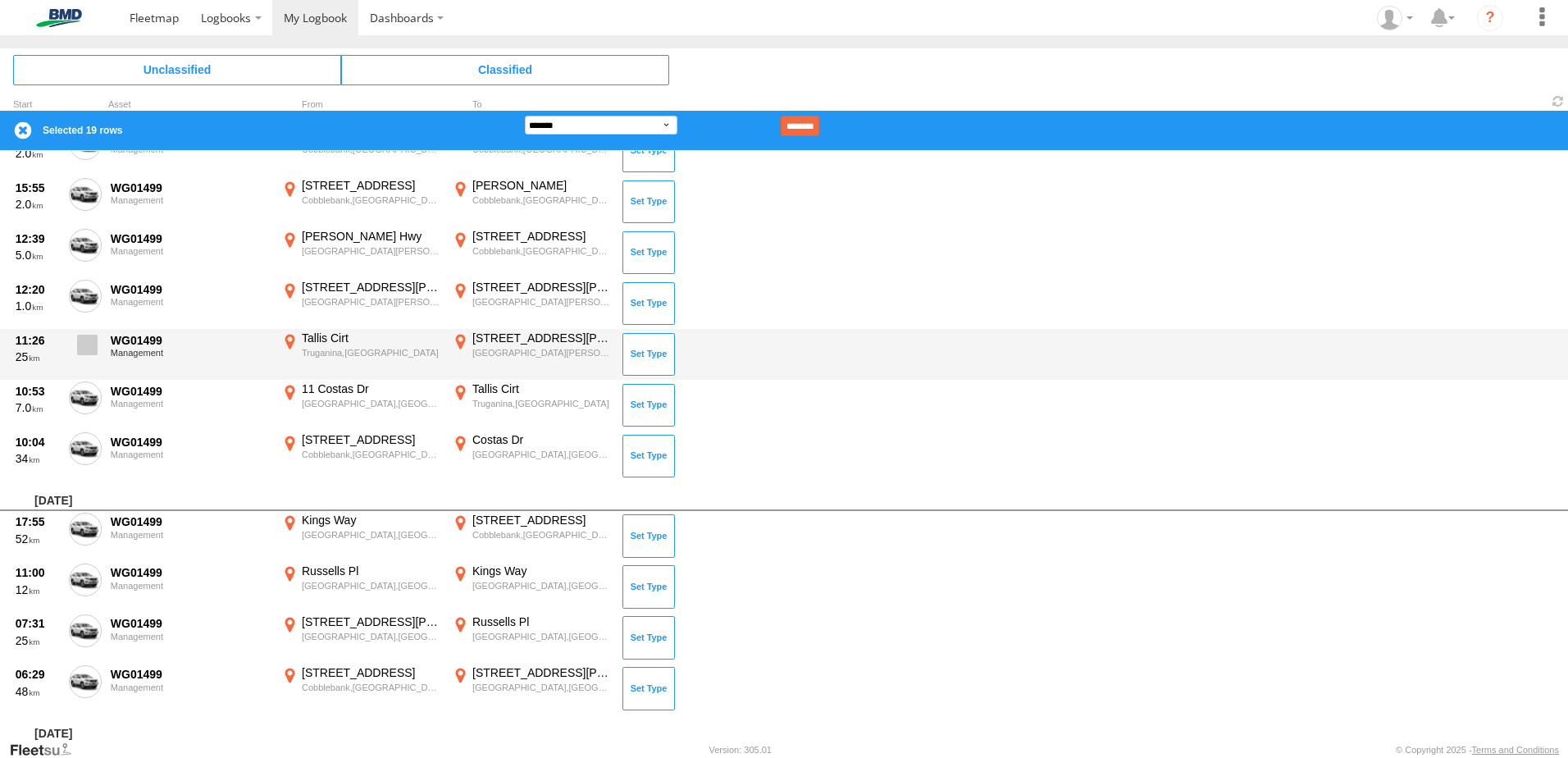
click at [89, 347] on span at bounding box center [87, 345] width 20 height 20
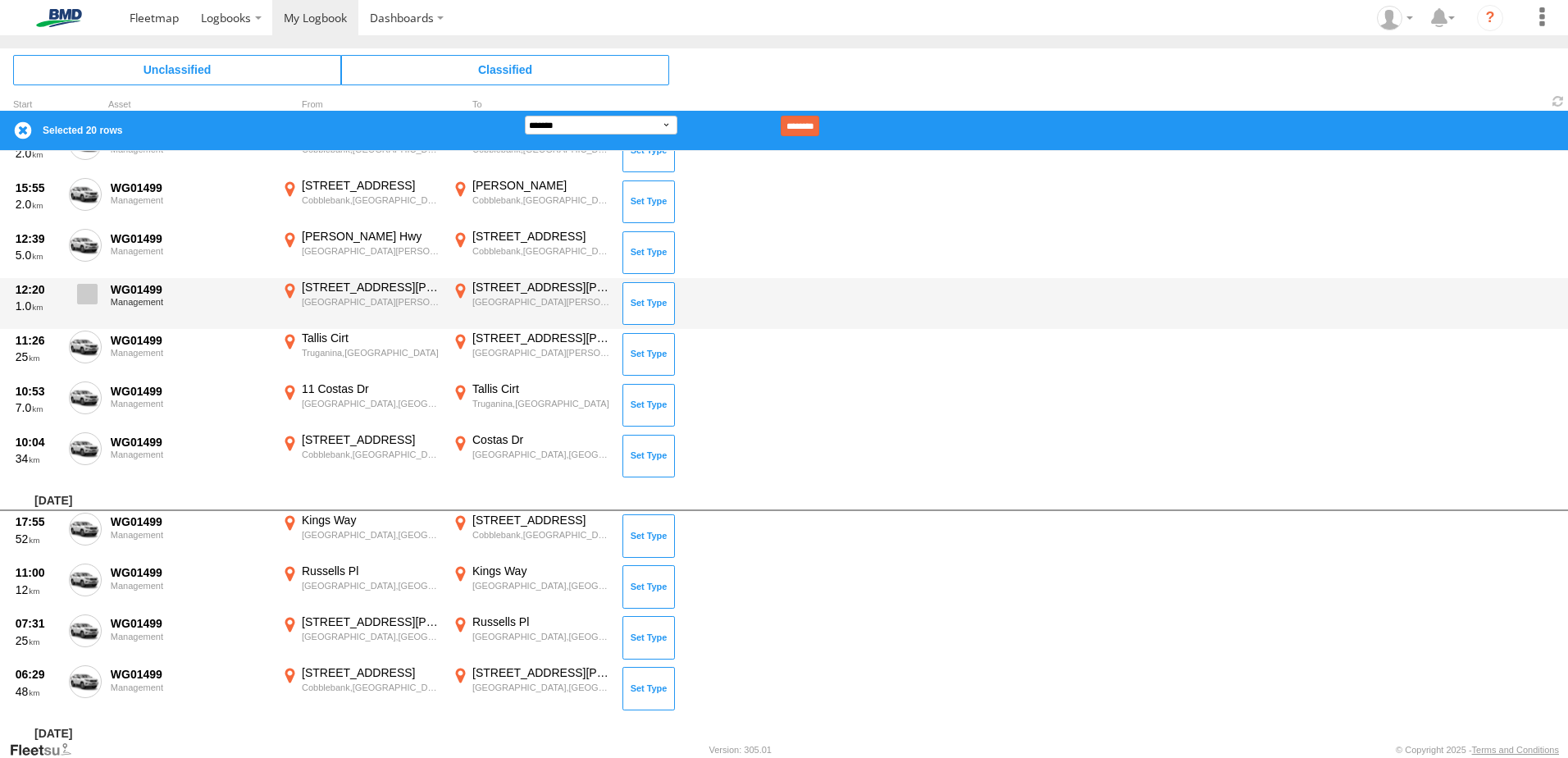
drag, startPoint x: 87, startPoint y: 297, endPoint x: 86, endPoint y: 283, distance: 14.0
click at [86, 297] on span at bounding box center [87, 294] width 20 height 20
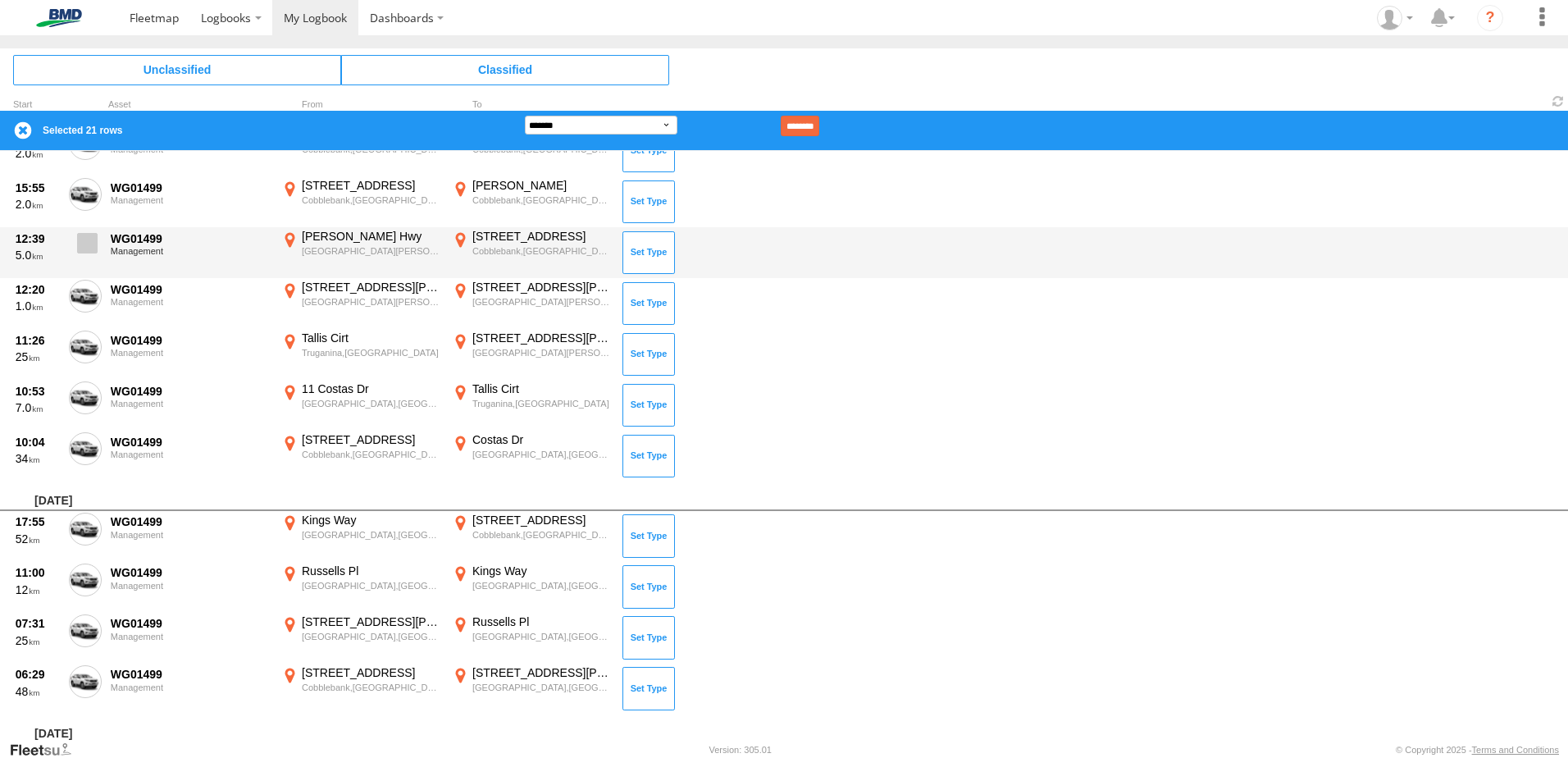
click at [83, 238] on span at bounding box center [87, 243] width 20 height 20
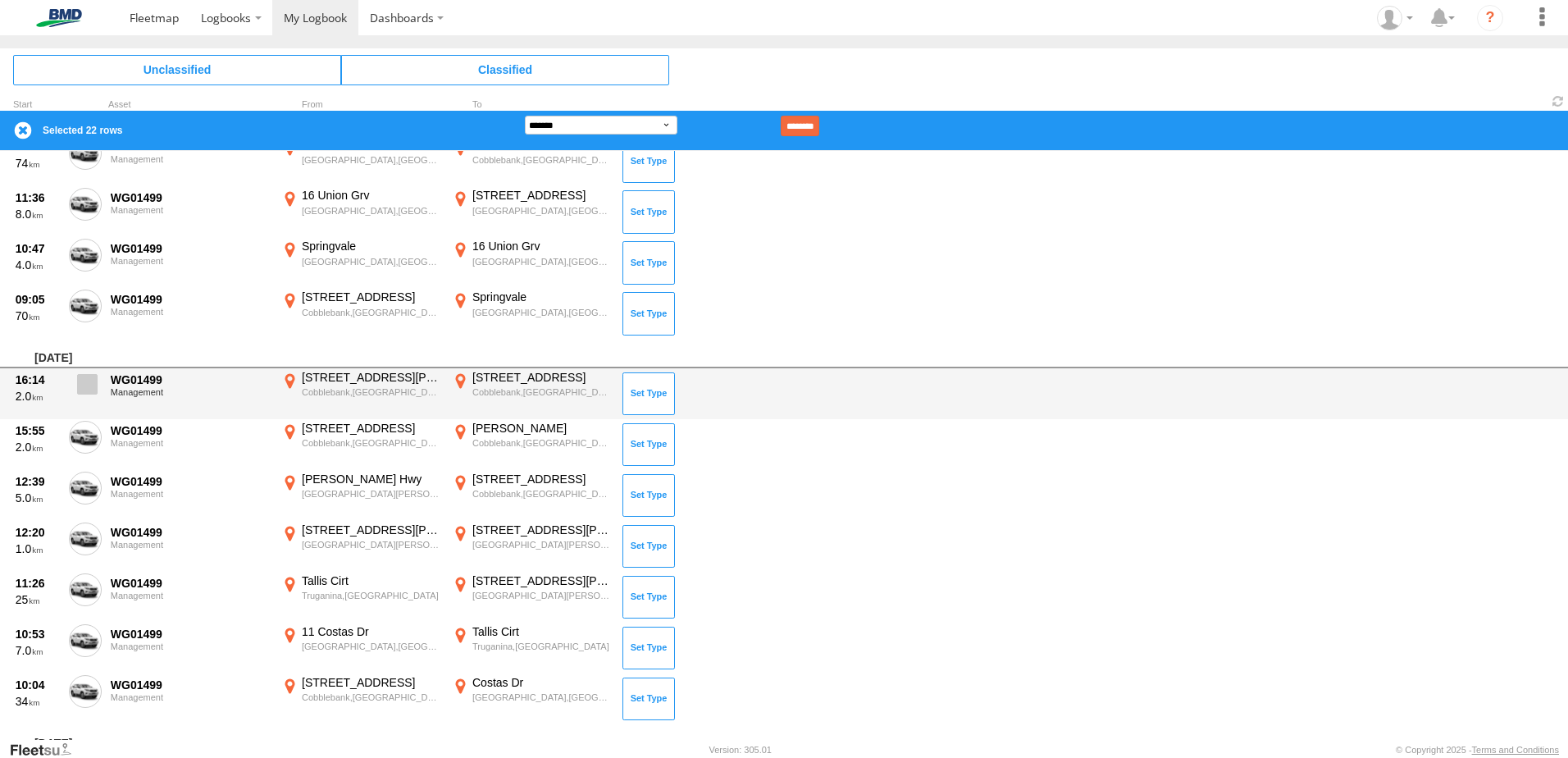
scroll to position [608, 0]
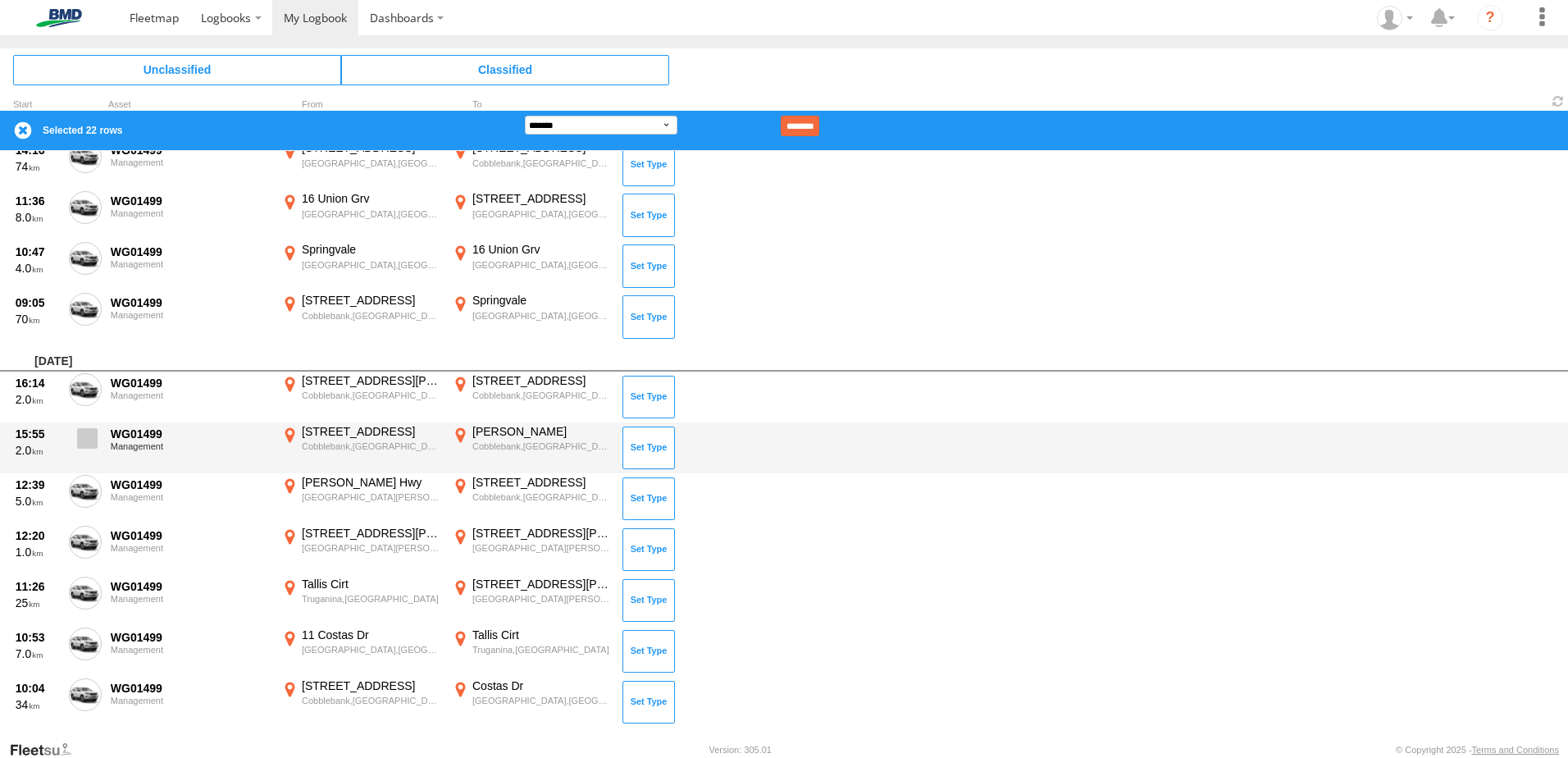
click at [90, 448] on span at bounding box center [87, 438] width 20 height 20
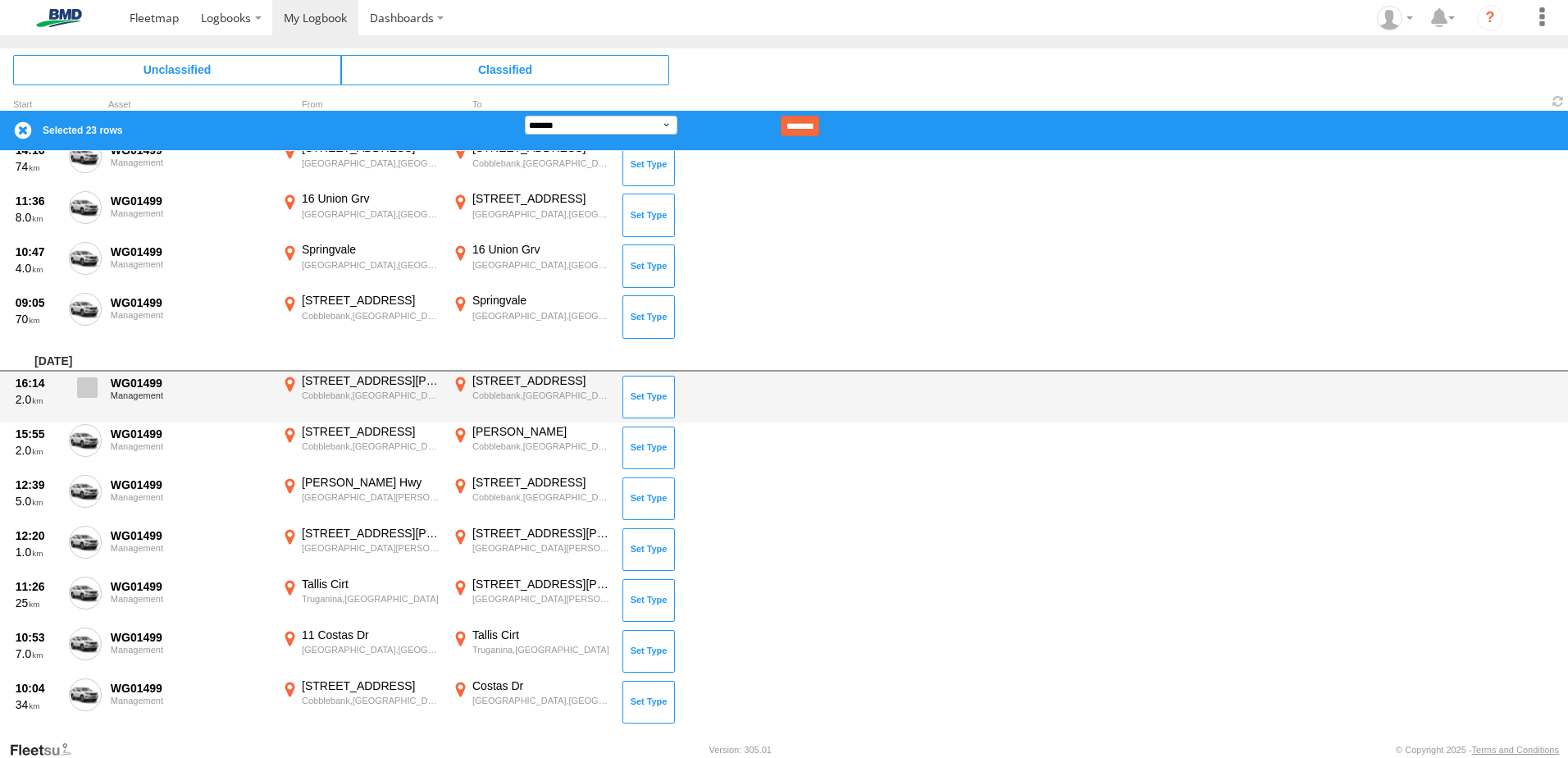
click at [84, 398] on label at bounding box center [85, 391] width 32 height 38
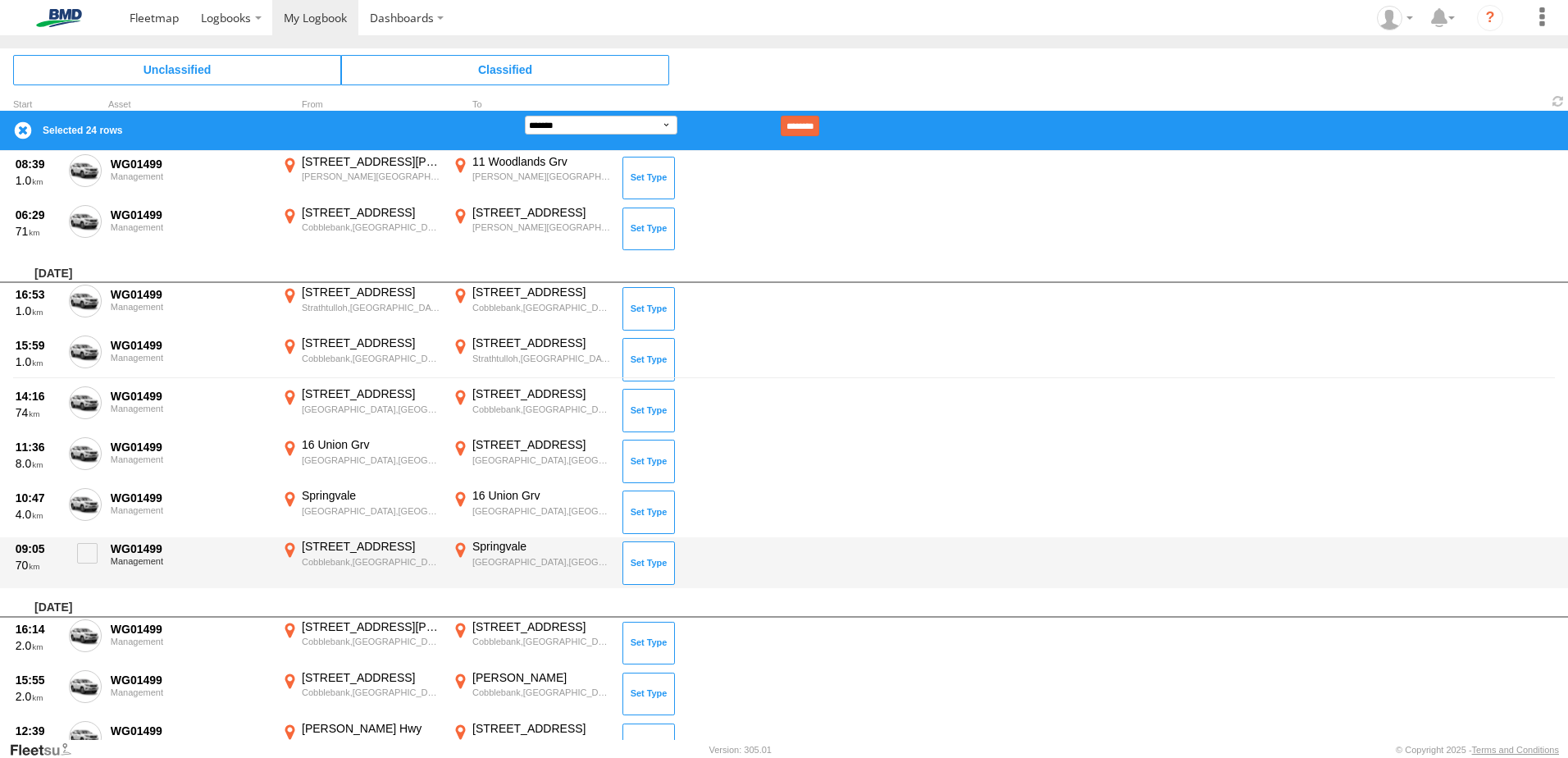
click at [91, 538] on div "09:05 70 WG01499 Management [STREET_ADDRESS] 144.5904 [GEOGRAPHIC_DATA],[GEOGRA…" at bounding box center [784, 562] width 1568 height 51
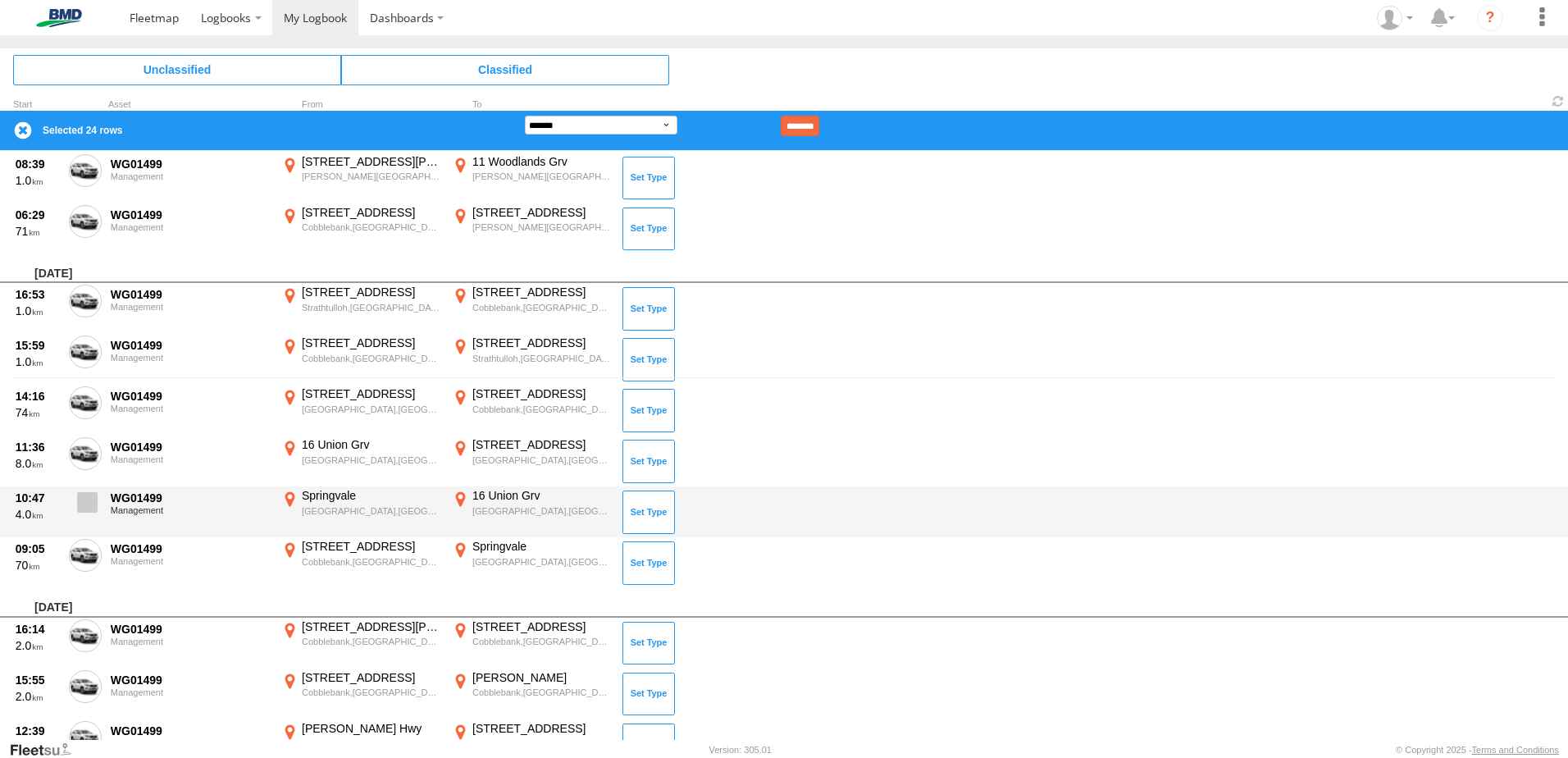
click at [89, 506] on span at bounding box center [87, 502] width 20 height 20
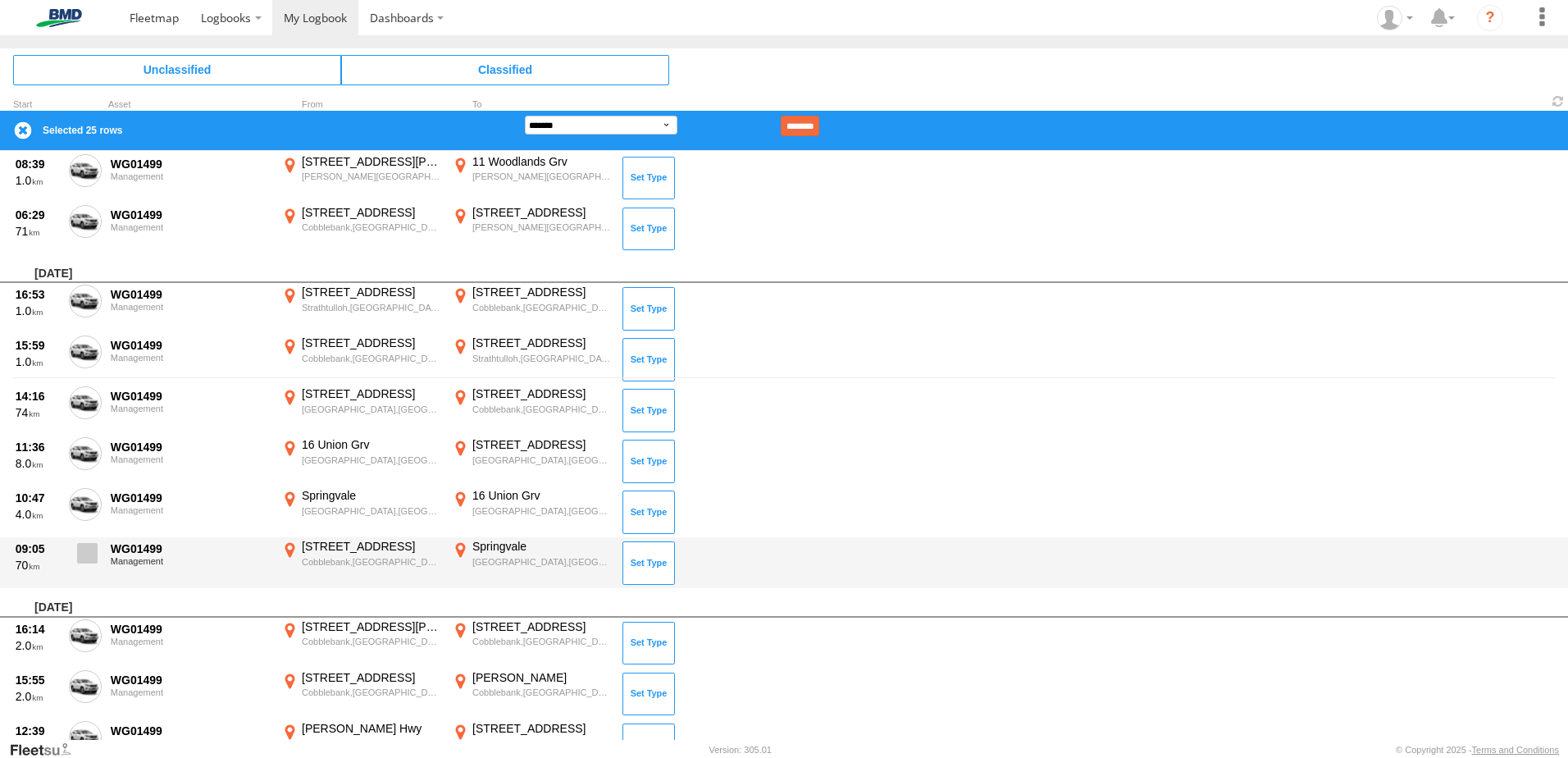
click at [90, 548] on span at bounding box center [87, 553] width 20 height 20
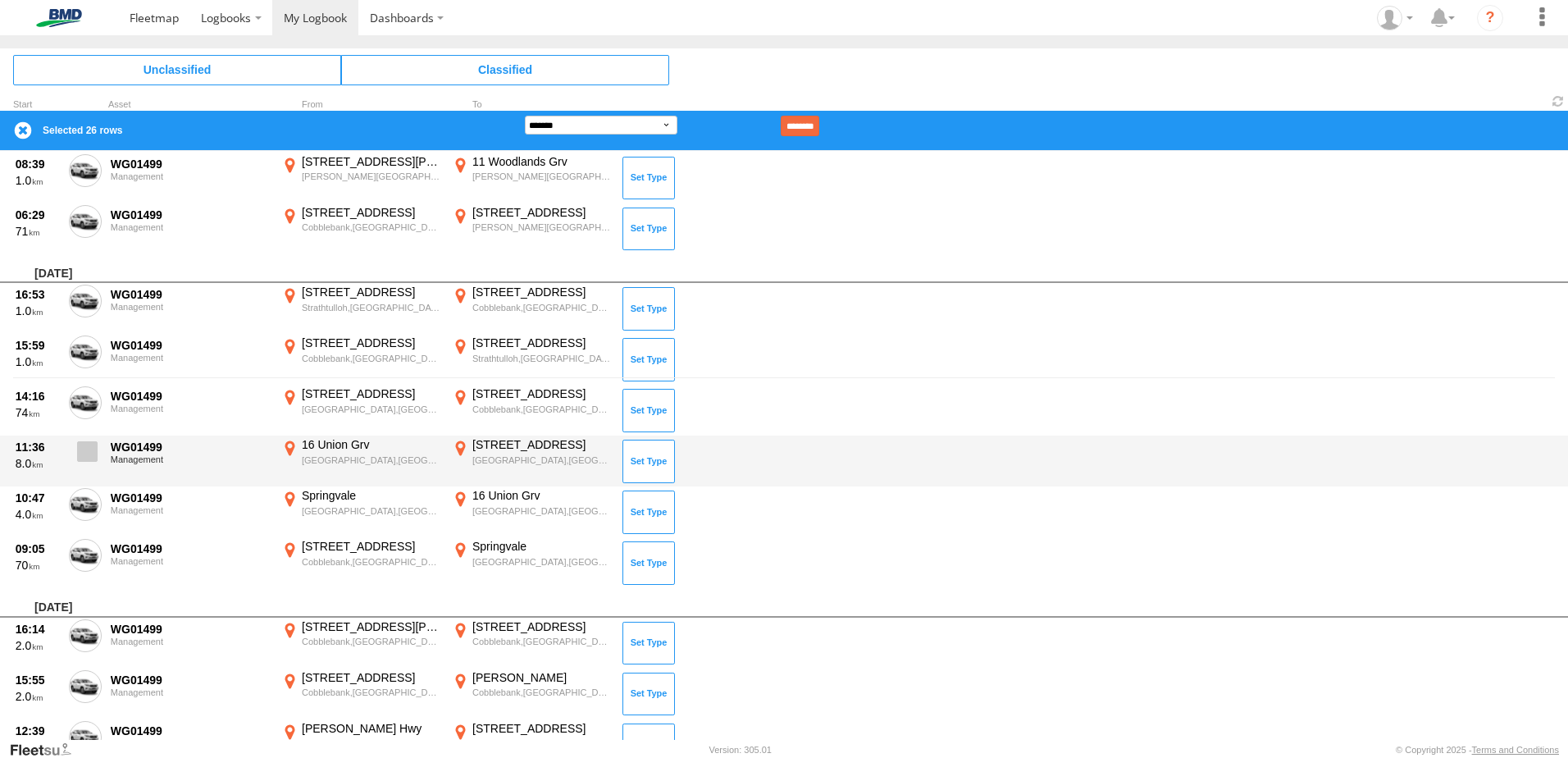
click at [88, 454] on span at bounding box center [87, 451] width 20 height 20
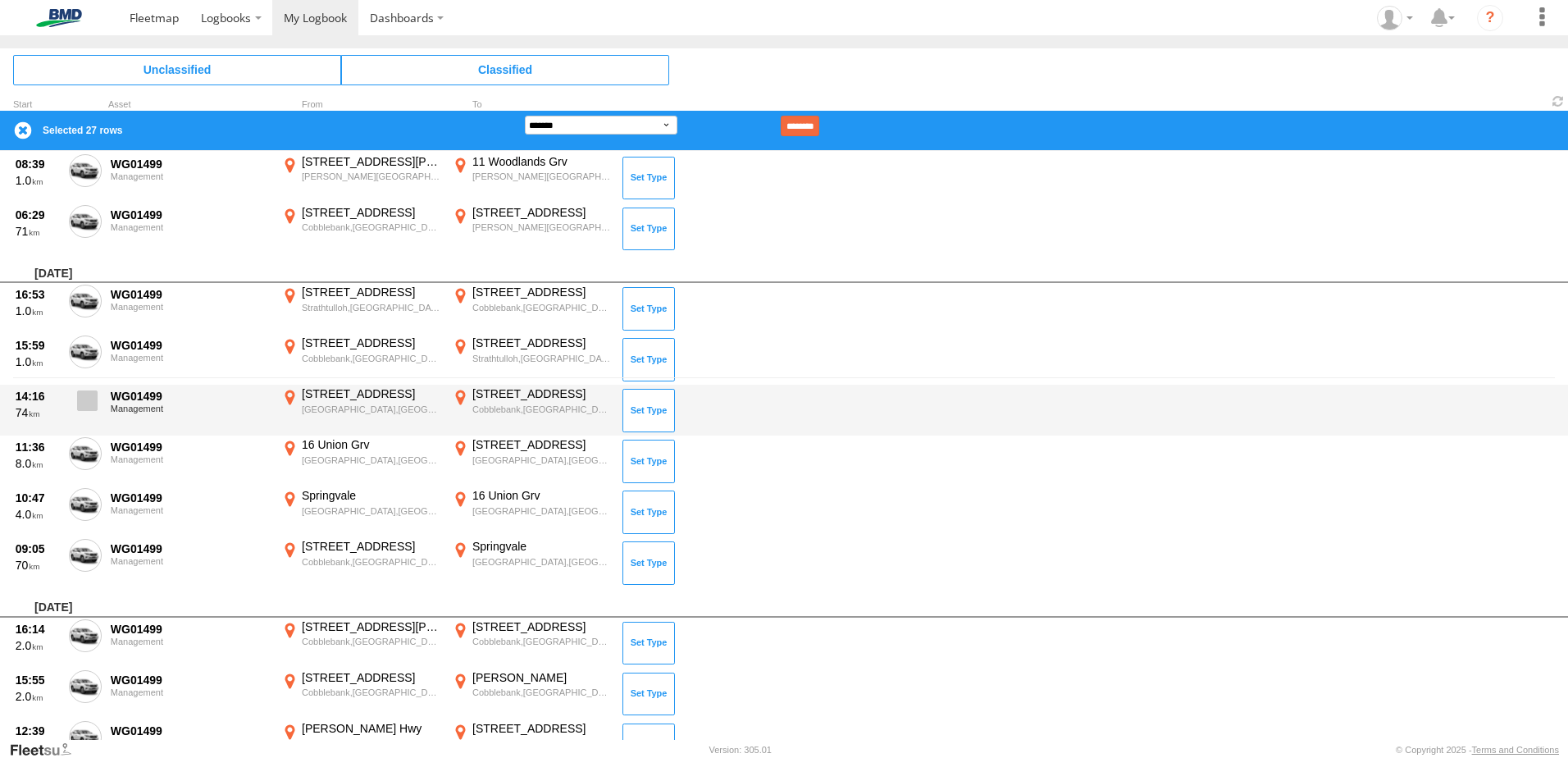
click at [88, 404] on span at bounding box center [87, 400] width 20 height 20
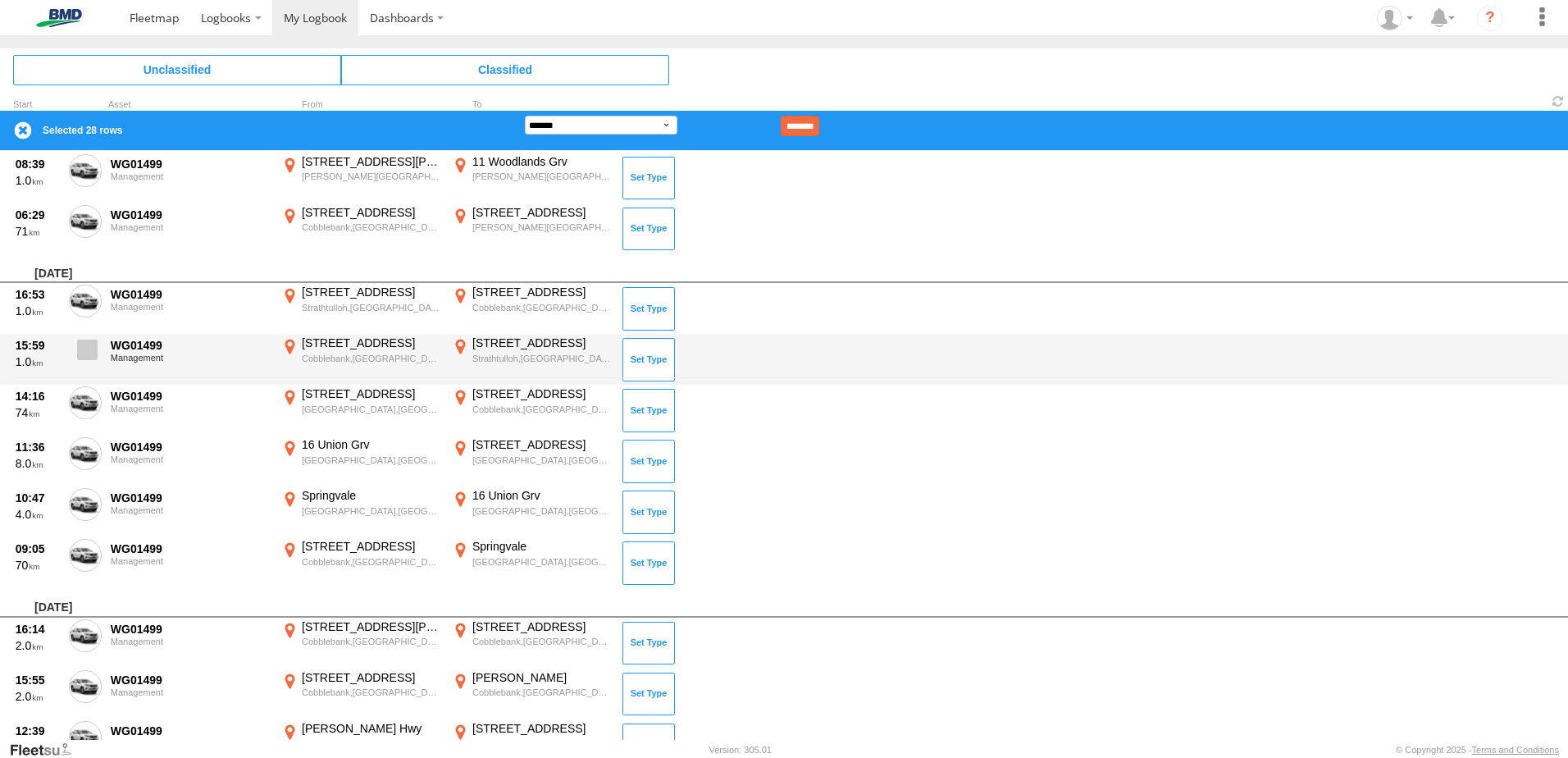
click at [88, 352] on span at bounding box center [87, 349] width 20 height 20
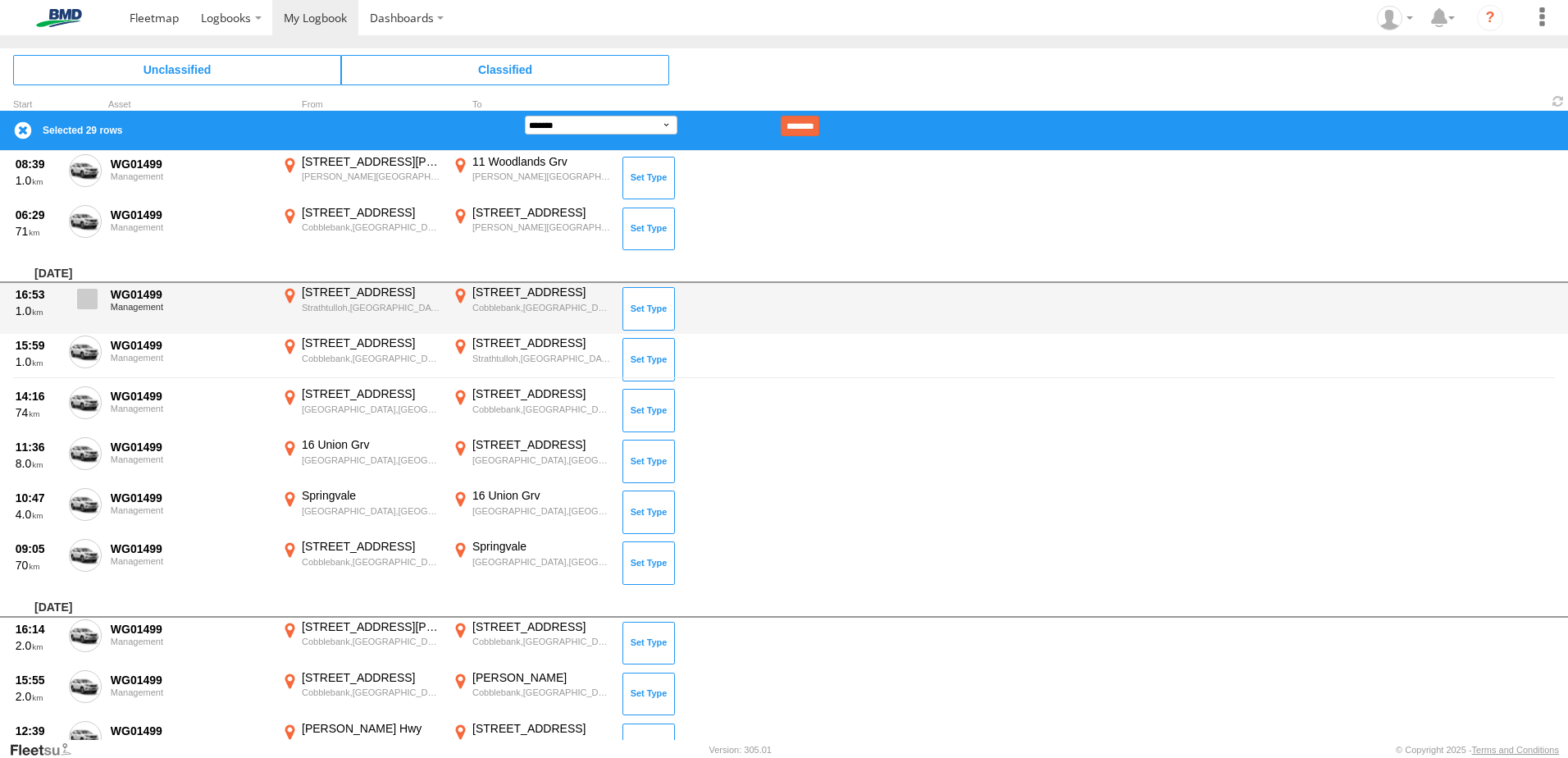
click at [88, 311] on label at bounding box center [85, 303] width 32 height 38
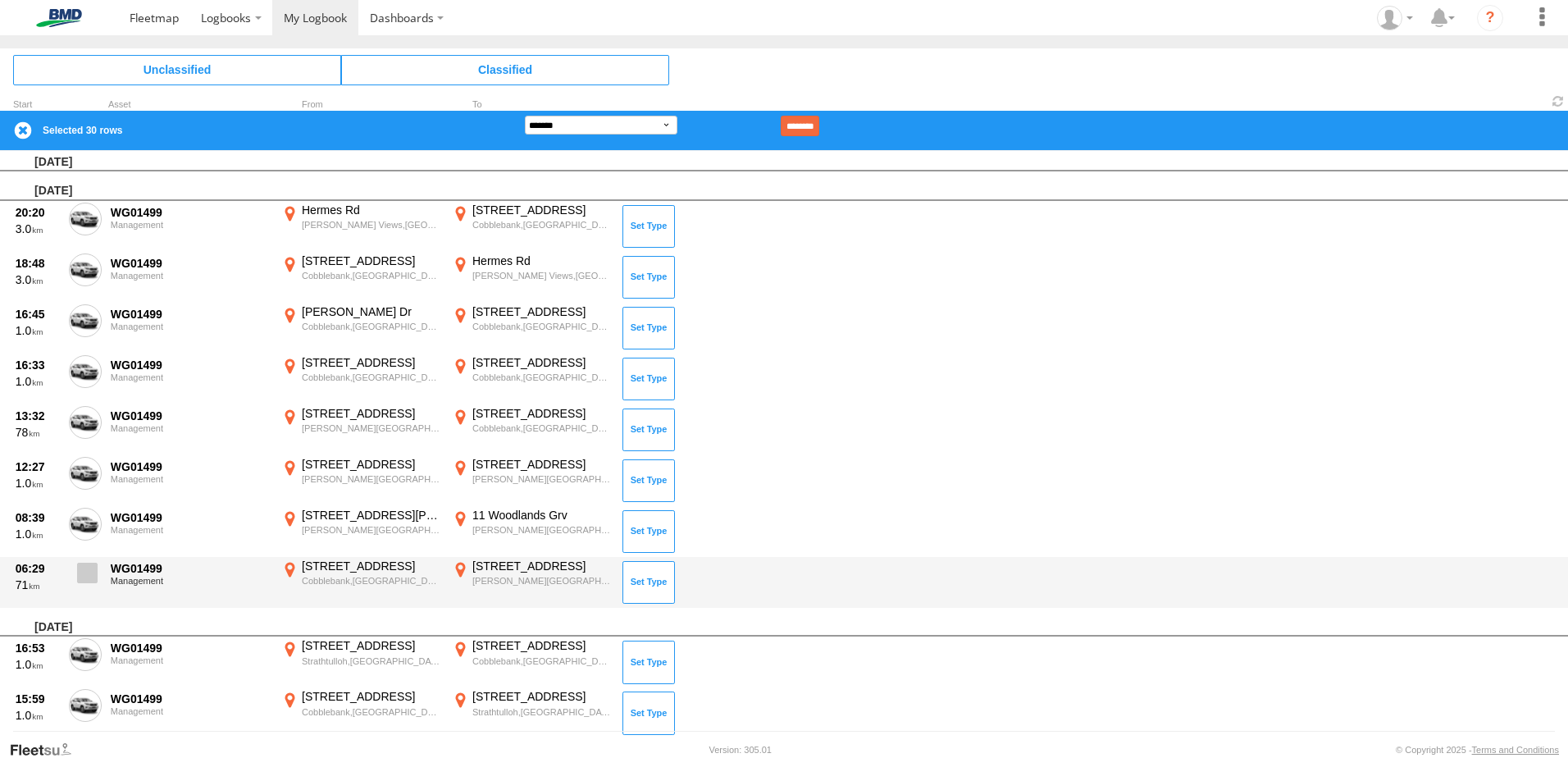
scroll to position [0, 0]
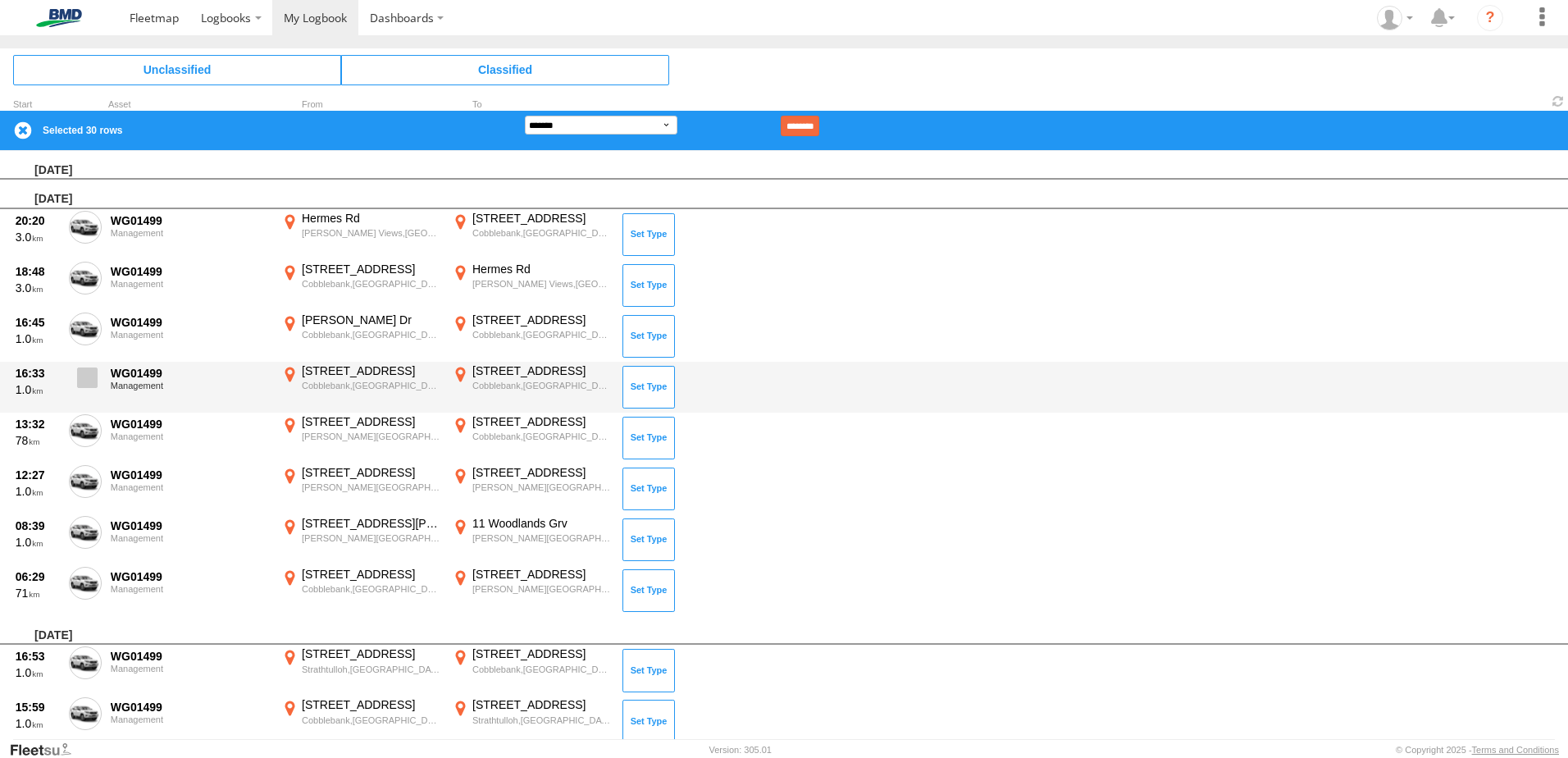
click at [89, 376] on span at bounding box center [87, 377] width 20 height 20
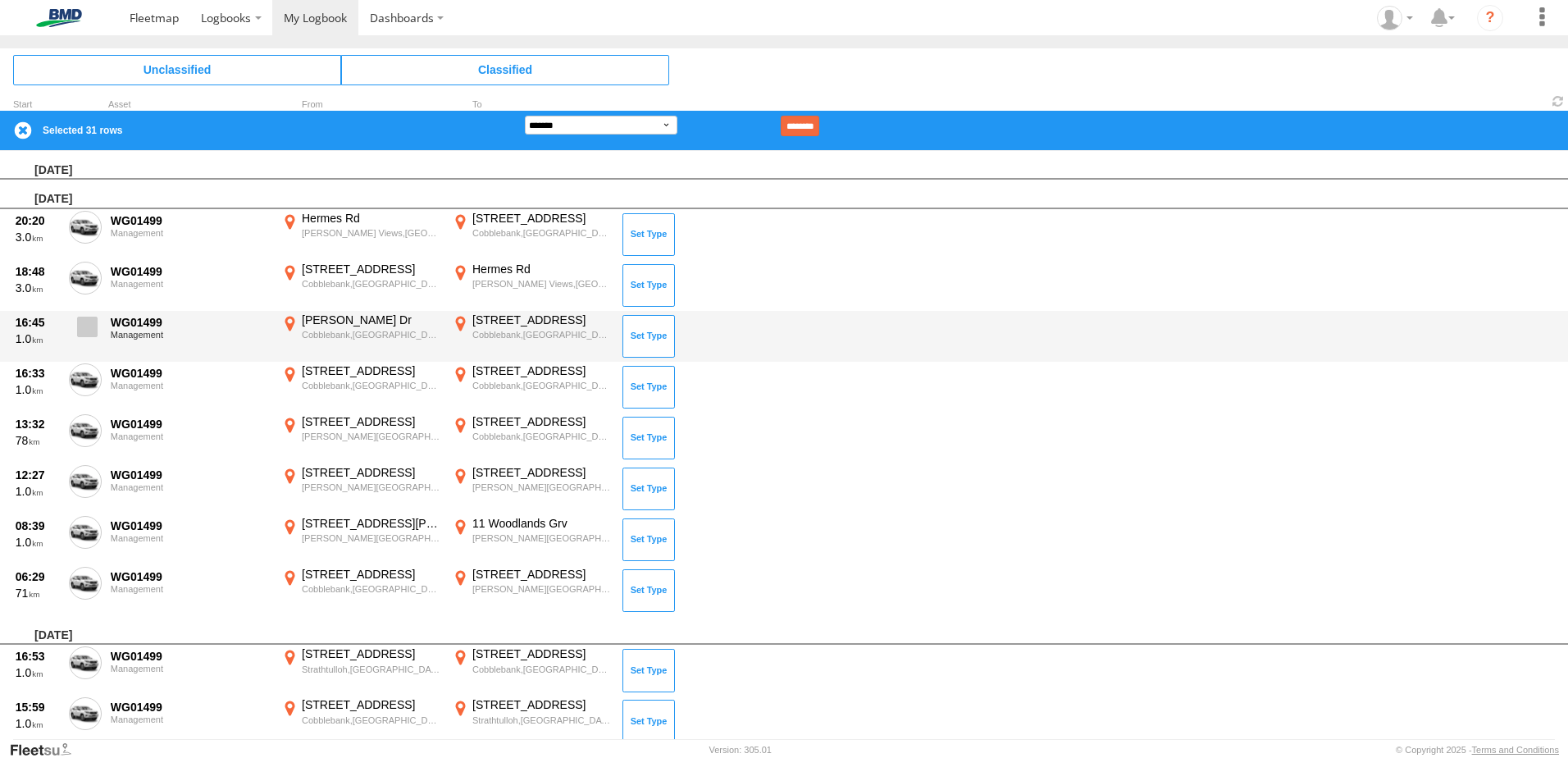
click at [78, 330] on span at bounding box center [87, 326] width 20 height 20
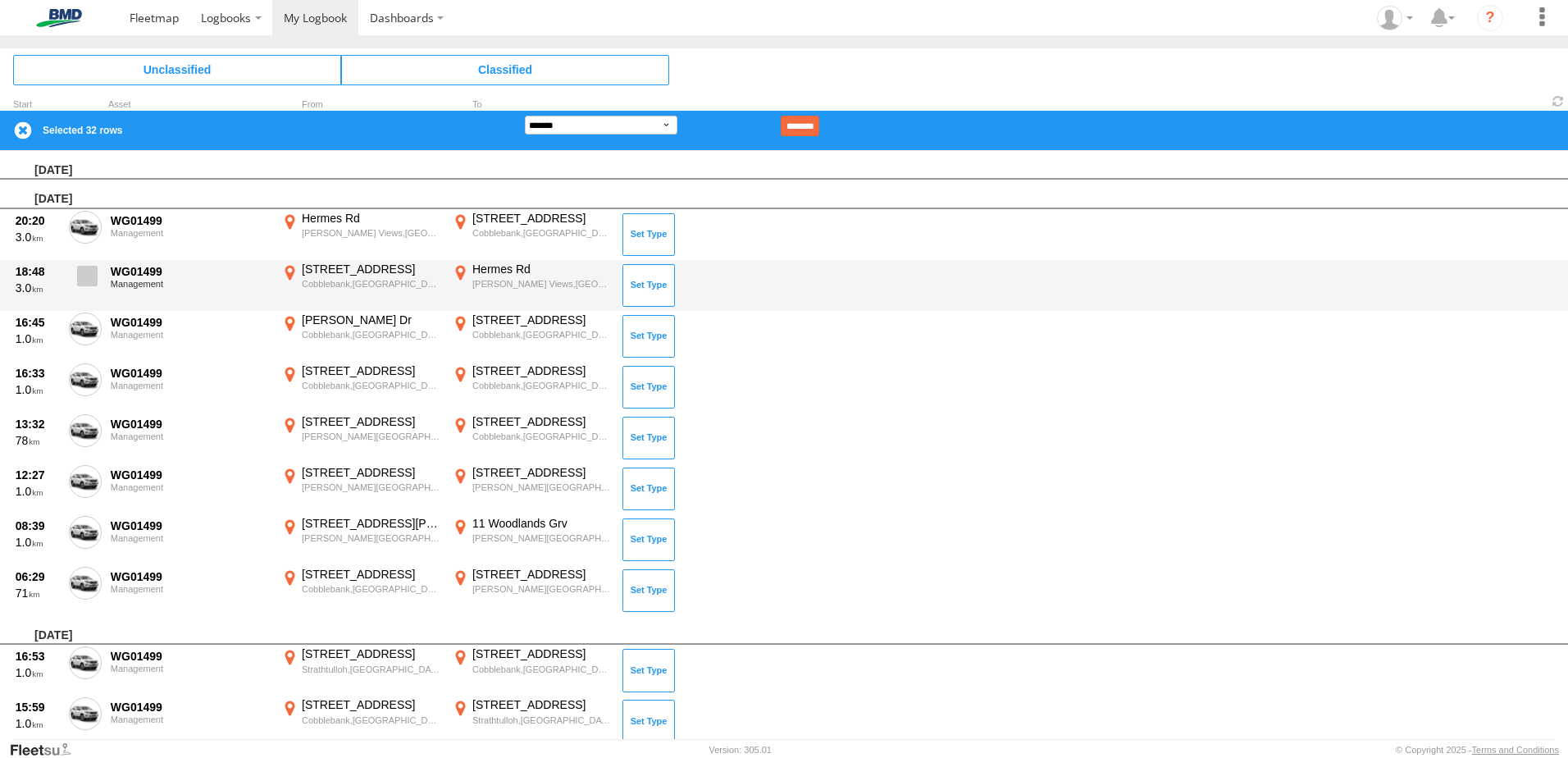
click at [80, 276] on span at bounding box center [87, 275] width 20 height 20
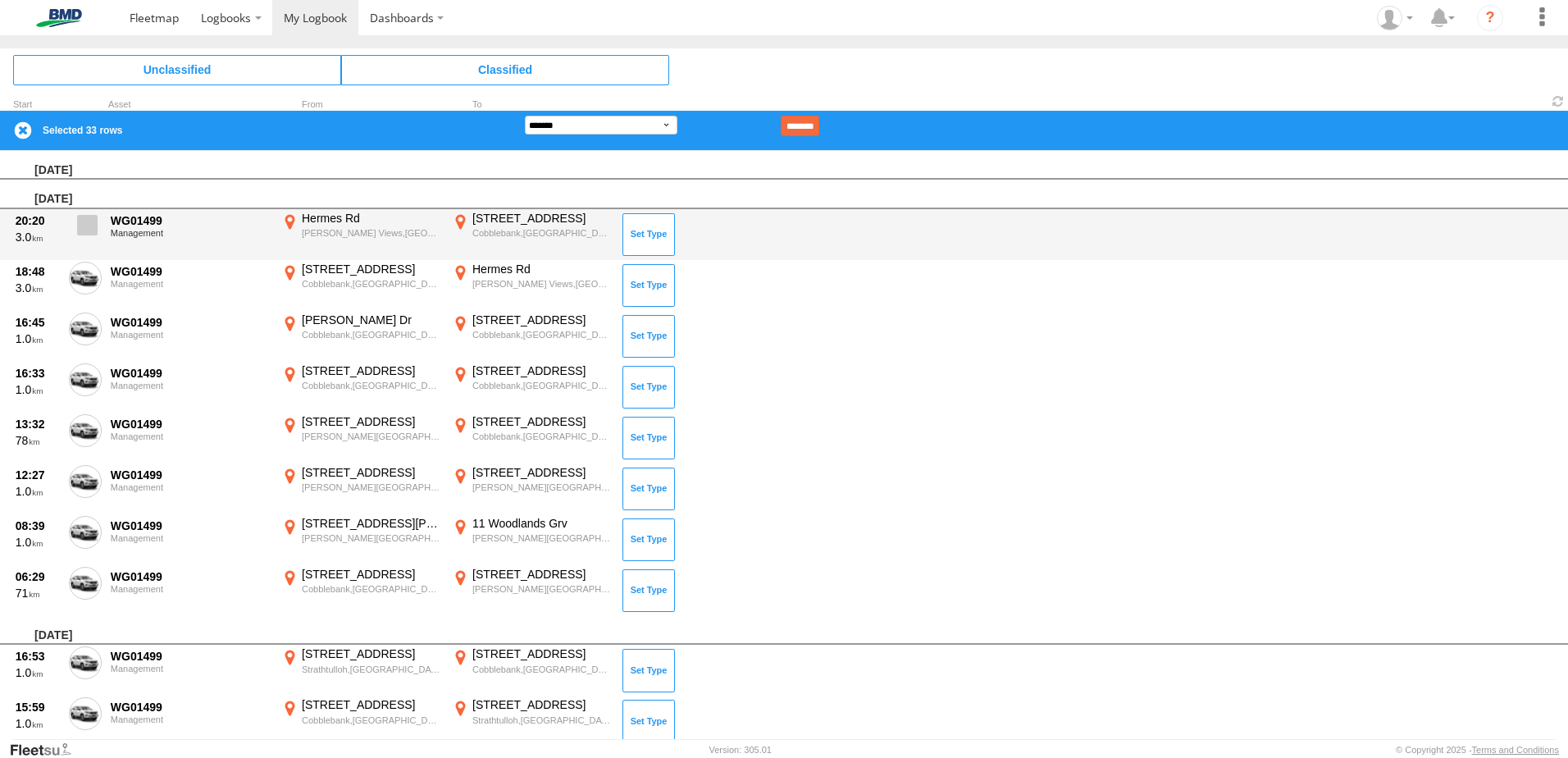
click at [84, 234] on span at bounding box center [87, 225] width 20 height 20
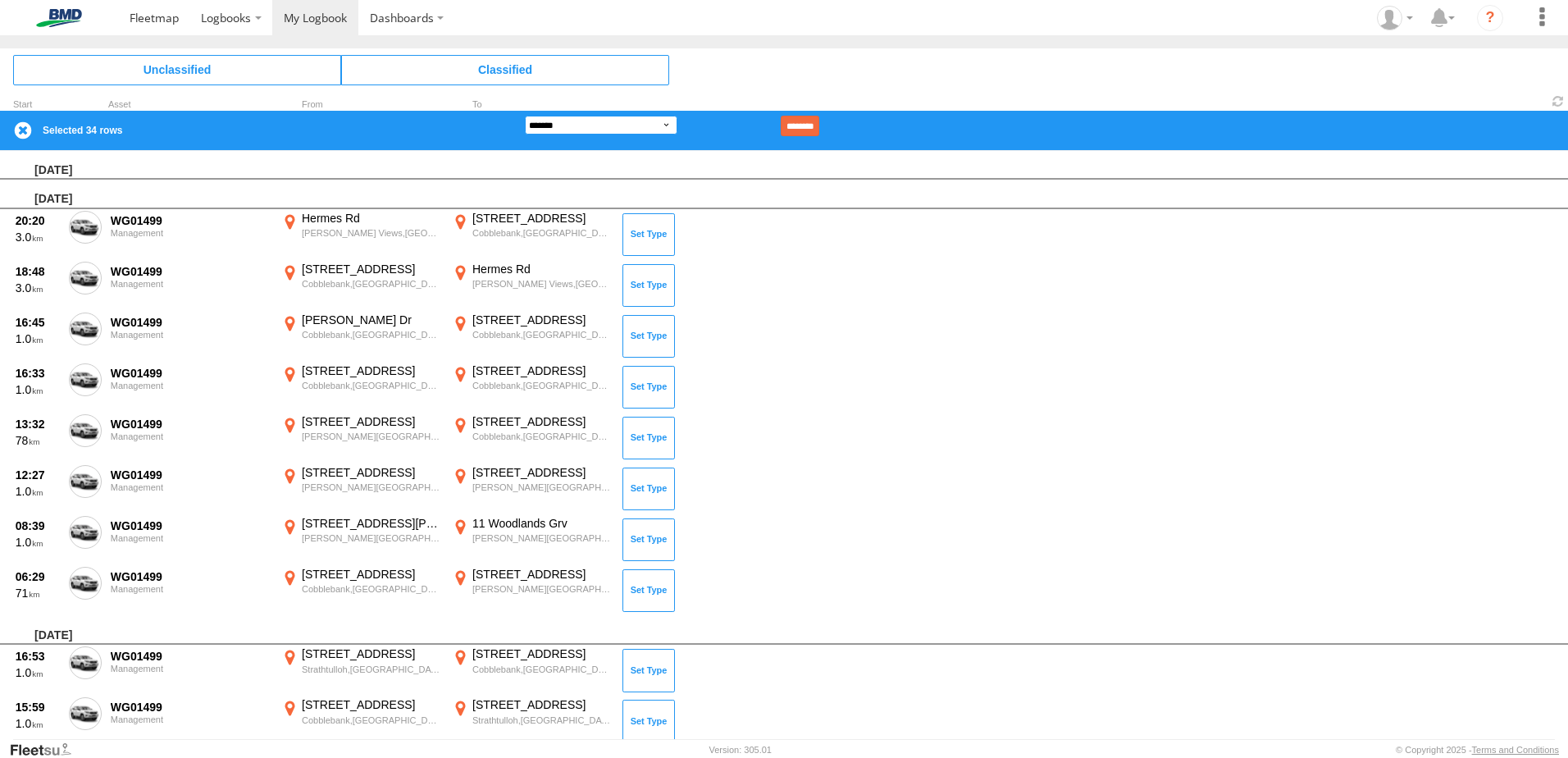
click at [622, 128] on select "**********" at bounding box center [601, 125] width 153 height 19
click at [524, 116] on select "**********" at bounding box center [601, 125] width 153 height 19
click at [819, 122] on input "********" at bounding box center [800, 125] width 39 height 20
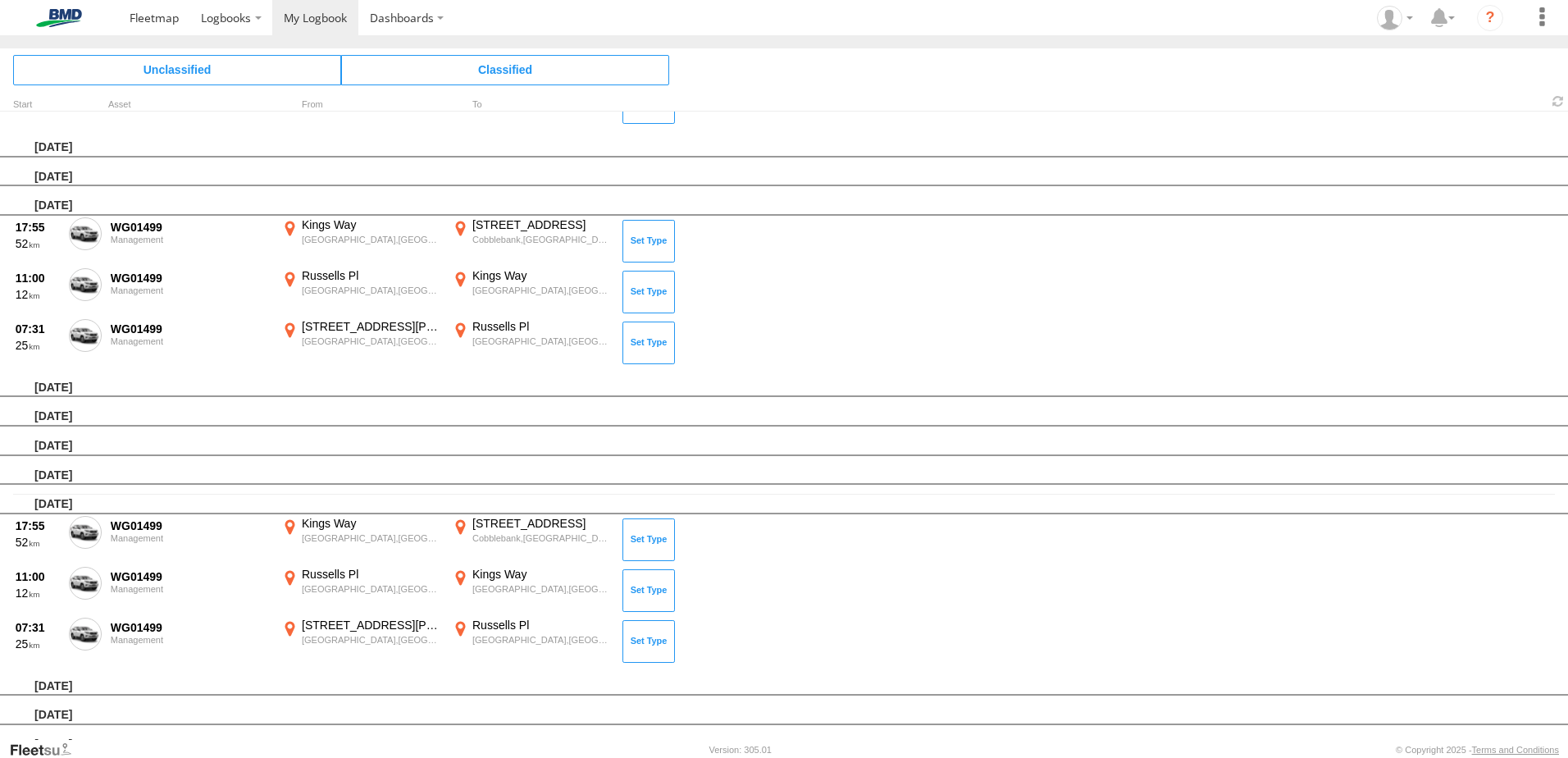
scroll to position [355, 0]
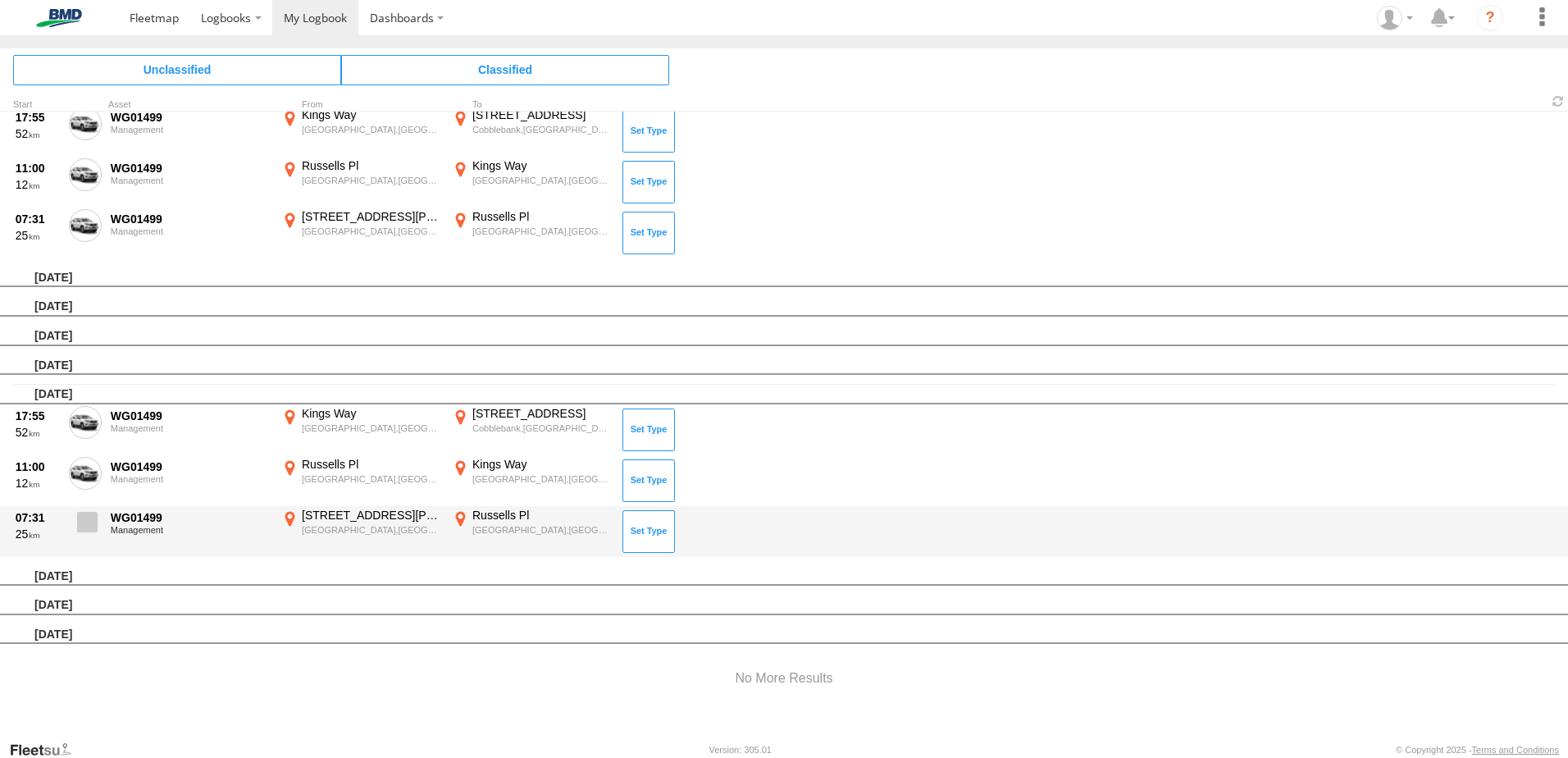
click at [91, 520] on span at bounding box center [87, 521] width 20 height 20
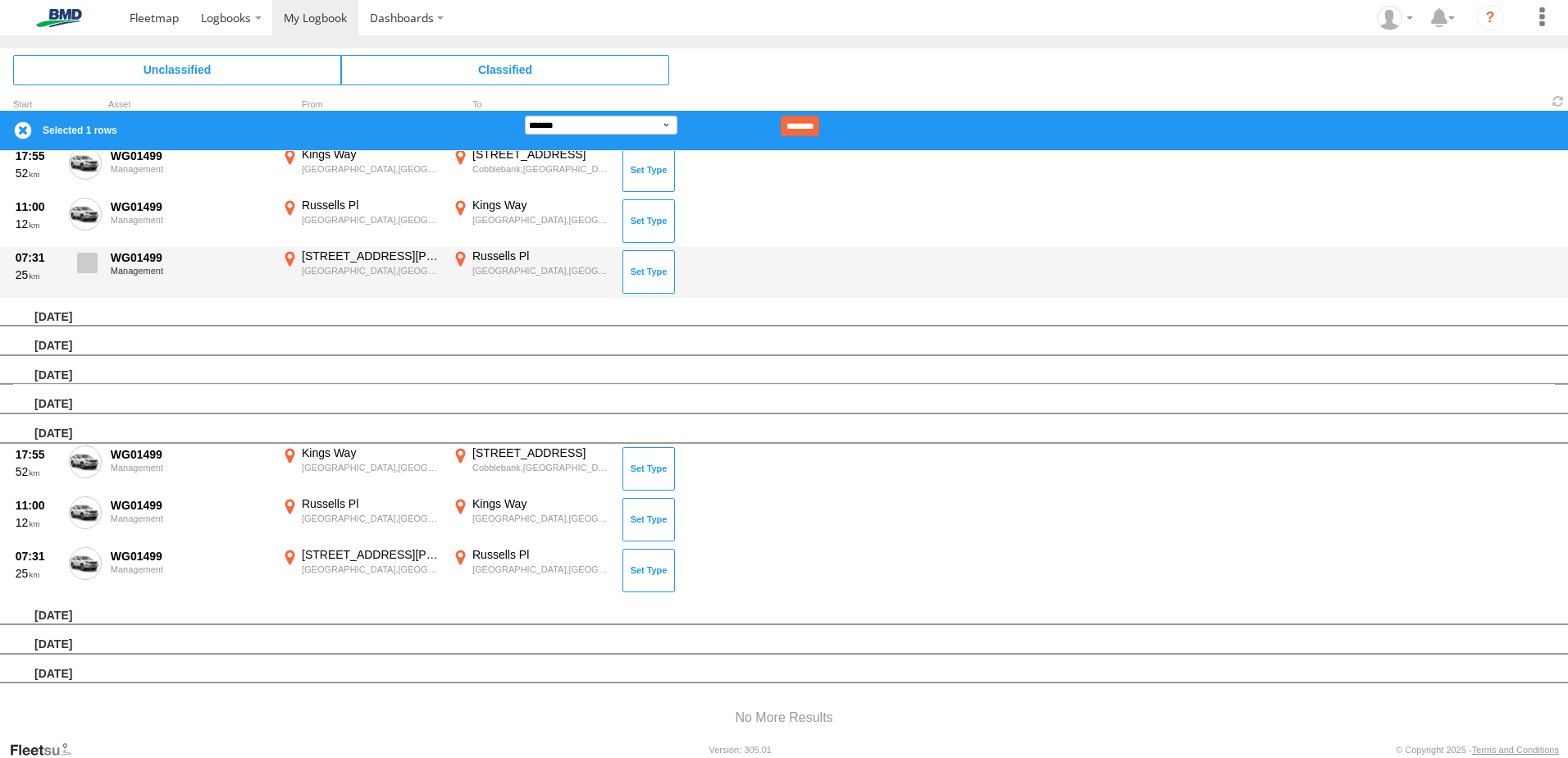
click at [82, 265] on span at bounding box center [87, 262] width 20 height 20
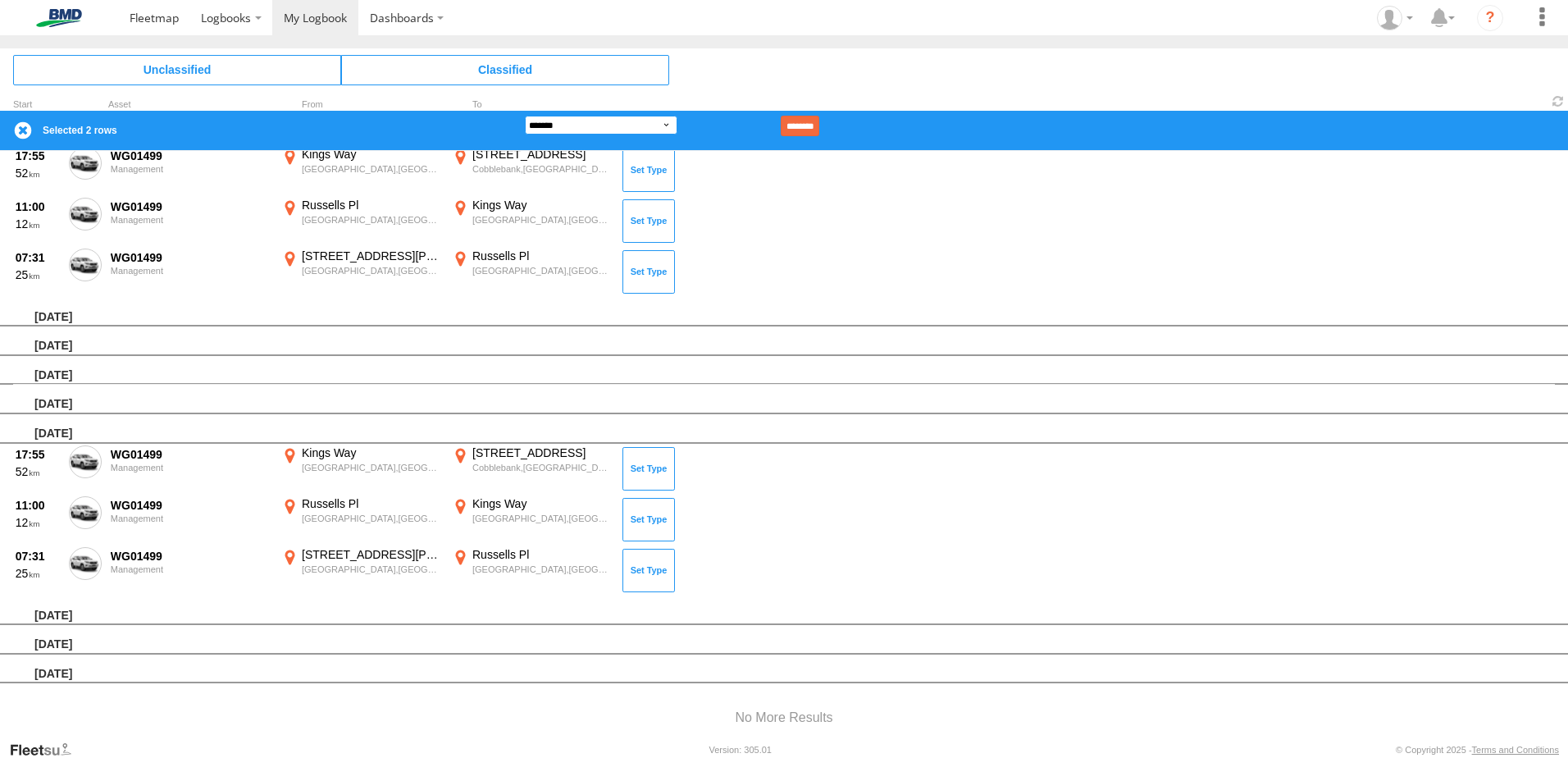
click at [662, 126] on select "**********" at bounding box center [601, 125] width 153 height 19
click at [524, 116] on select "**********" at bounding box center [601, 125] width 153 height 19
click at [819, 120] on input "********" at bounding box center [800, 125] width 39 height 20
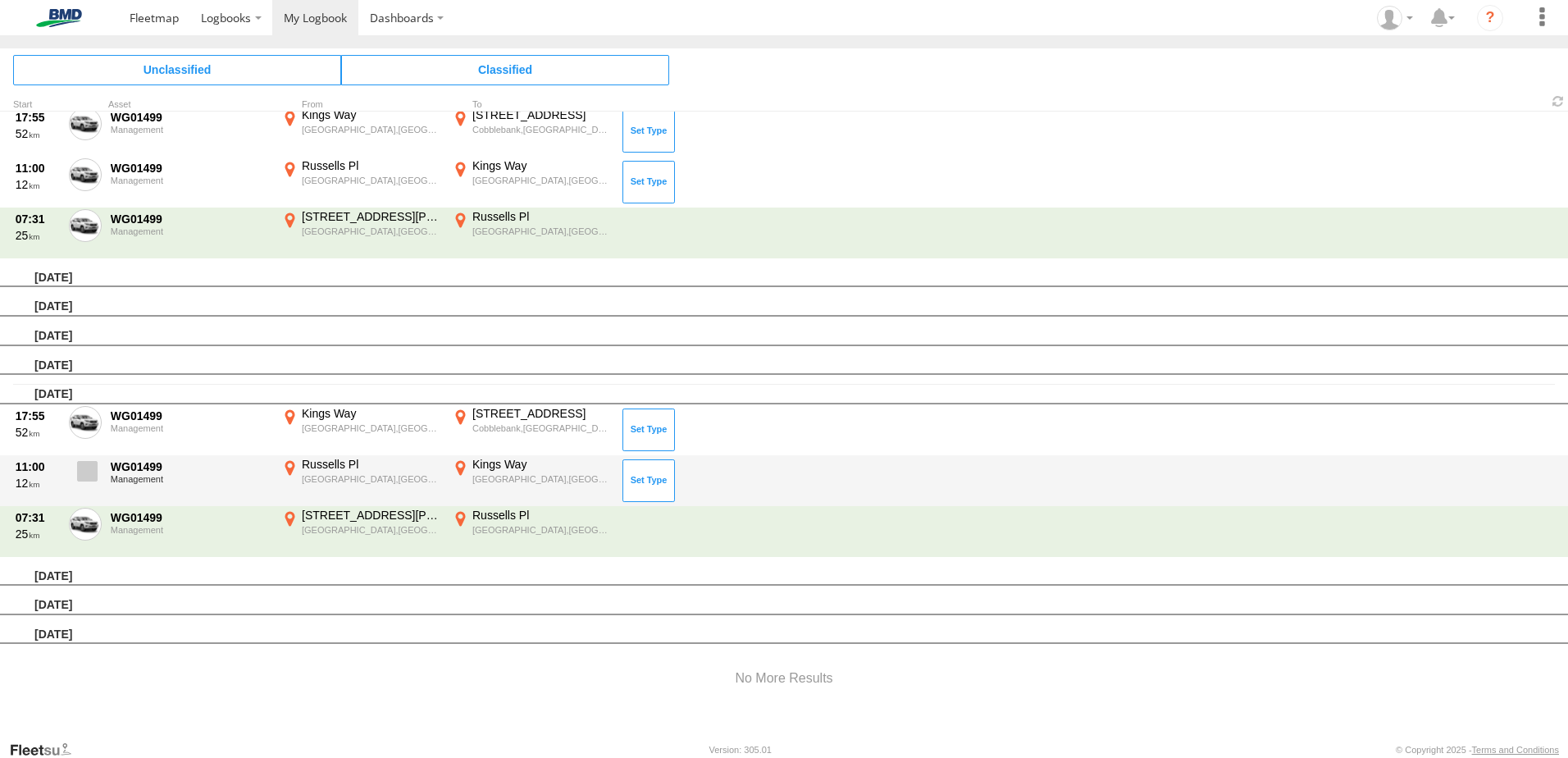
click at [96, 462] on span at bounding box center [87, 471] width 20 height 20
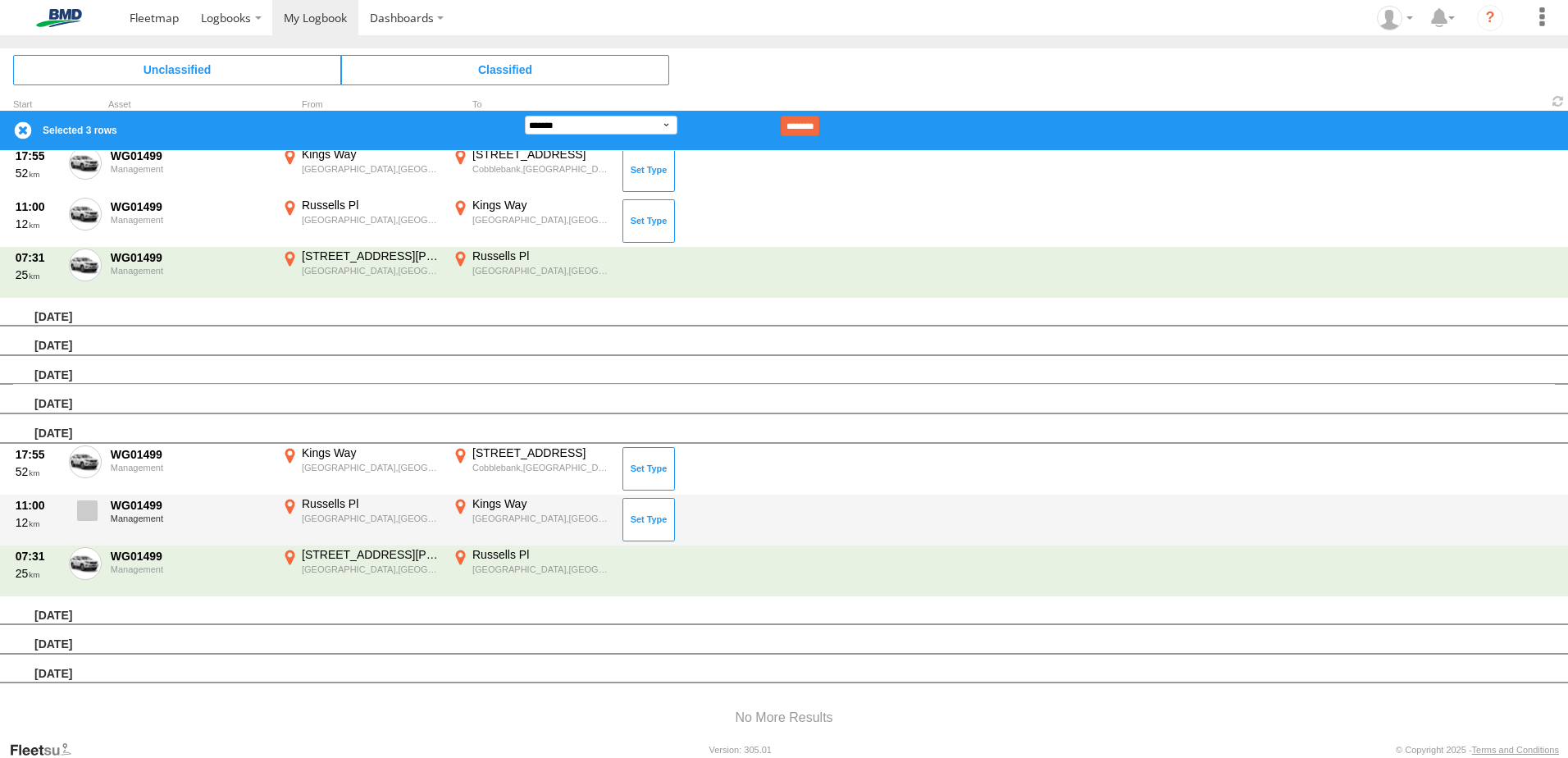
click at [92, 515] on span at bounding box center [87, 510] width 20 height 20
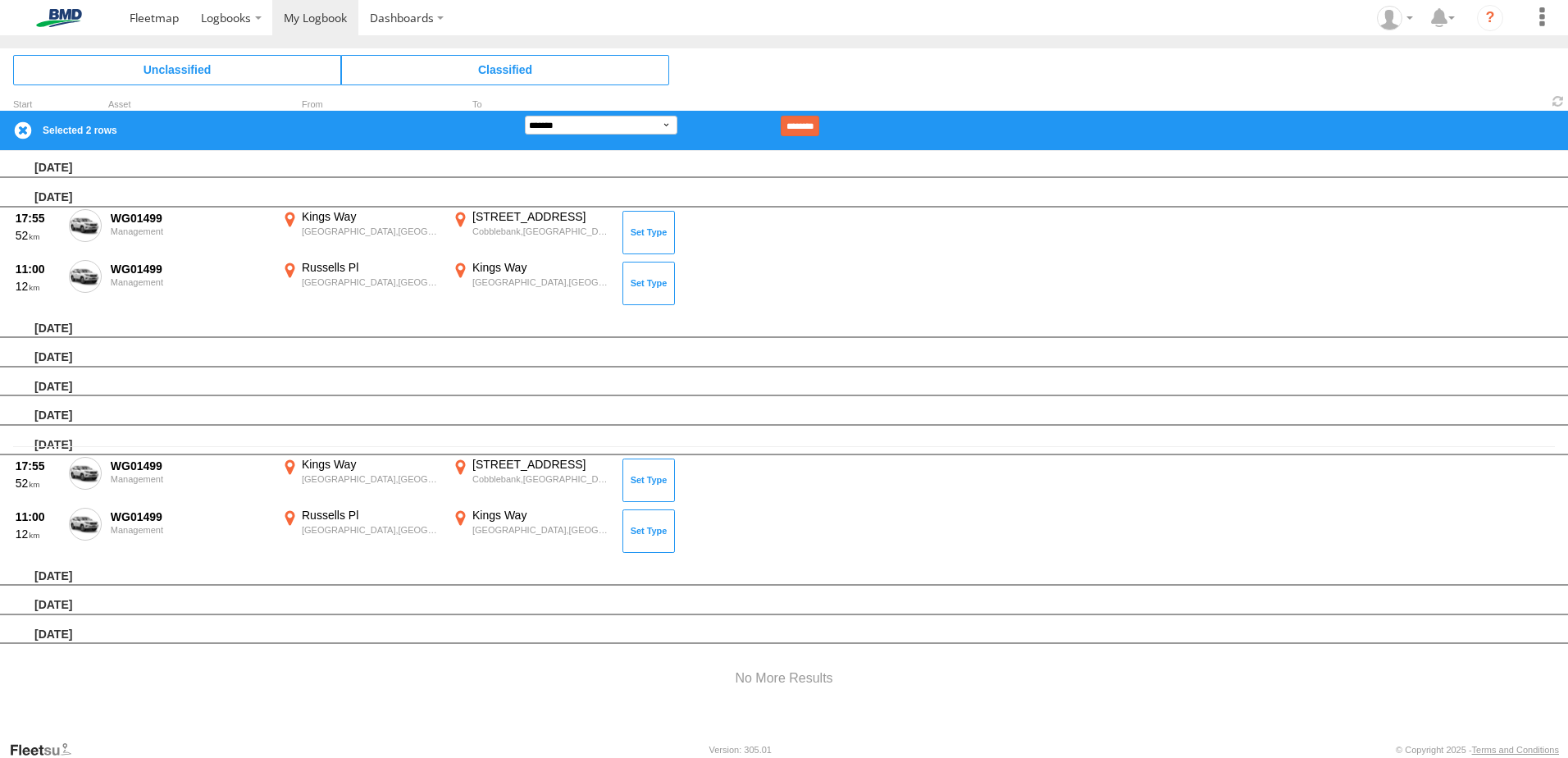
scroll to position [293, 0]
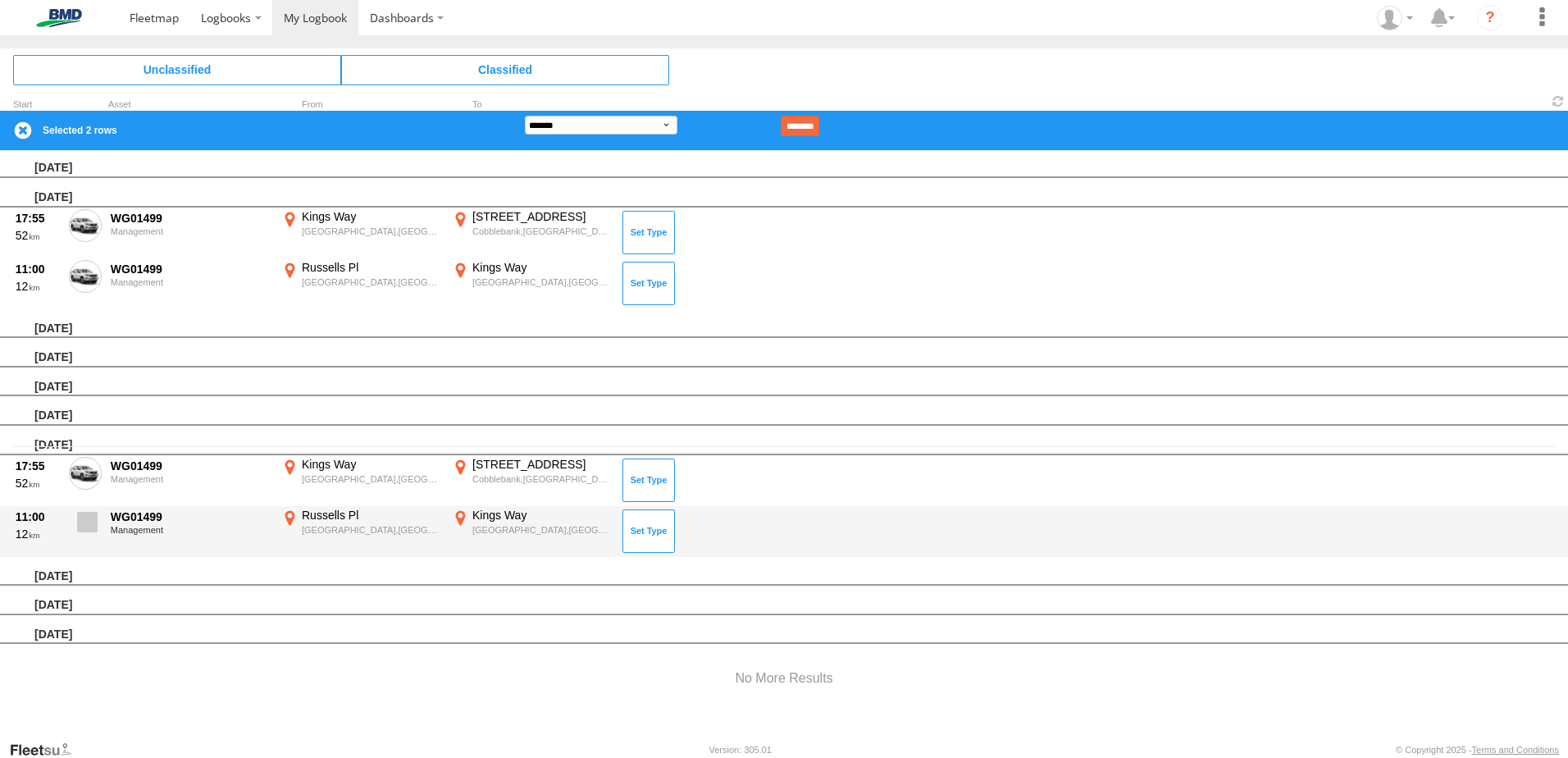
click at [87, 525] on span at bounding box center [87, 521] width 20 height 20
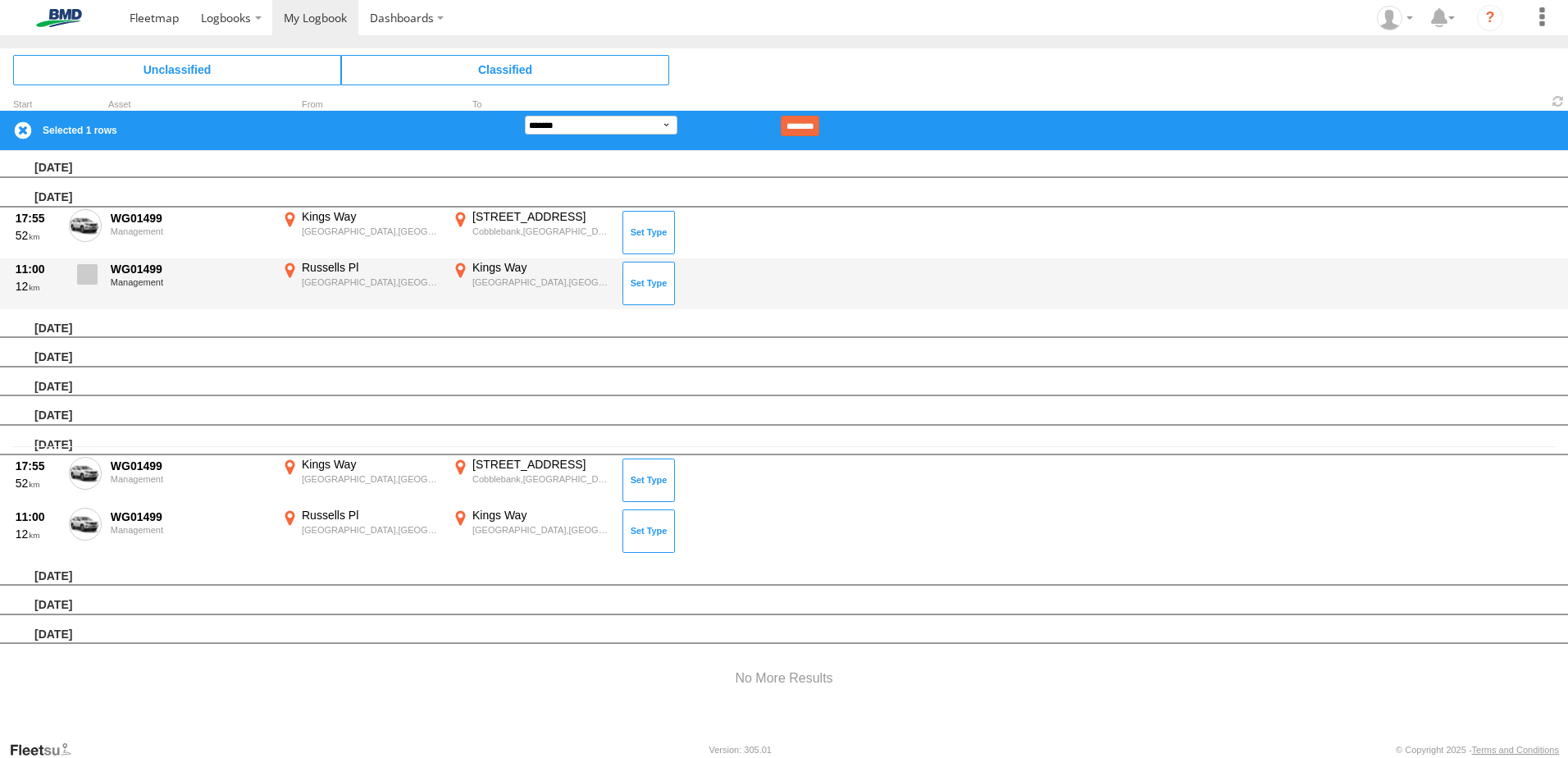
click at [93, 273] on span at bounding box center [87, 274] width 20 height 20
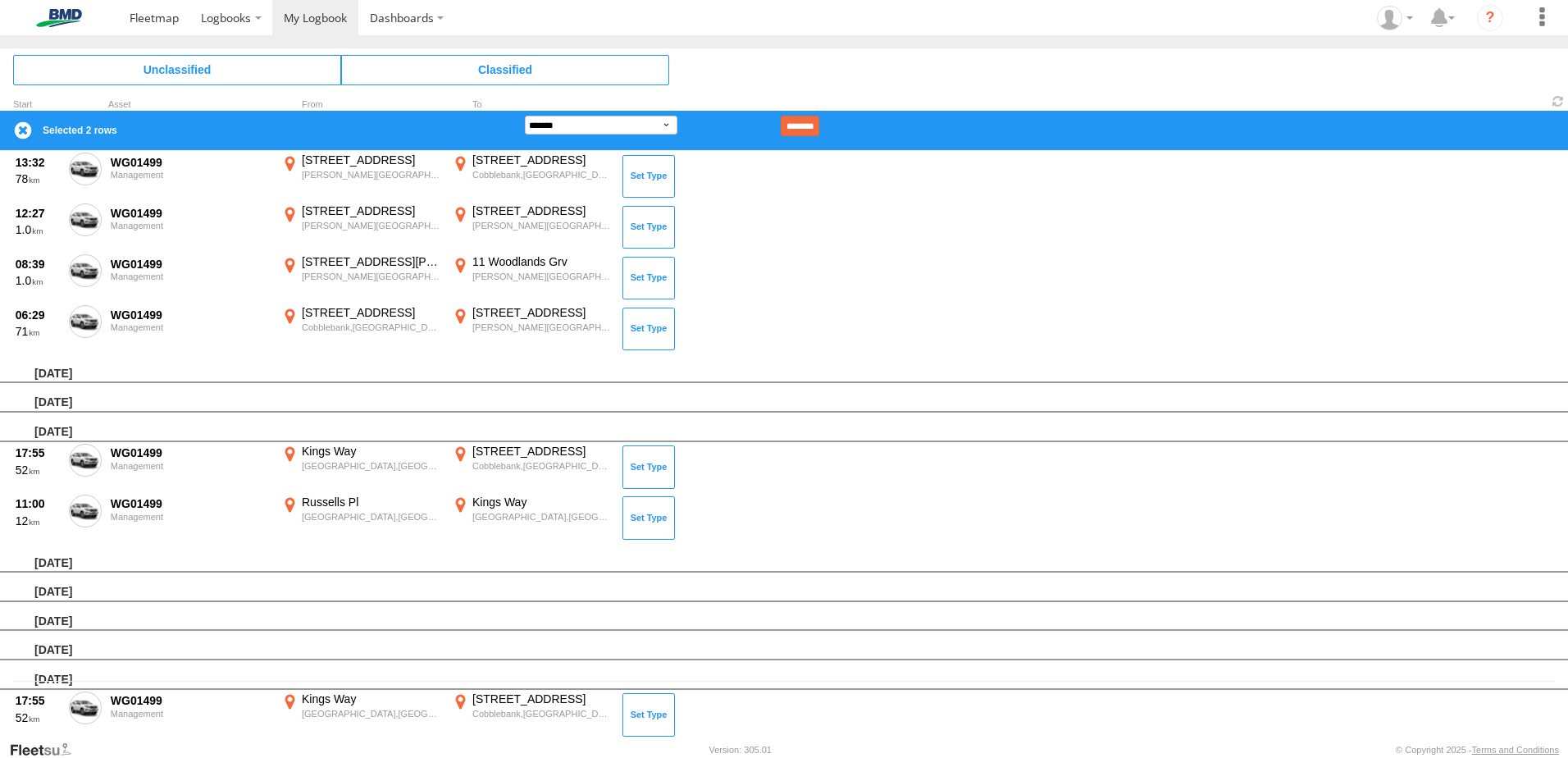
scroll to position [46, 0]
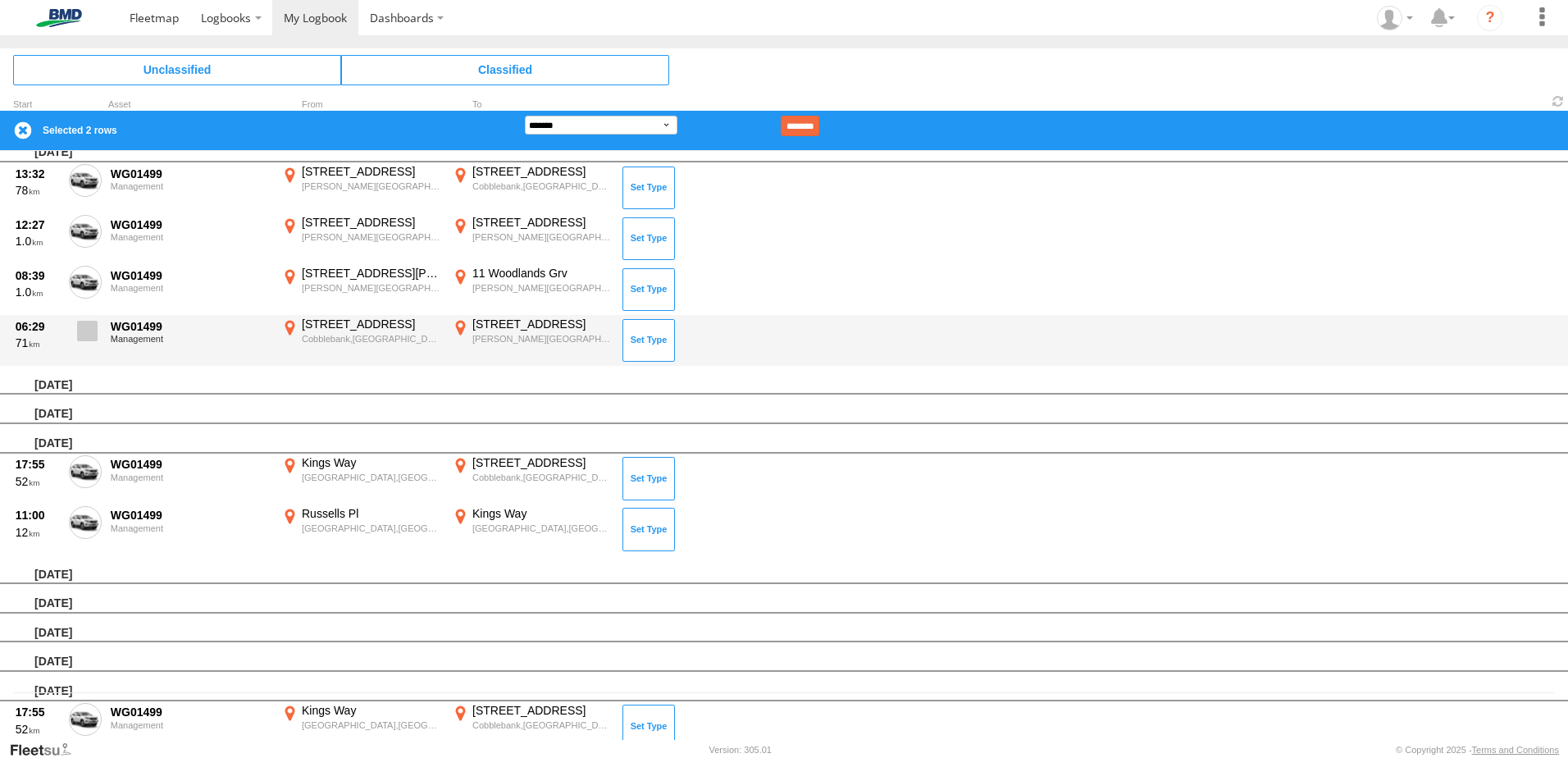
click at [93, 331] on span at bounding box center [87, 331] width 20 height 20
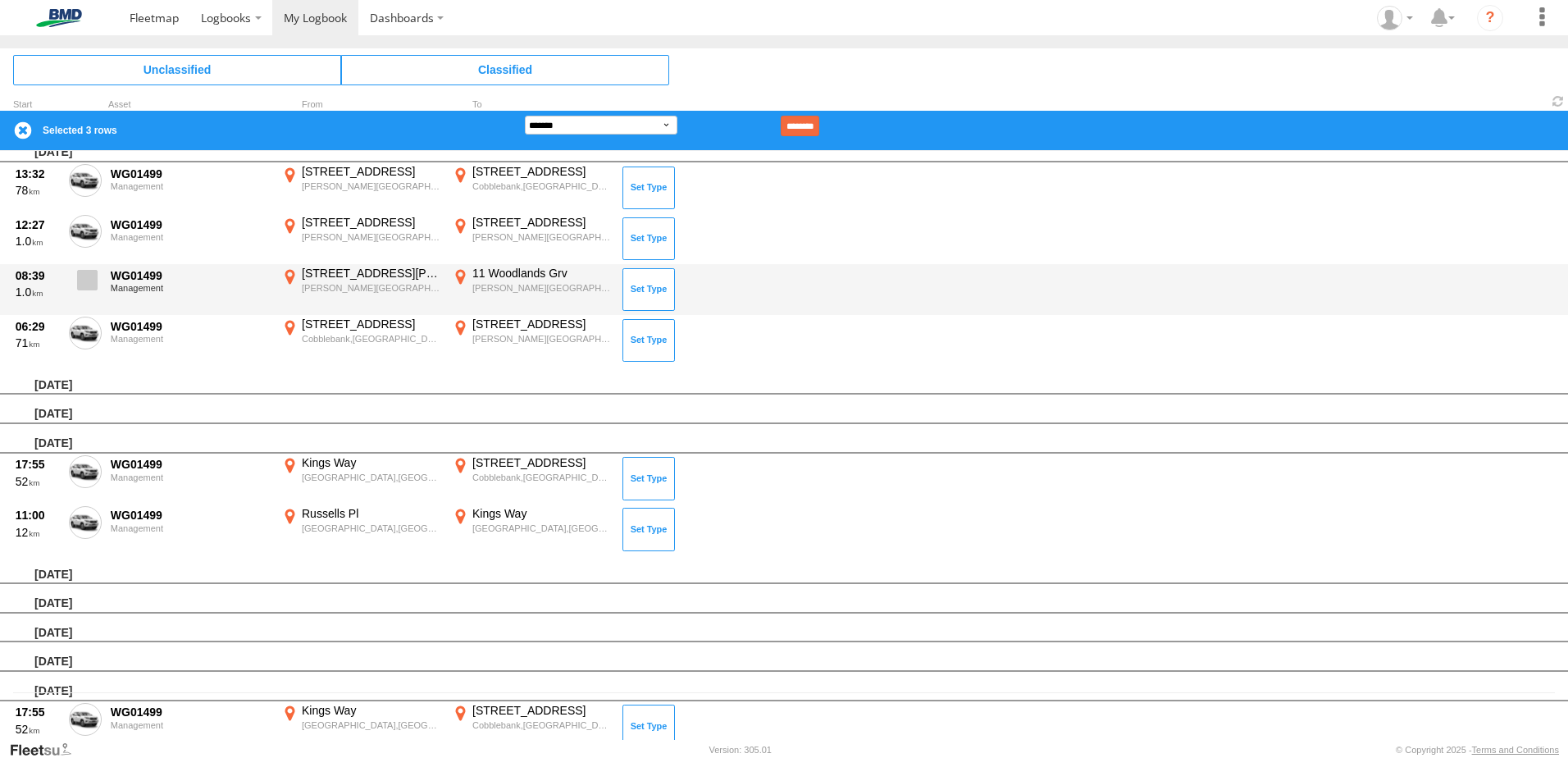
click at [82, 283] on span at bounding box center [87, 280] width 20 height 20
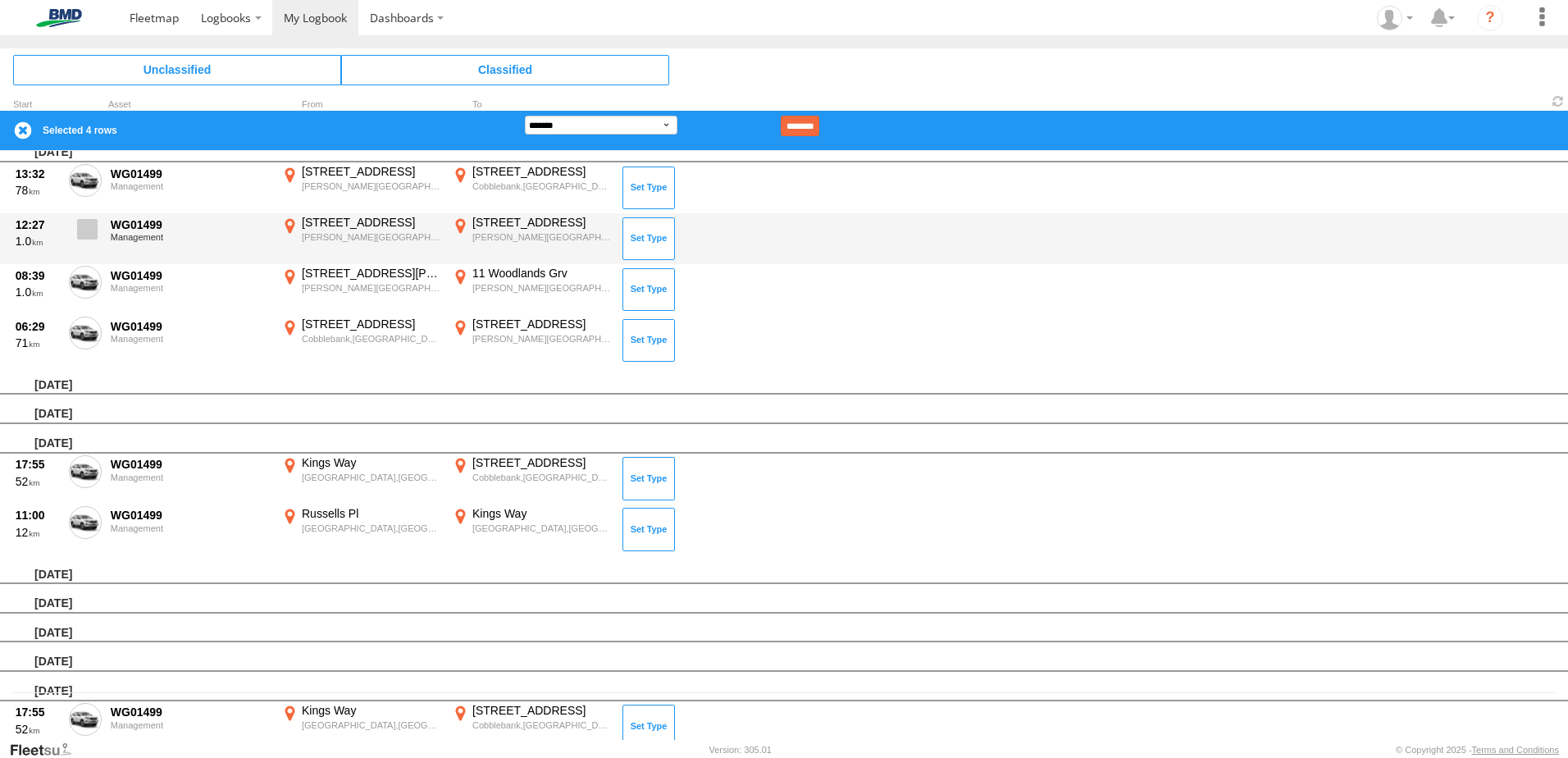
click at [91, 233] on span at bounding box center [87, 229] width 20 height 20
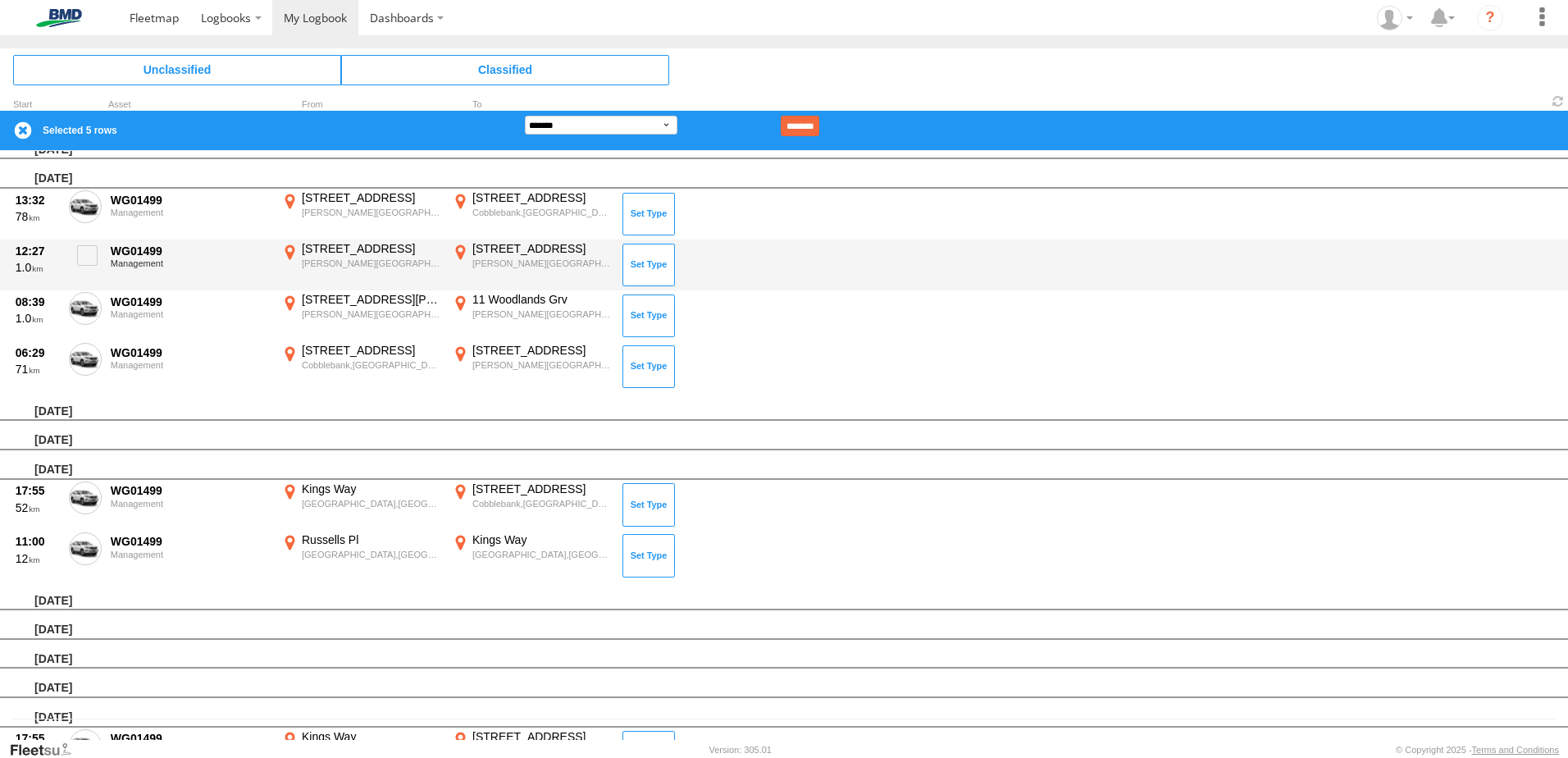
scroll to position [0, 0]
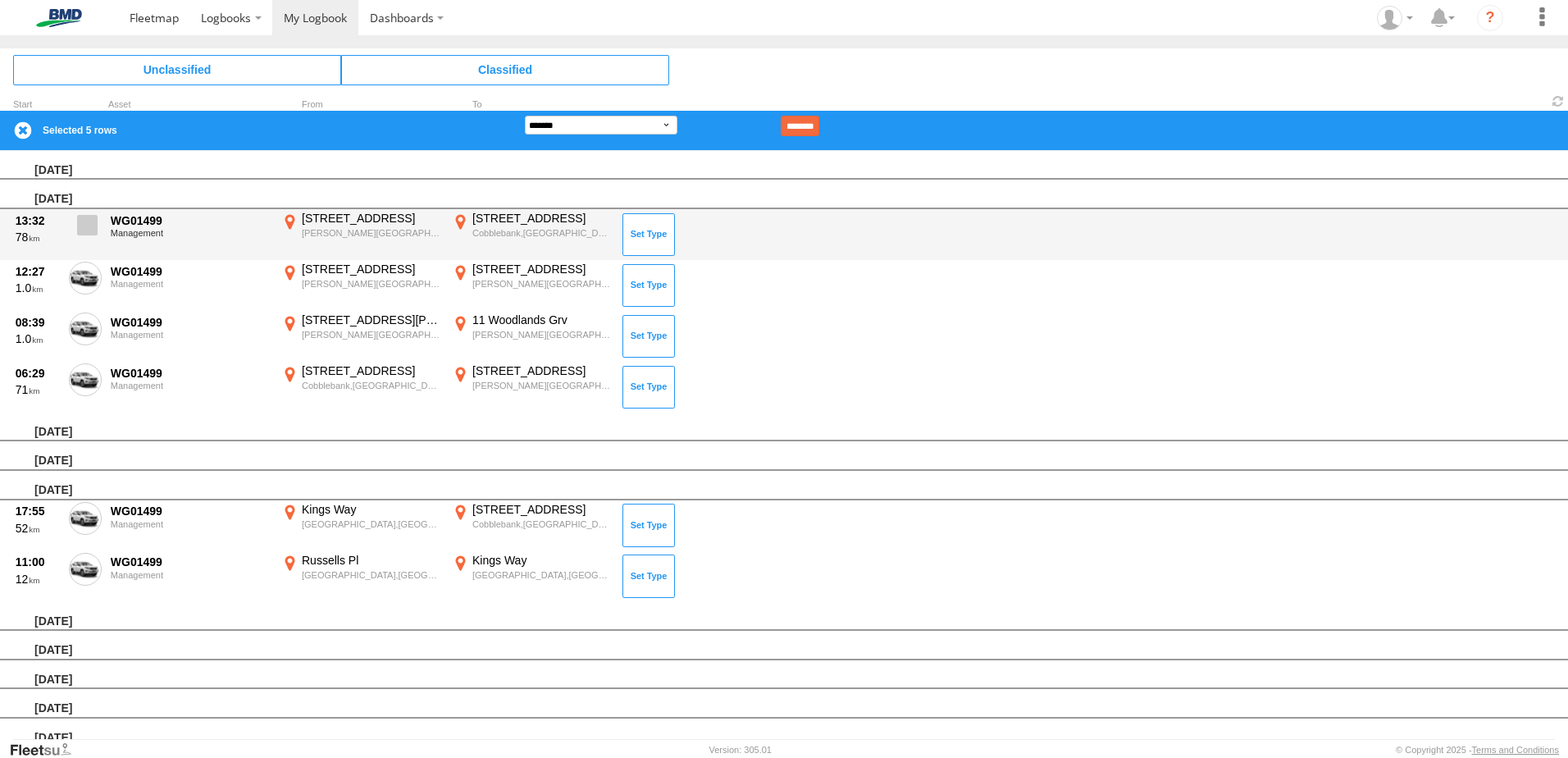
click at [94, 226] on span at bounding box center [87, 225] width 20 height 20
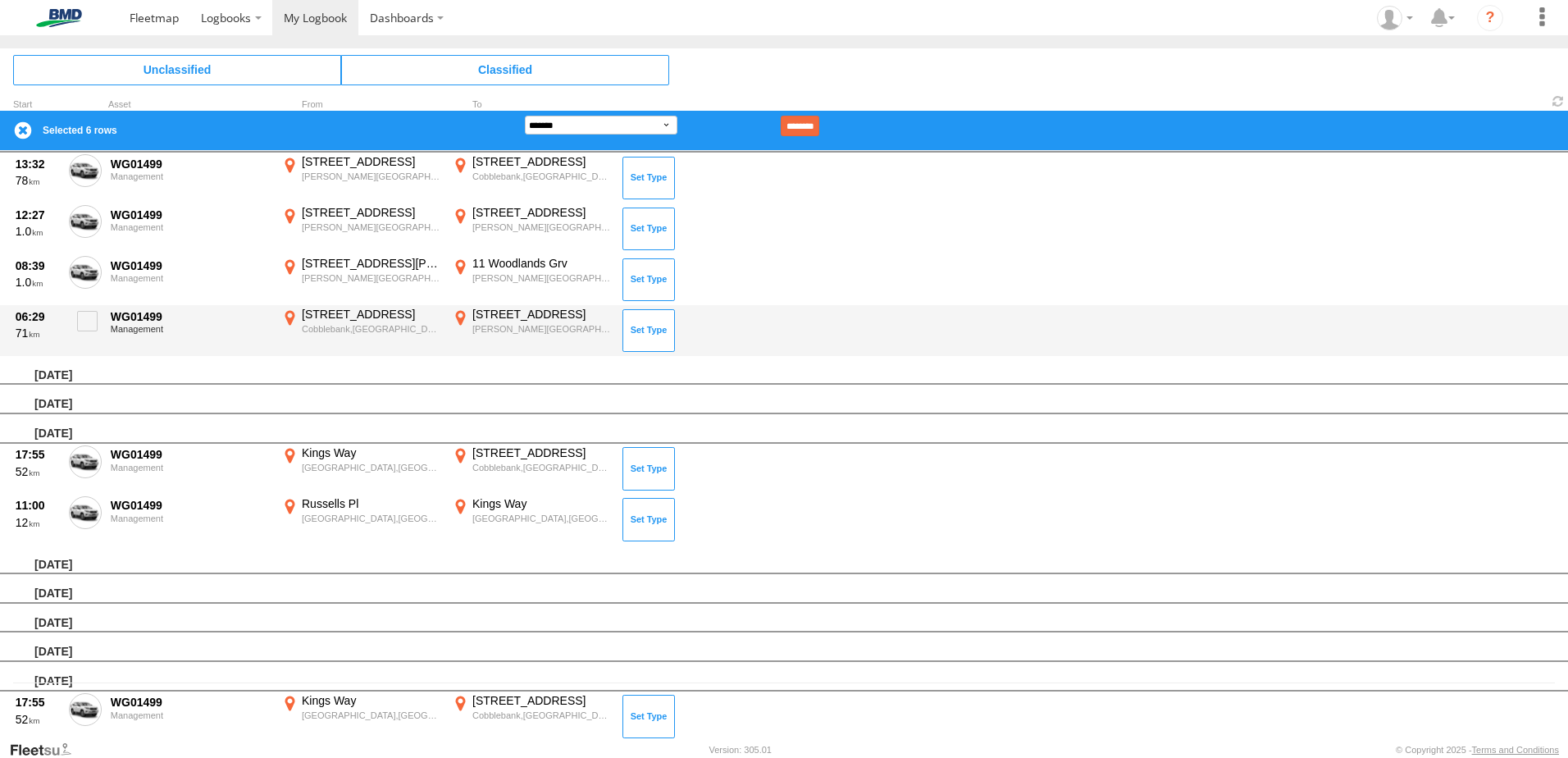
scroll to position [82, 0]
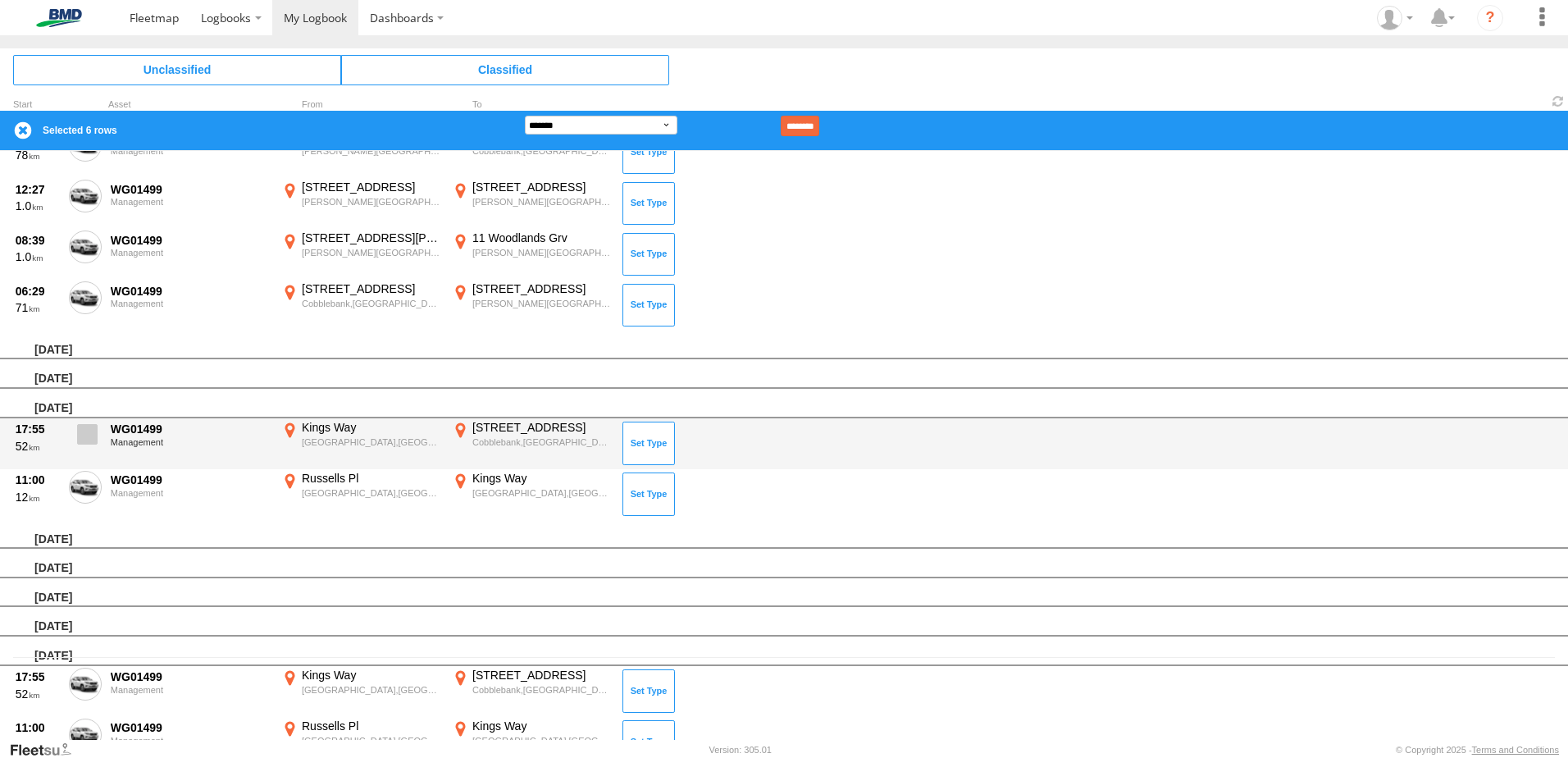
click at [87, 432] on span at bounding box center [87, 433] width 20 height 20
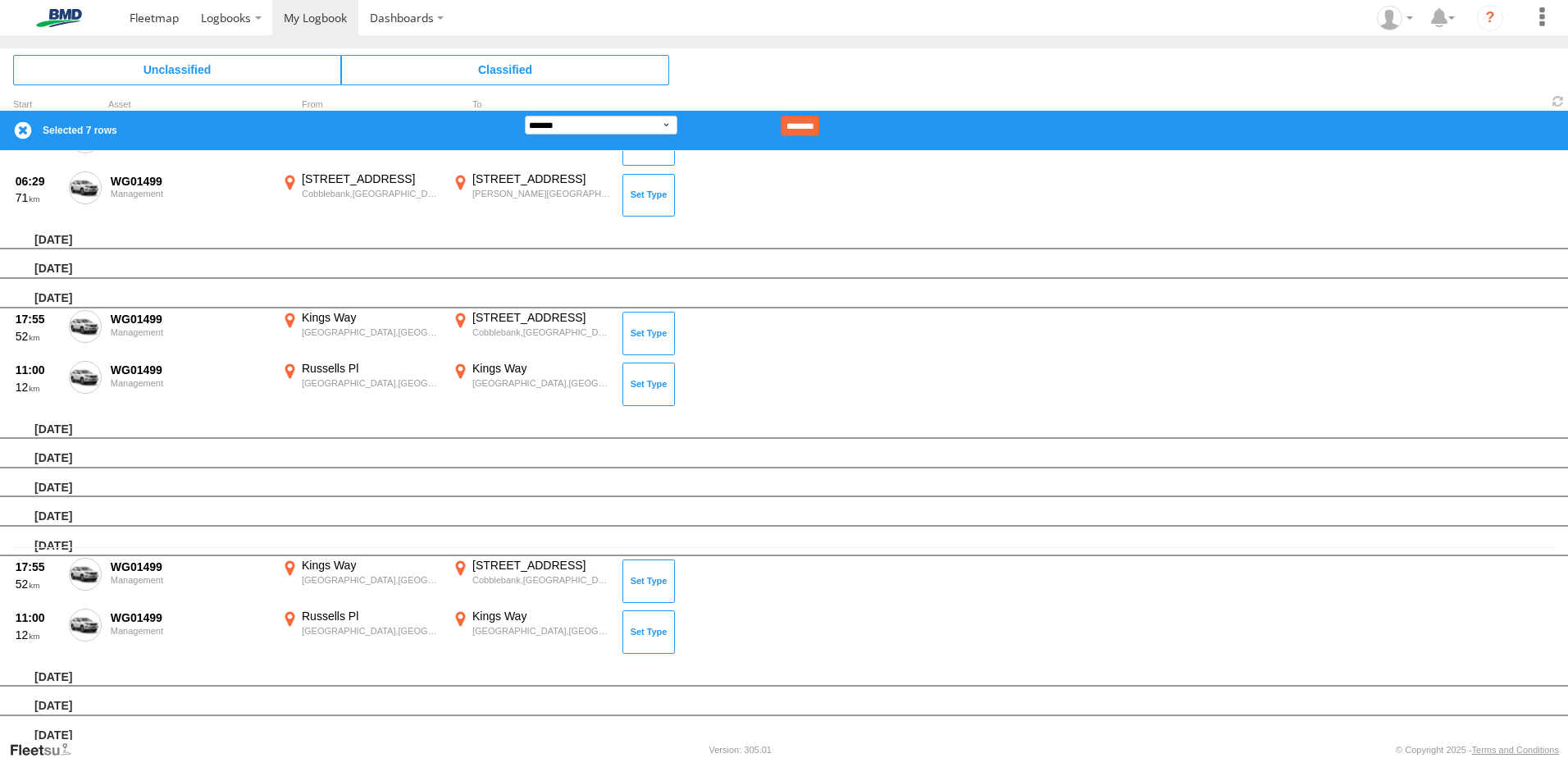
scroll to position [293, 0]
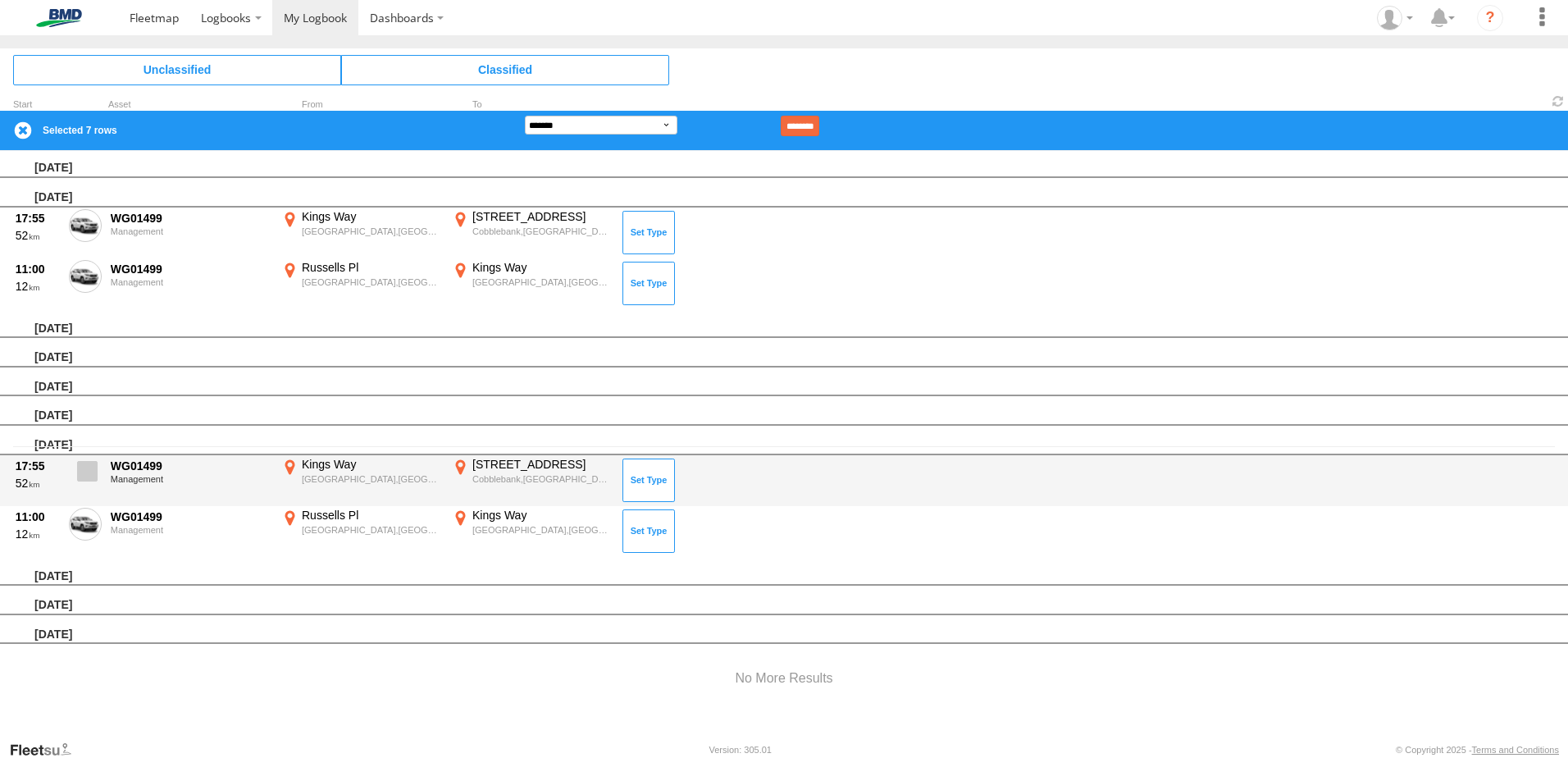
click at [91, 472] on span at bounding box center [87, 471] width 20 height 20
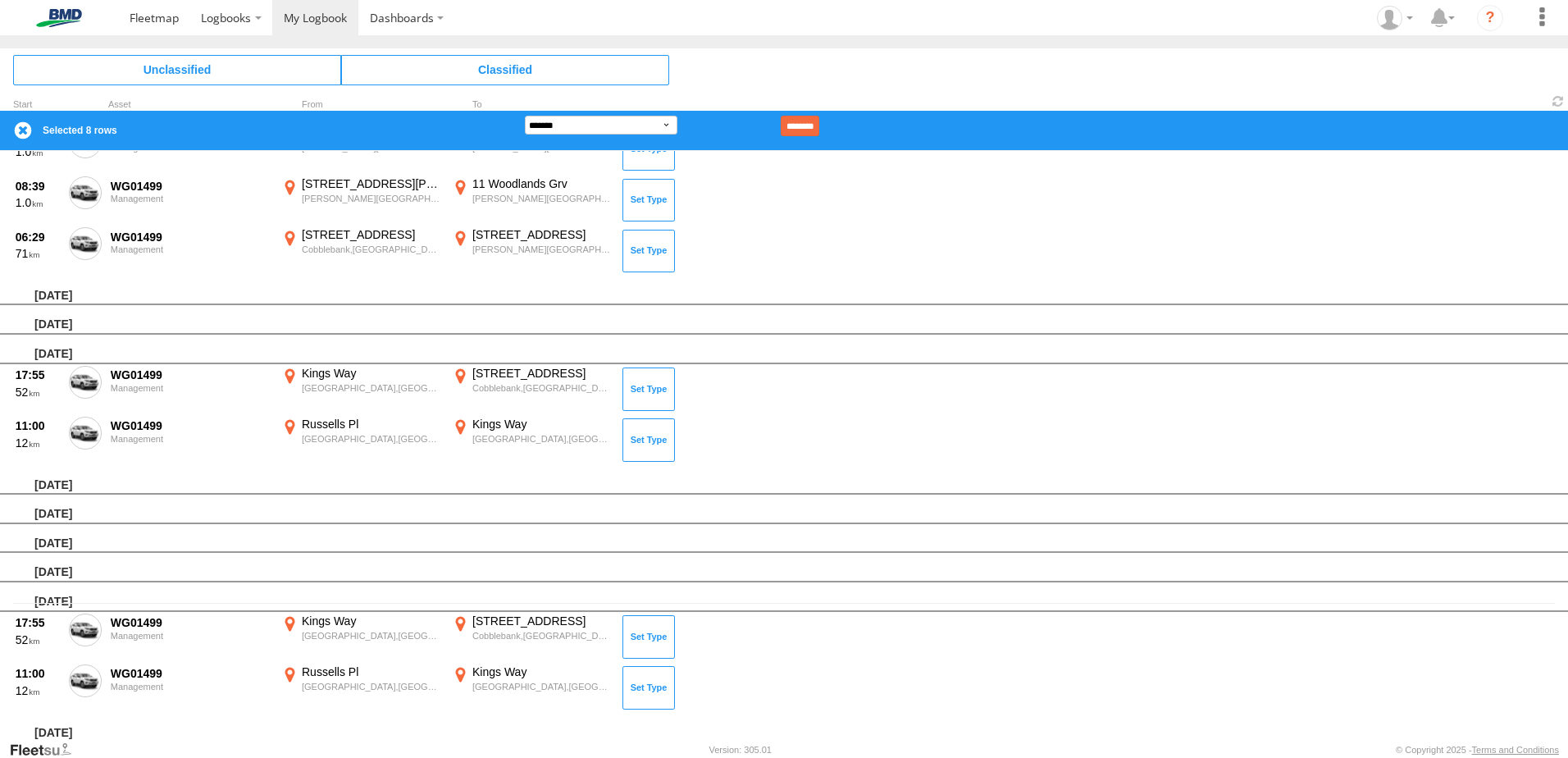
scroll to position [0, 0]
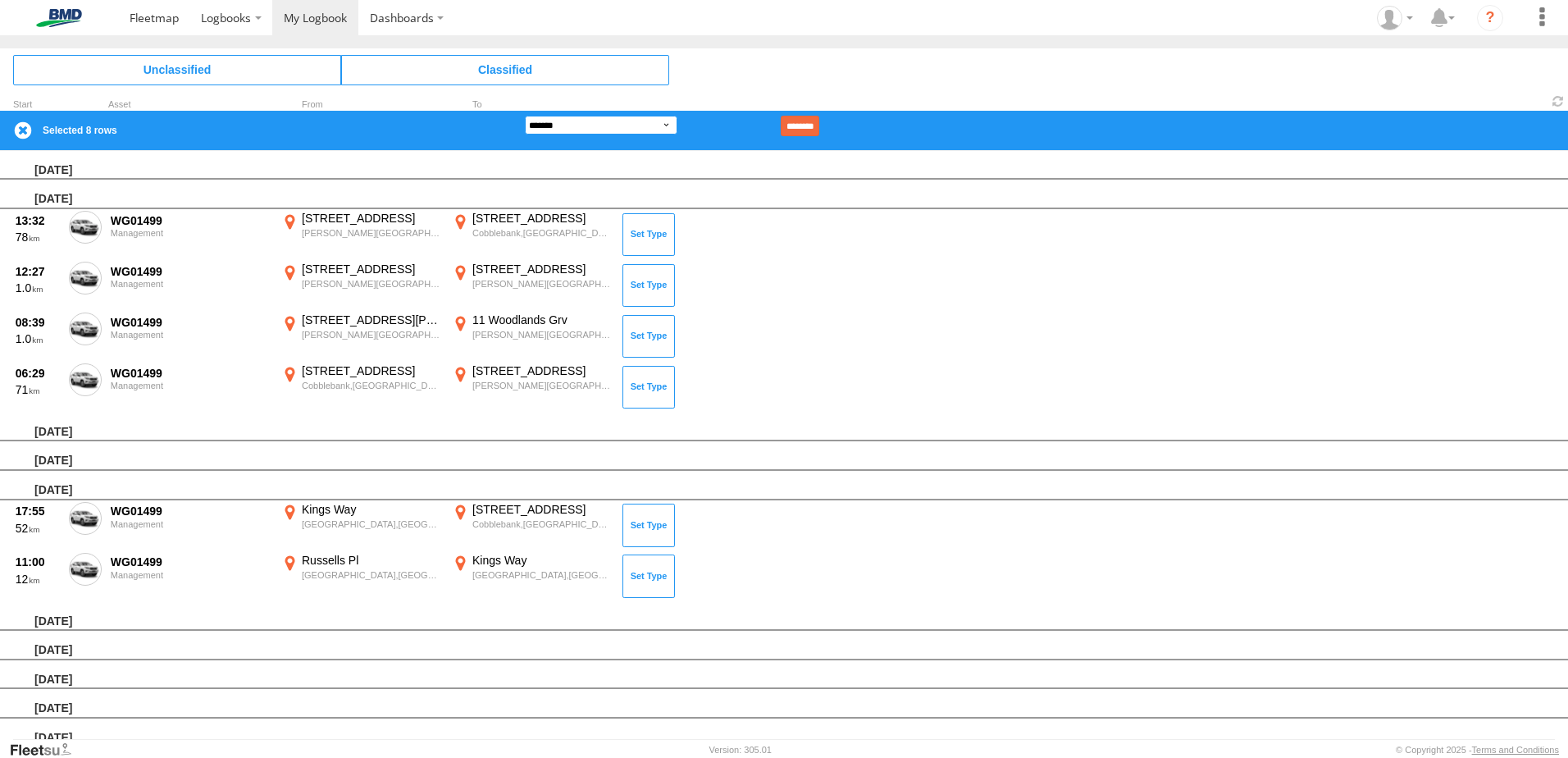
click at [640, 127] on select "**********" at bounding box center [601, 125] width 153 height 19
select select "**"
click at [524, 116] on select "**********" at bounding box center [601, 125] width 153 height 19
click at [819, 120] on input "********" at bounding box center [800, 125] width 39 height 20
